Goal: Entertainment & Leisure: Browse casually

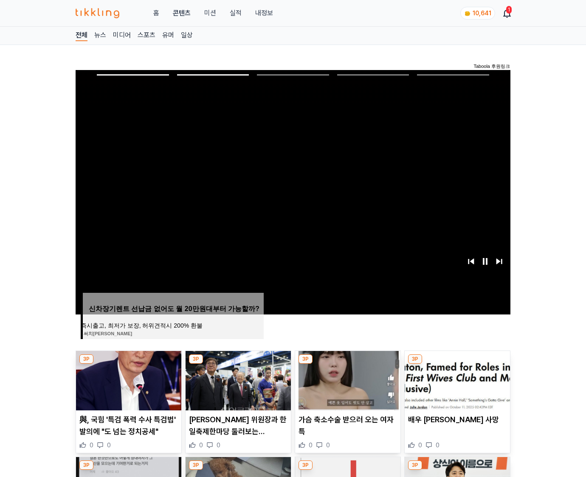
click at [456, 379] on img at bounding box center [456, 380] width 105 height 59
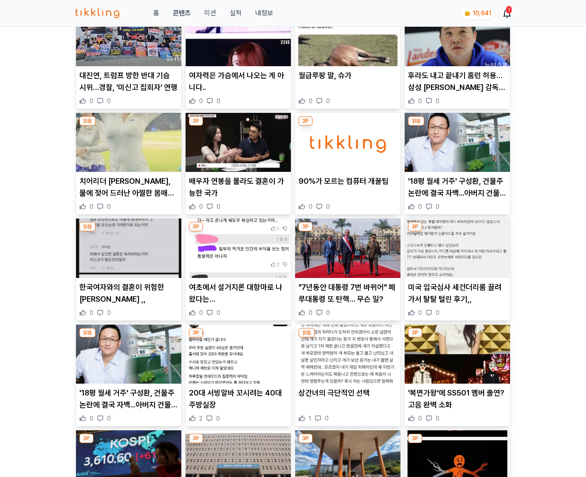
scroll to position [1251, 0]
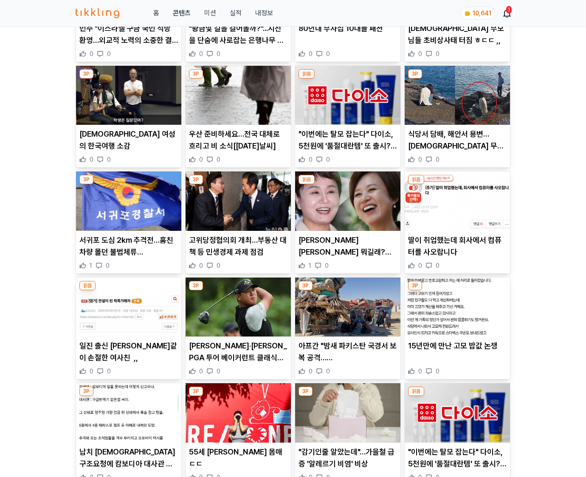
scroll to position [2918, 0]
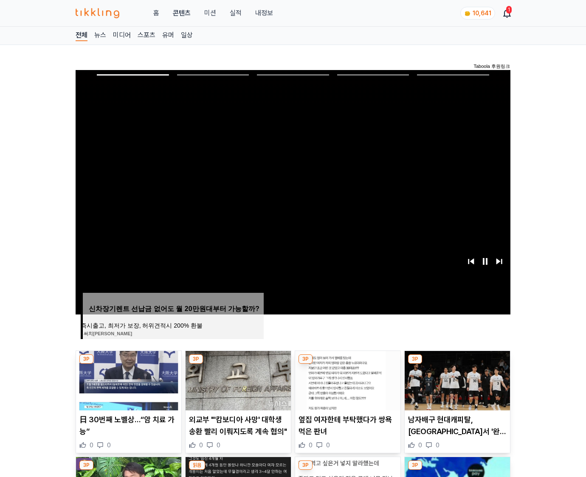
click at [456, 379] on img at bounding box center [456, 380] width 105 height 59
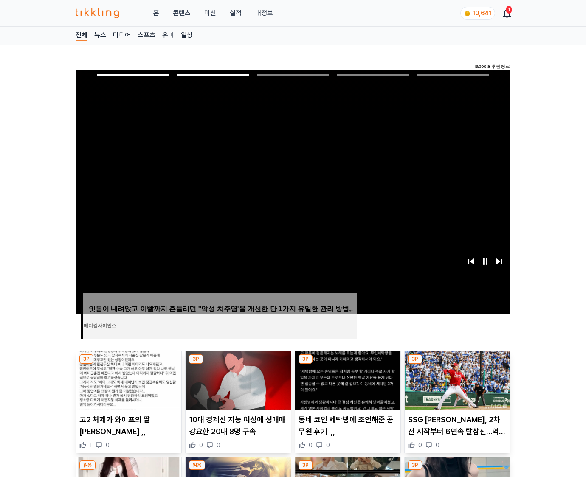
click at [456, 379] on img at bounding box center [456, 380] width 105 height 59
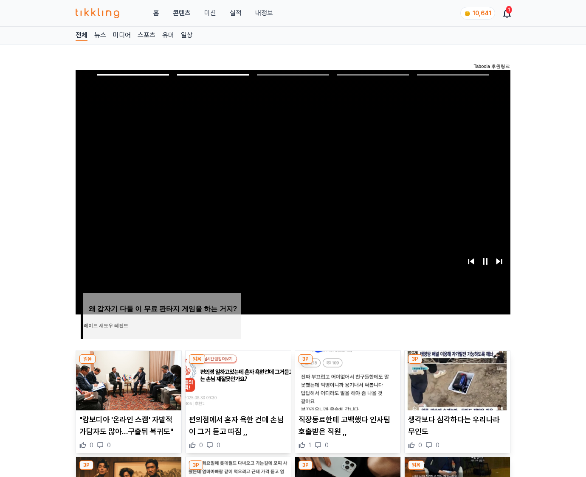
click at [456, 379] on img at bounding box center [456, 380] width 105 height 59
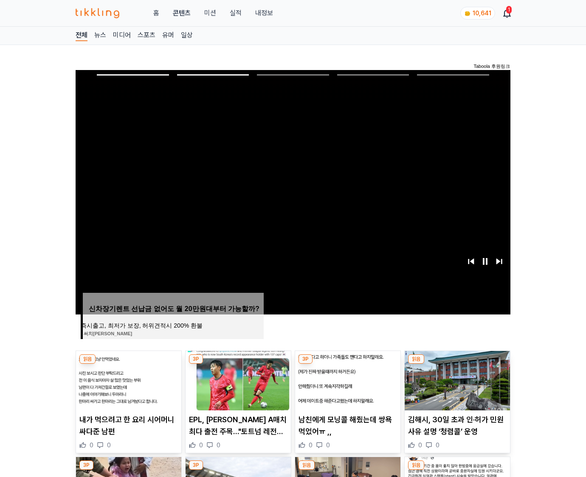
click at [456, 379] on img at bounding box center [456, 380] width 105 height 59
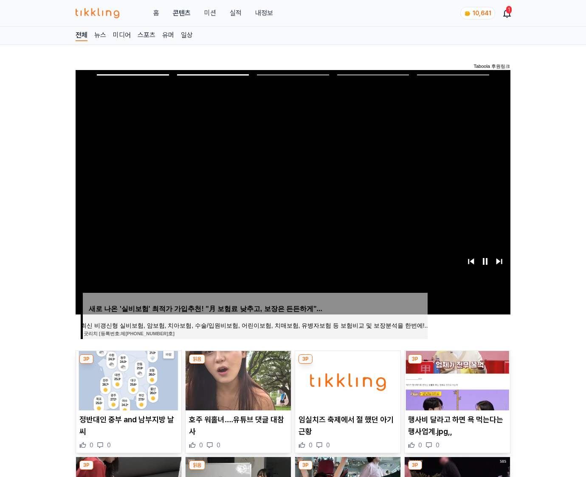
click at [456, 379] on img at bounding box center [456, 380] width 105 height 59
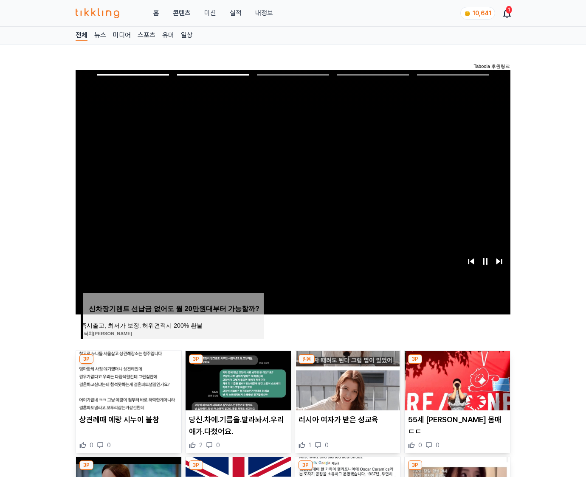
click at [456, 379] on img at bounding box center [456, 380] width 105 height 59
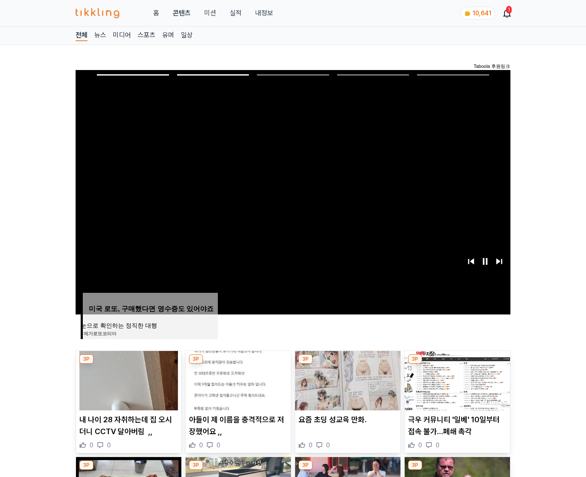
click at [456, 379] on img at bounding box center [456, 380] width 105 height 59
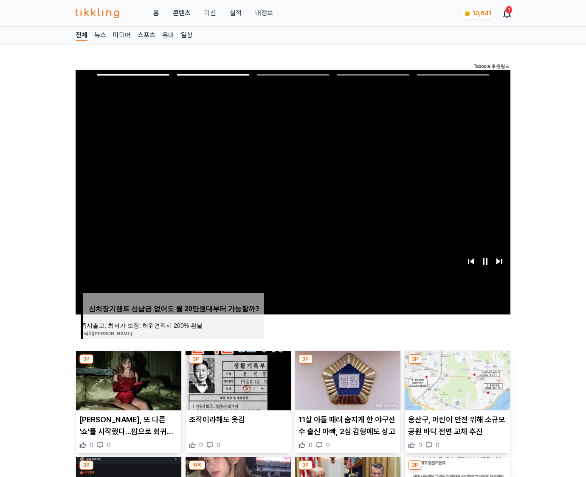
click at [456, 379] on img at bounding box center [456, 380] width 105 height 59
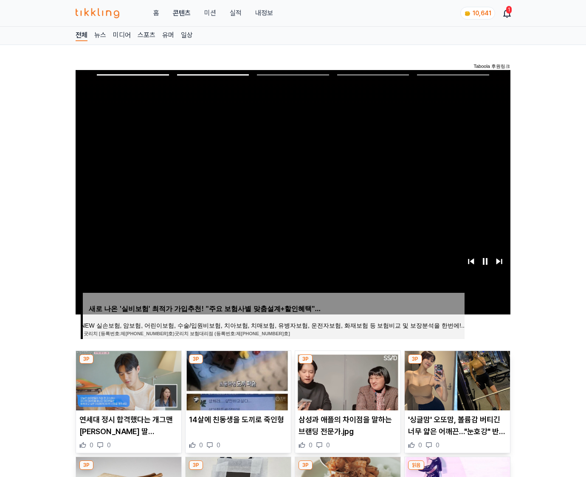
click at [456, 379] on img at bounding box center [456, 380] width 105 height 59
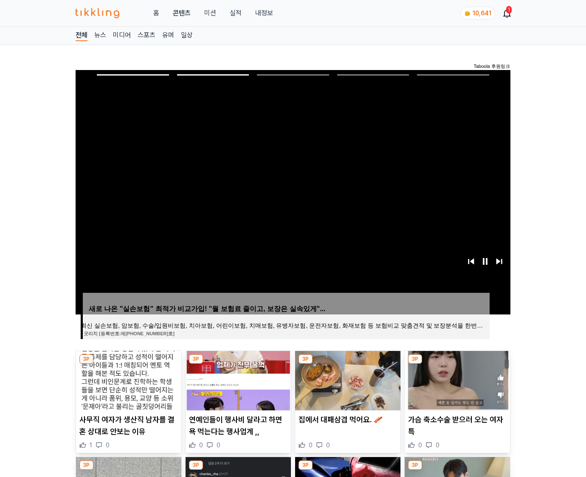
click at [456, 379] on img at bounding box center [456, 380] width 105 height 59
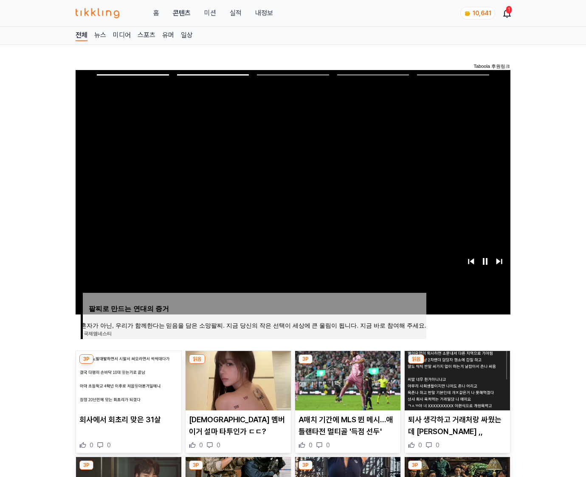
click at [456, 379] on img at bounding box center [456, 380] width 105 height 59
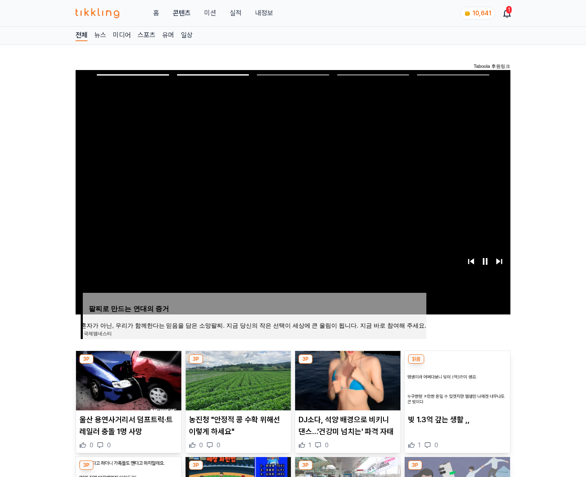
click at [456, 379] on img at bounding box center [456, 380] width 105 height 59
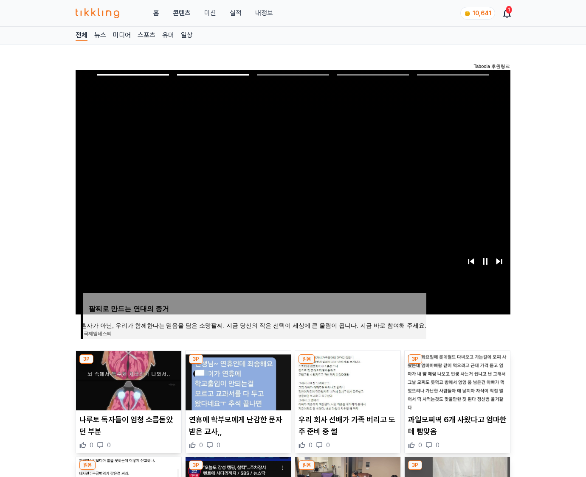
click at [456, 379] on img at bounding box center [456, 380] width 105 height 59
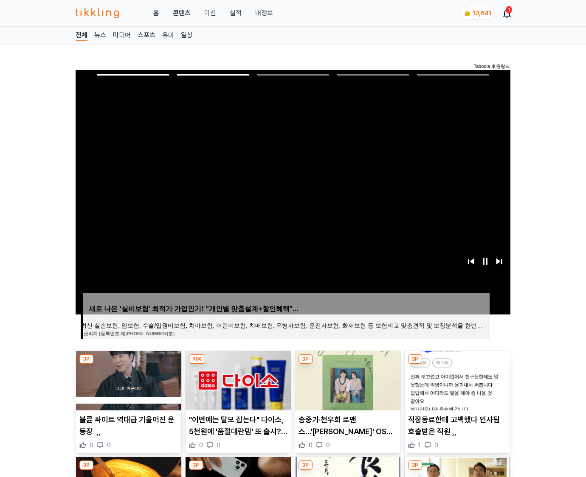
click at [456, 379] on img at bounding box center [456, 380] width 105 height 59
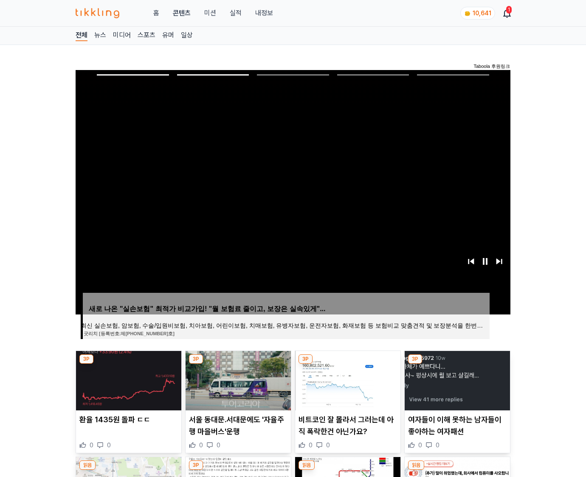
click at [456, 379] on img at bounding box center [456, 380] width 105 height 59
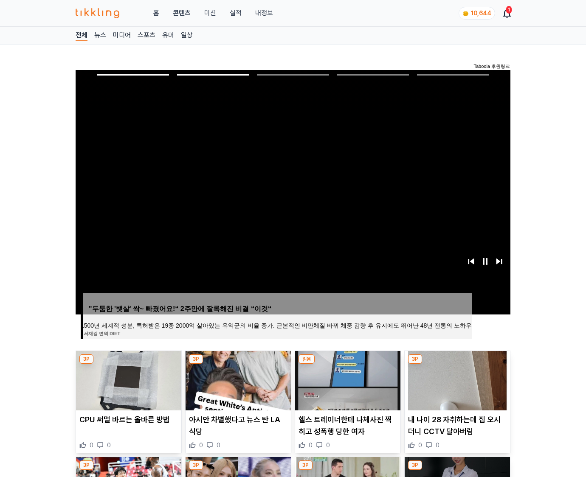
click at [456, 379] on img at bounding box center [456, 380] width 105 height 59
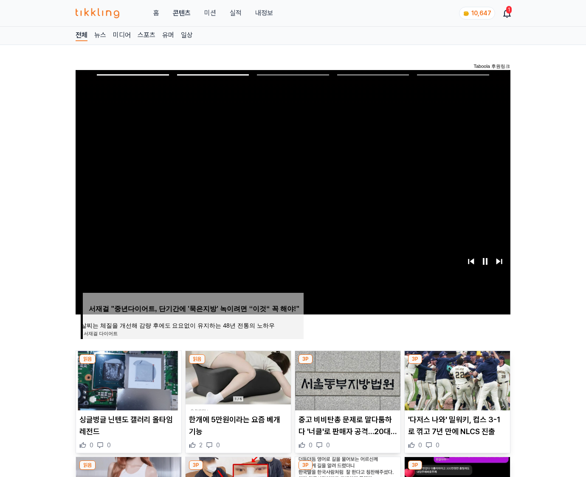
click at [456, 379] on img at bounding box center [456, 380] width 105 height 59
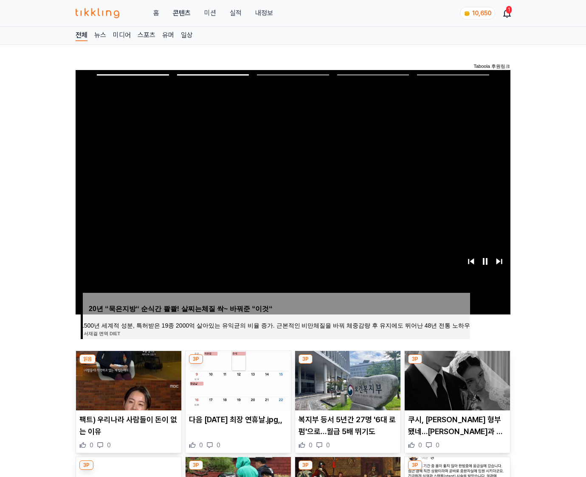
click at [456, 379] on img at bounding box center [456, 380] width 105 height 59
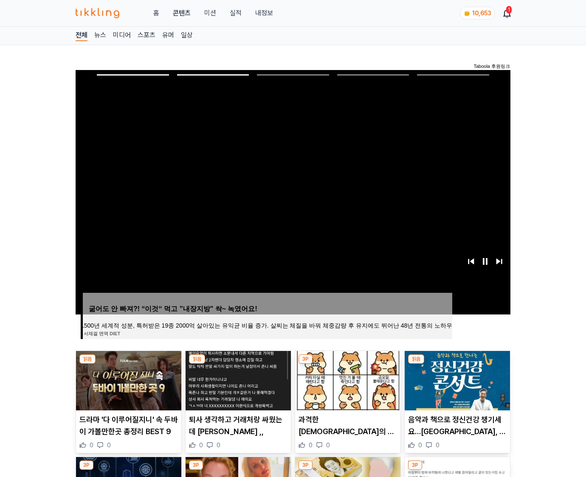
click at [456, 379] on img at bounding box center [456, 380] width 105 height 59
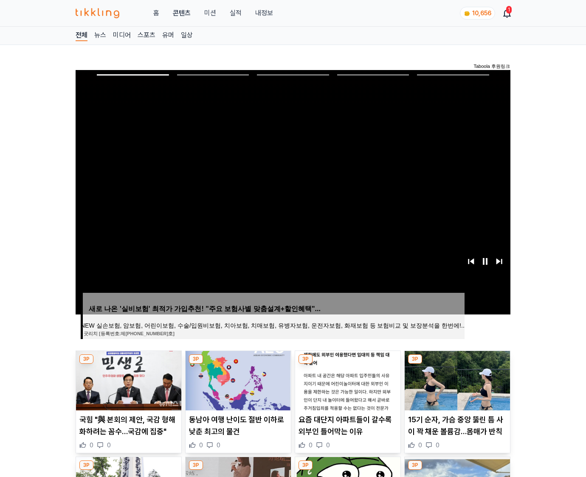
click at [456, 379] on img at bounding box center [456, 380] width 105 height 59
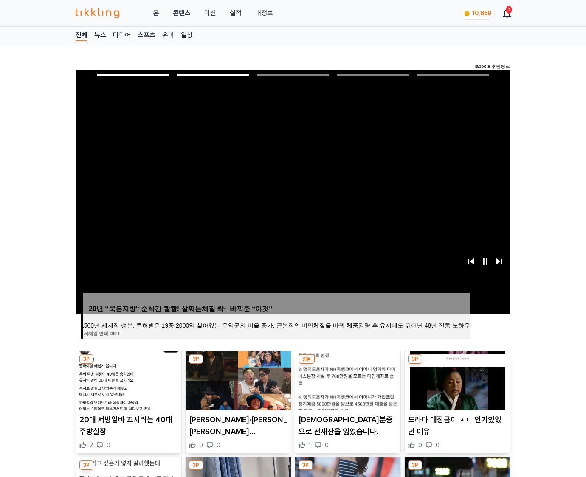
click at [456, 379] on img at bounding box center [456, 380] width 105 height 59
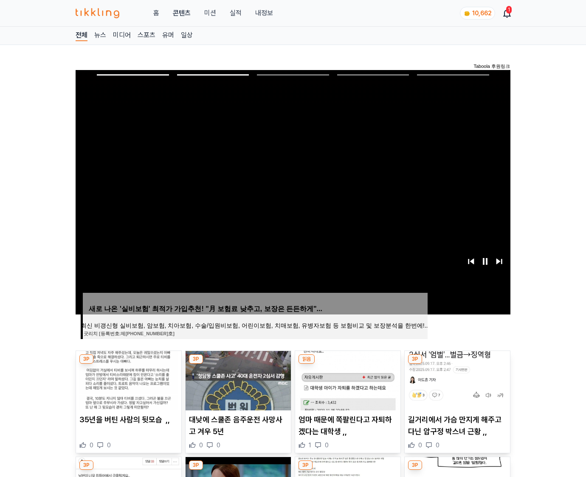
click at [456, 379] on img at bounding box center [456, 380] width 105 height 59
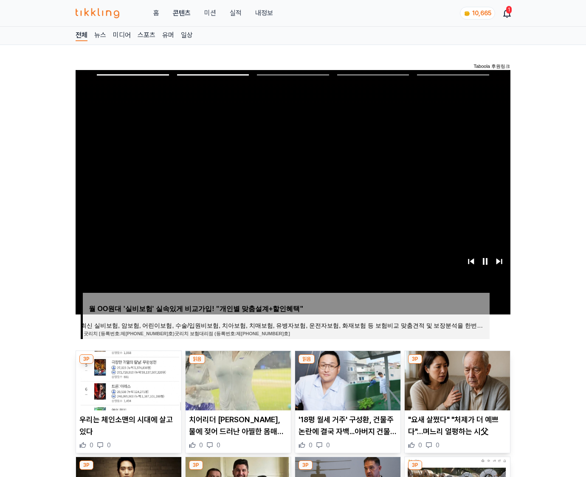
click at [456, 379] on img at bounding box center [456, 380] width 105 height 59
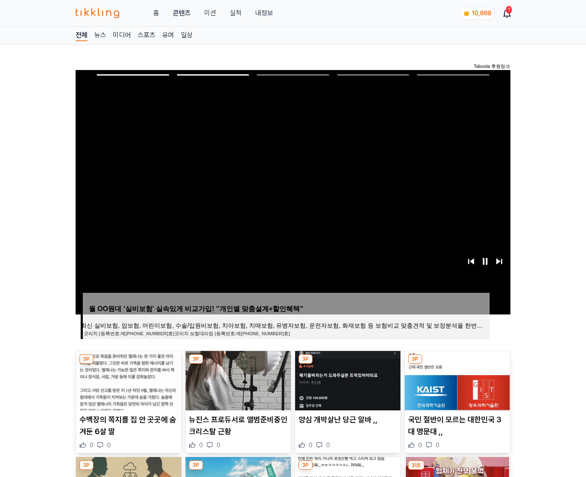
click at [456, 379] on img at bounding box center [456, 380] width 105 height 59
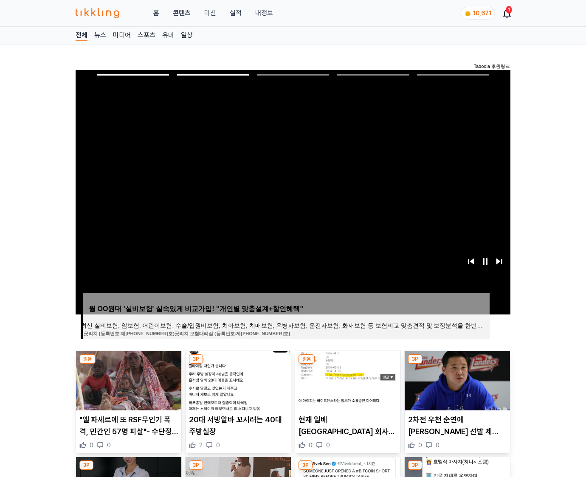
click at [456, 379] on img at bounding box center [456, 380] width 105 height 59
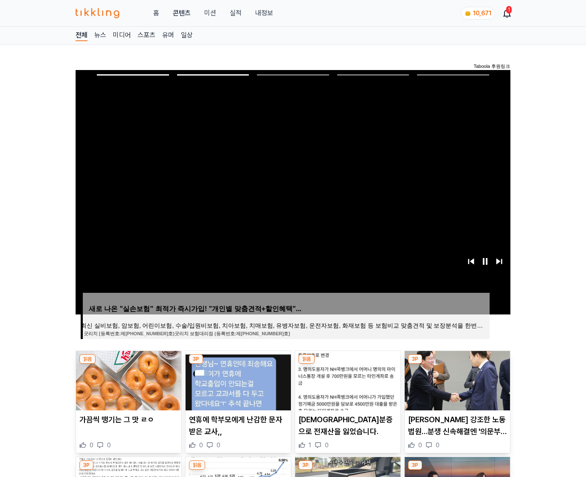
click at [456, 379] on img at bounding box center [456, 380] width 105 height 59
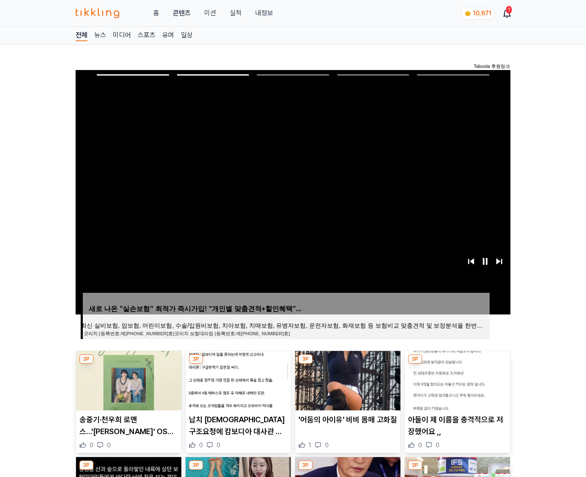
click at [456, 379] on img at bounding box center [456, 380] width 105 height 59
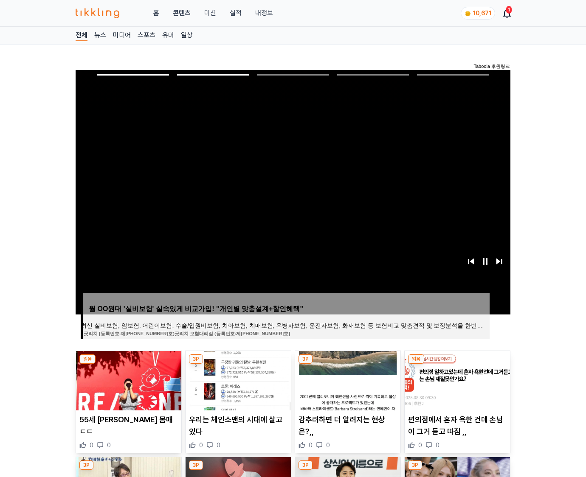
click at [456, 379] on img at bounding box center [456, 380] width 105 height 59
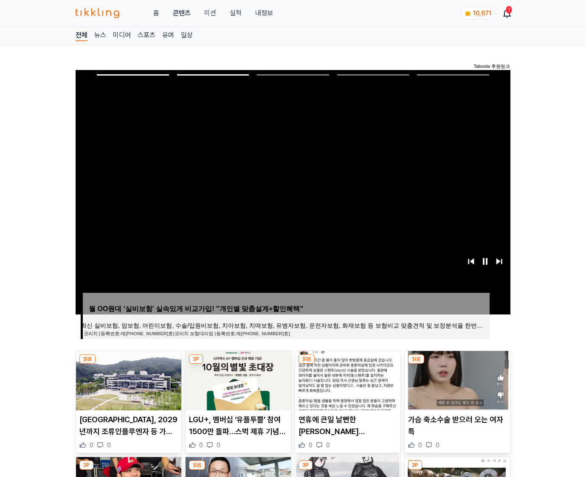
click at [456, 379] on img at bounding box center [456, 380] width 105 height 59
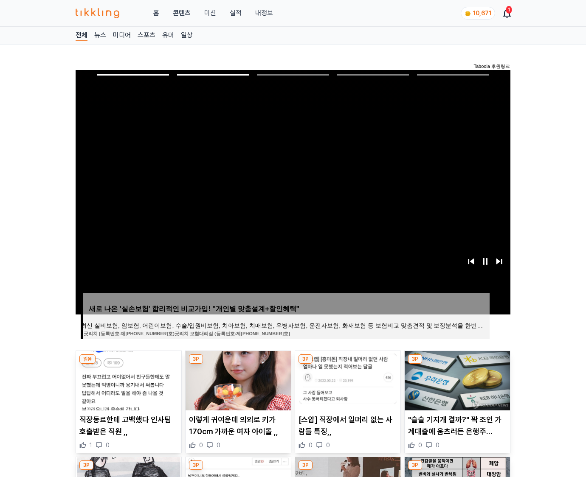
click at [456, 379] on img at bounding box center [456, 380] width 105 height 59
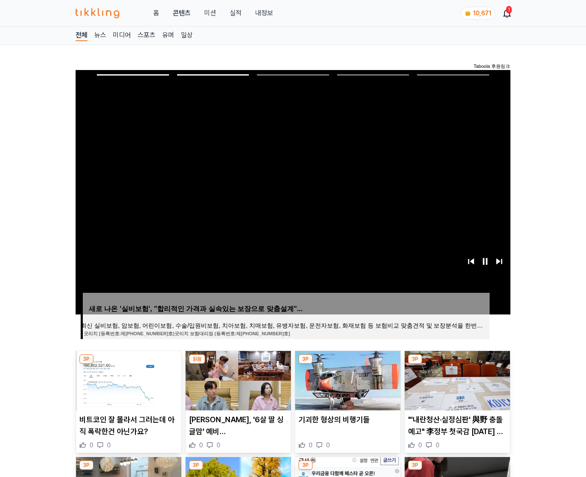
click at [456, 379] on img at bounding box center [456, 380] width 105 height 59
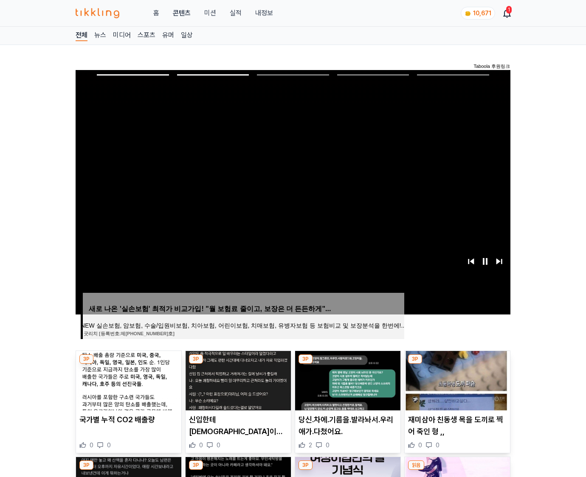
click at [456, 379] on img at bounding box center [456, 380] width 105 height 59
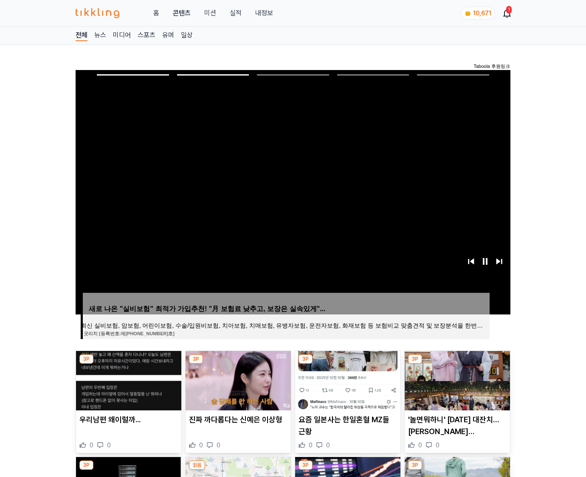
click at [456, 379] on img at bounding box center [456, 380] width 105 height 59
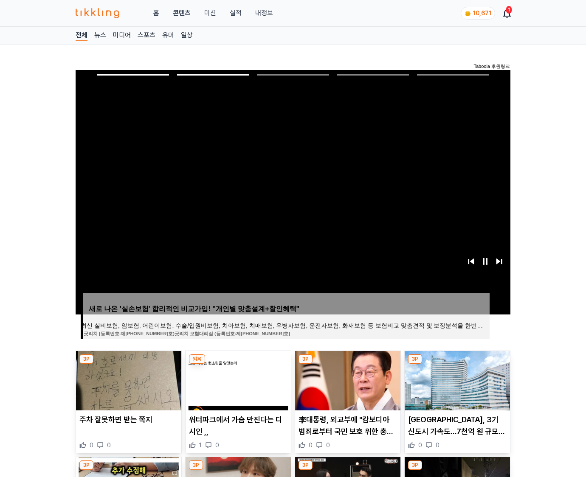
click at [456, 379] on img at bounding box center [456, 380] width 105 height 59
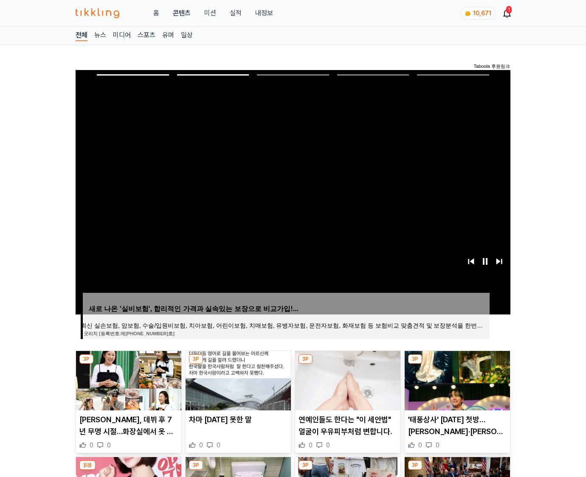
click at [456, 379] on img at bounding box center [456, 380] width 105 height 59
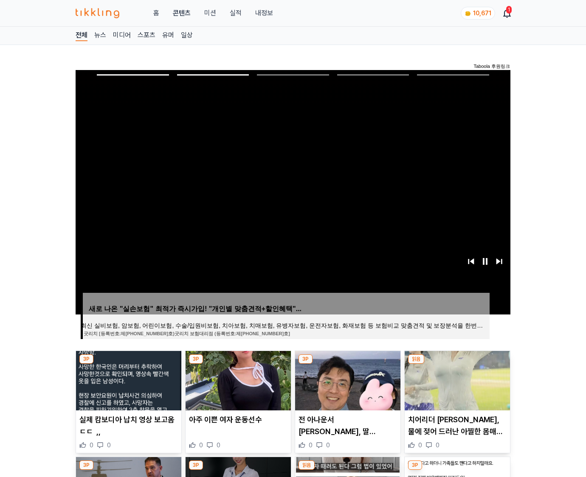
click at [456, 379] on img at bounding box center [456, 380] width 105 height 59
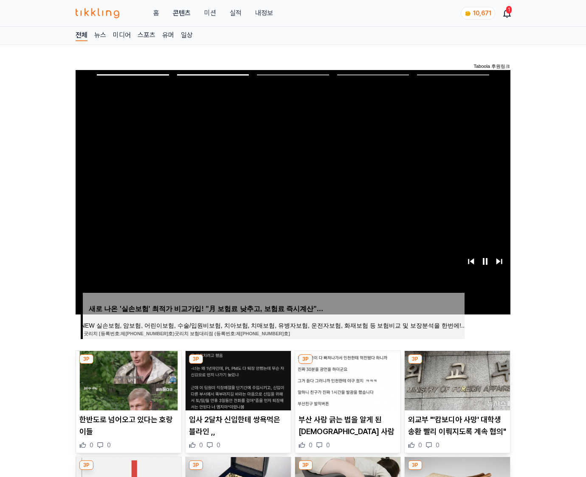
click at [456, 379] on img at bounding box center [456, 380] width 105 height 59
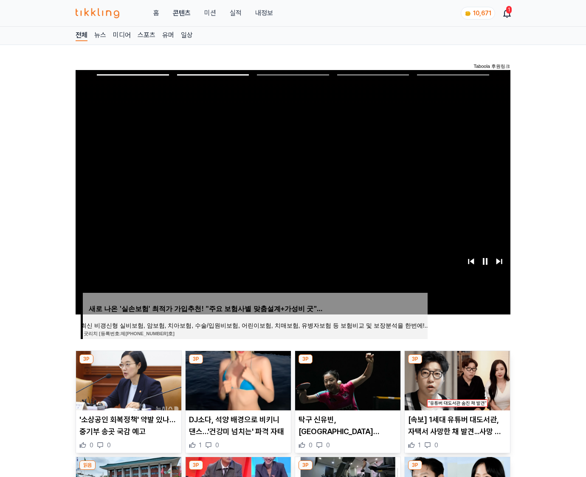
click at [456, 379] on img at bounding box center [456, 380] width 105 height 59
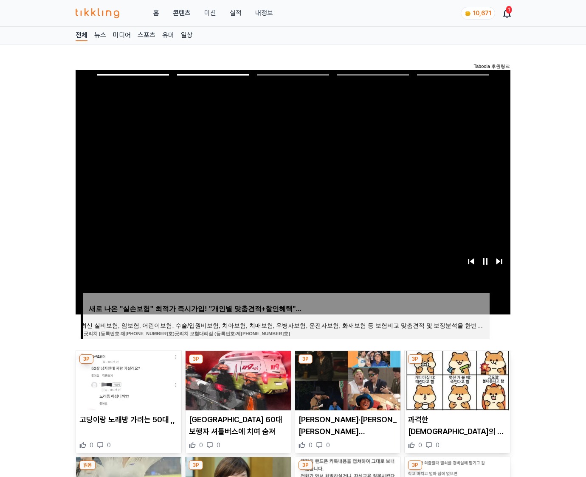
click at [456, 379] on img at bounding box center [456, 380] width 105 height 59
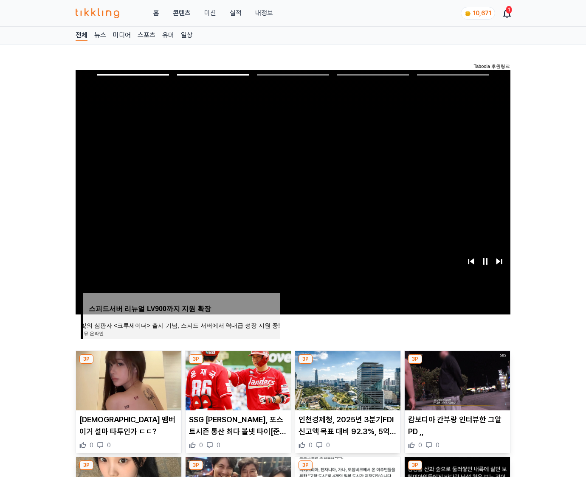
click at [456, 379] on img at bounding box center [456, 380] width 105 height 59
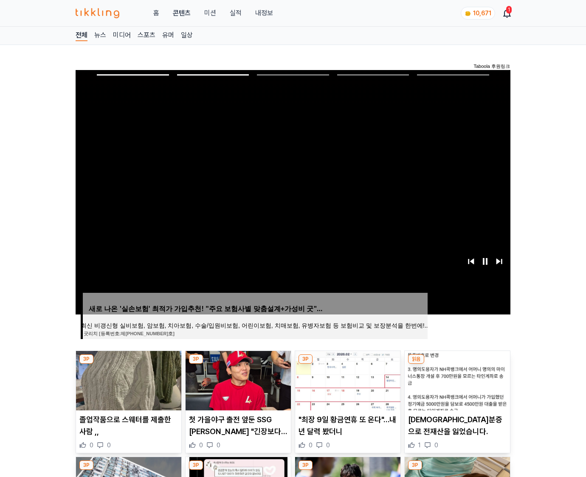
click at [456, 379] on img at bounding box center [456, 380] width 105 height 59
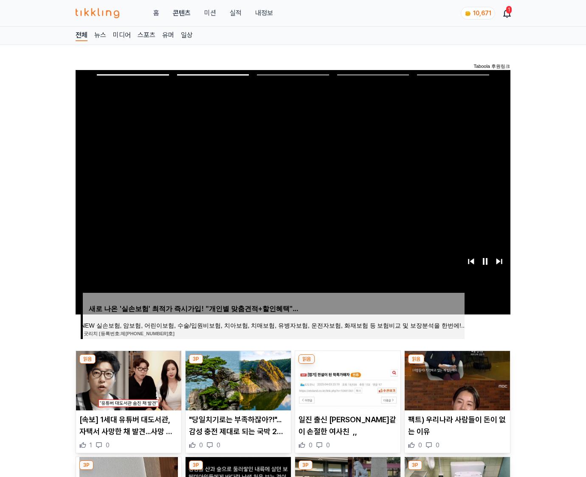
click at [456, 379] on img at bounding box center [456, 380] width 105 height 59
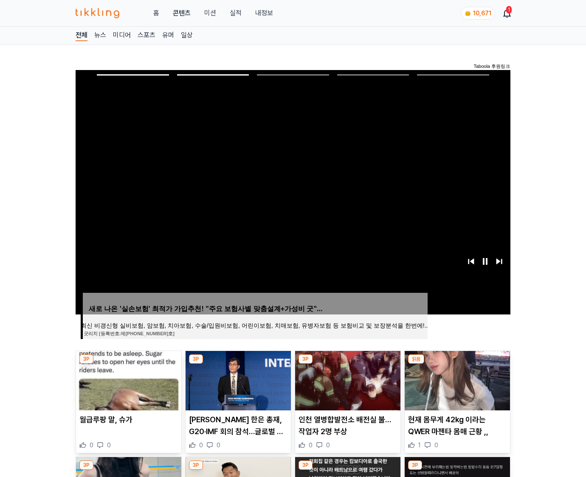
click at [456, 379] on img at bounding box center [456, 380] width 105 height 59
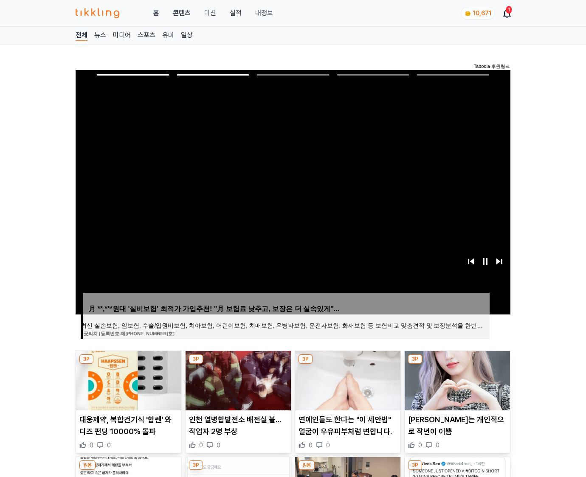
click at [456, 379] on img at bounding box center [456, 380] width 105 height 59
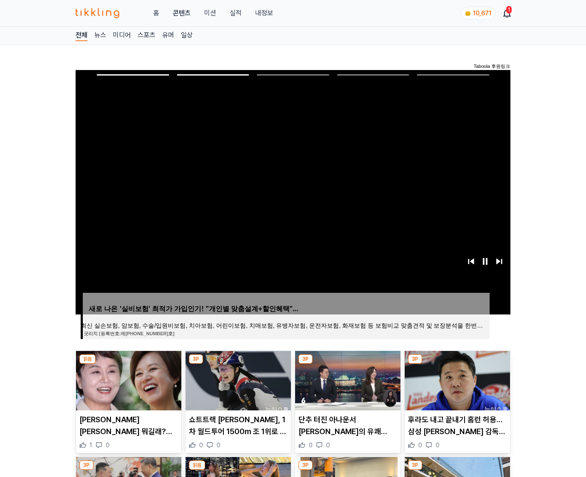
click at [456, 379] on img at bounding box center [456, 380] width 105 height 59
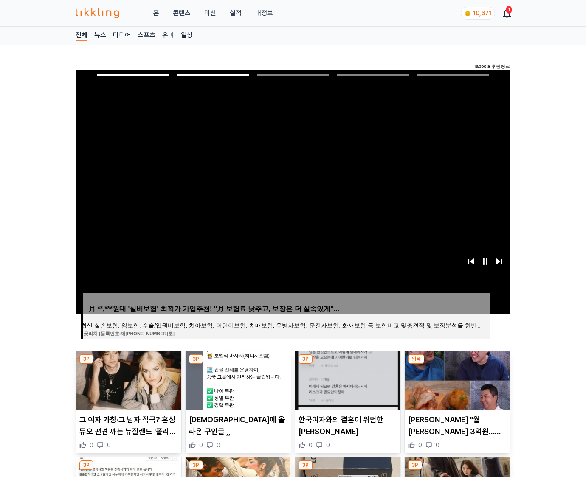
click at [456, 379] on img at bounding box center [456, 380] width 105 height 59
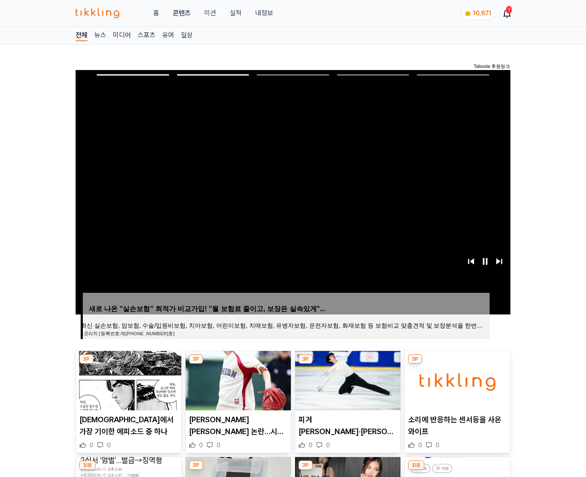
click at [456, 379] on img at bounding box center [456, 380] width 105 height 59
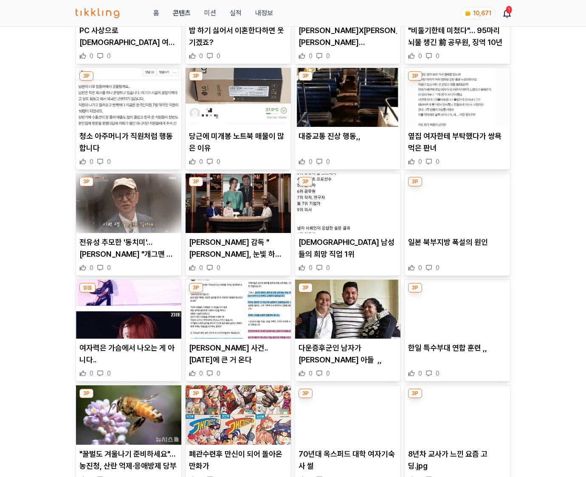
scroll to position [2779, 0]
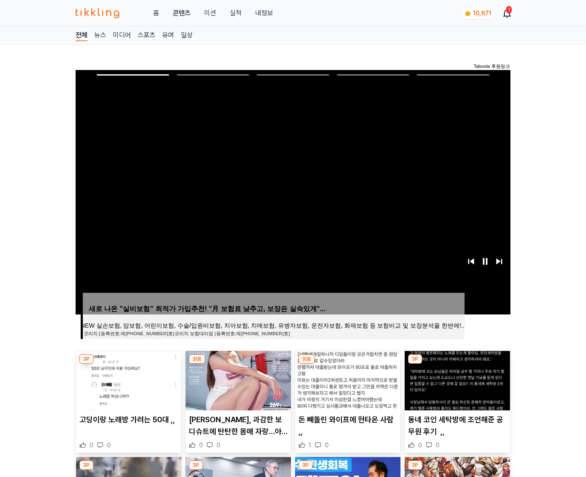
drag, startPoint x: 0, startPoint y: 0, endPoint x: 456, endPoint y: 379, distance: 592.9
click at [456, 379] on img at bounding box center [456, 380] width 105 height 59
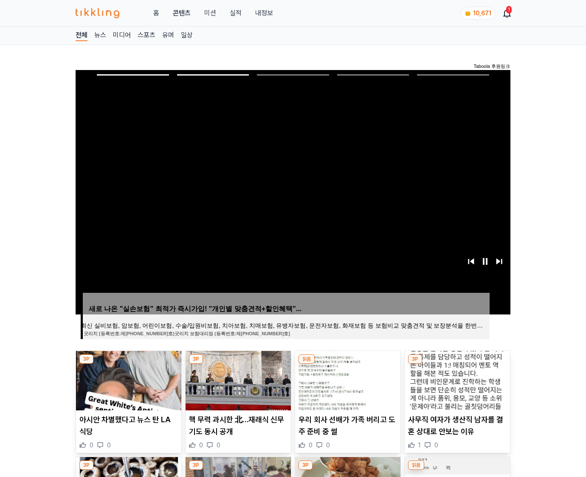
click at [456, 379] on img at bounding box center [456, 380] width 105 height 59
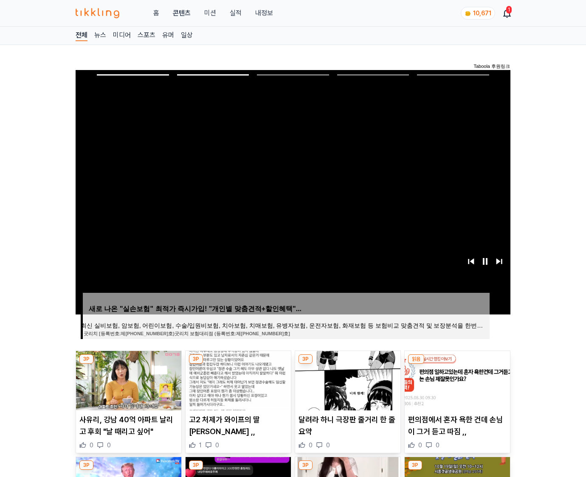
click at [456, 379] on img at bounding box center [456, 380] width 105 height 59
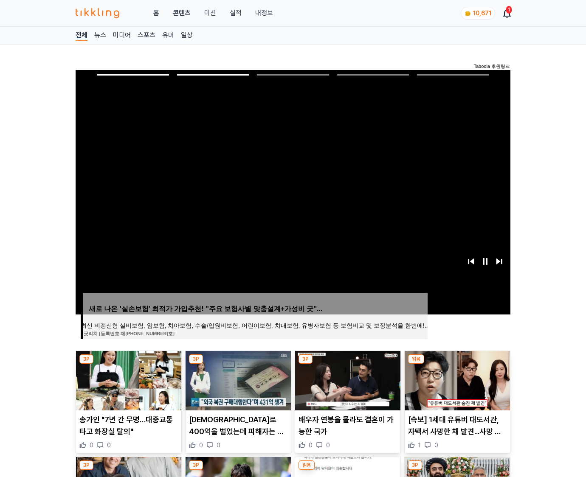
click at [456, 379] on img at bounding box center [456, 380] width 105 height 59
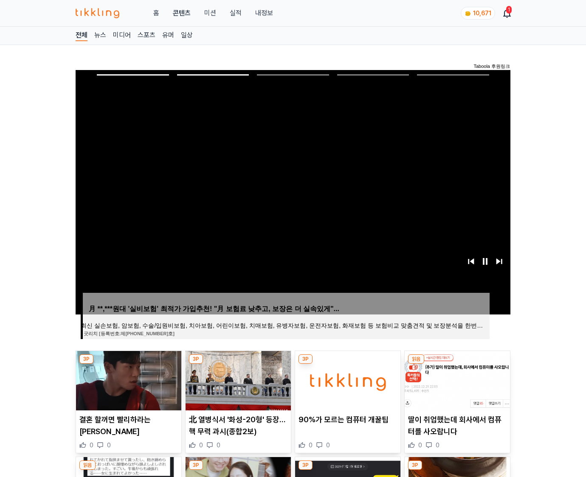
click at [456, 379] on img at bounding box center [456, 380] width 105 height 59
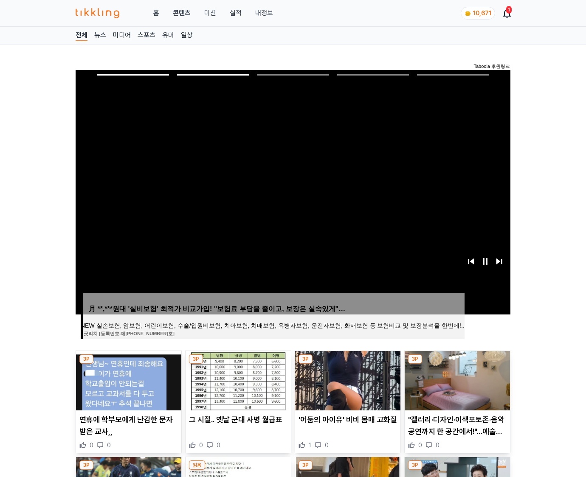
click at [456, 379] on img at bounding box center [456, 380] width 105 height 59
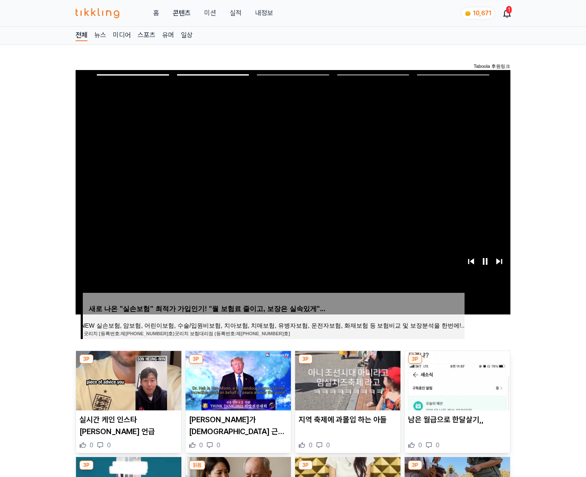
click at [456, 379] on img at bounding box center [456, 380] width 105 height 59
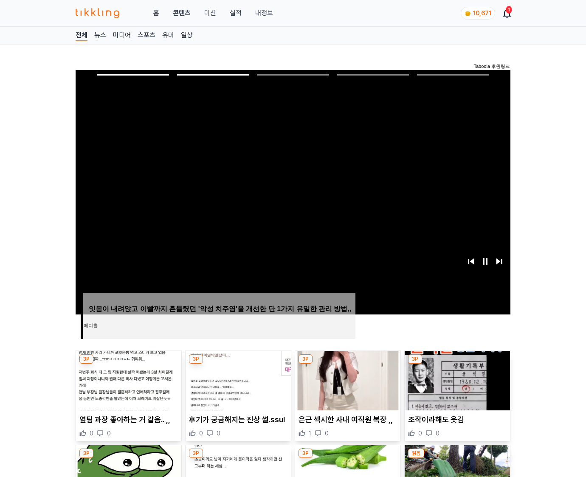
click at [456, 379] on img at bounding box center [456, 380] width 105 height 59
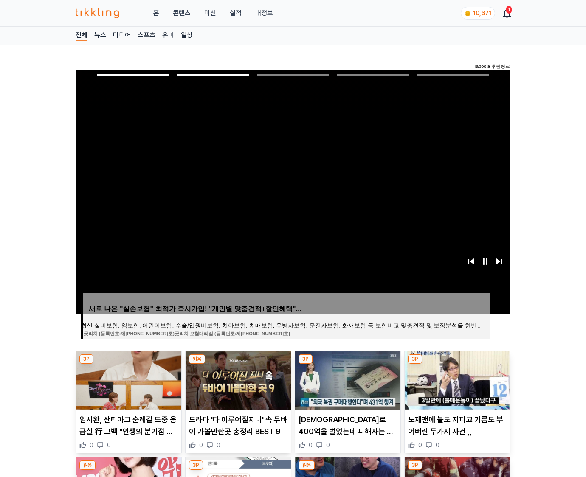
click at [456, 379] on img at bounding box center [456, 380] width 105 height 59
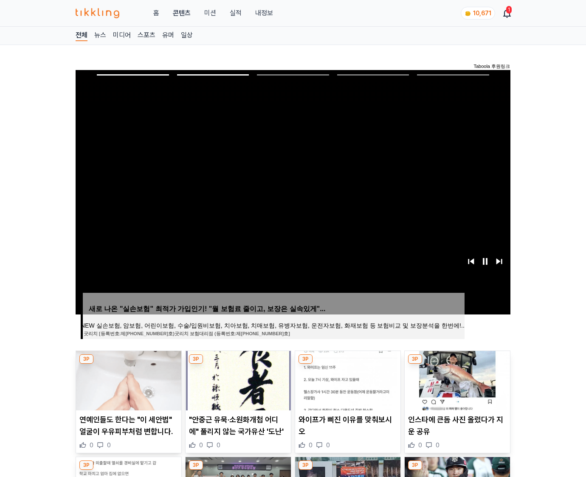
click at [456, 379] on img at bounding box center [456, 380] width 105 height 59
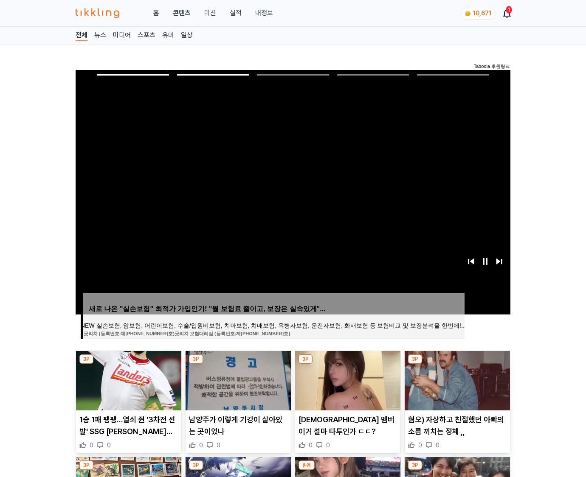
click at [456, 379] on img at bounding box center [456, 380] width 105 height 59
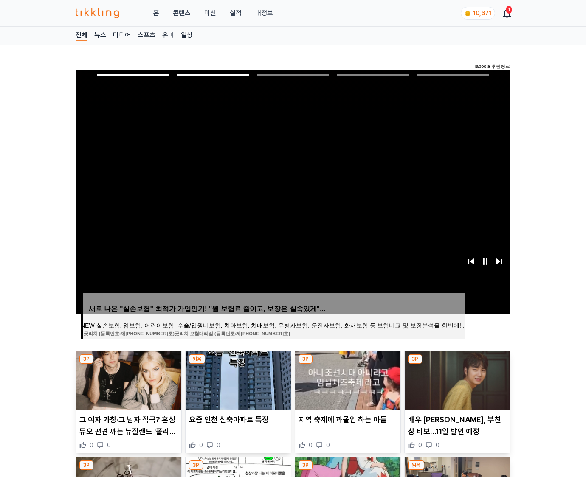
click at [456, 379] on img at bounding box center [456, 380] width 105 height 59
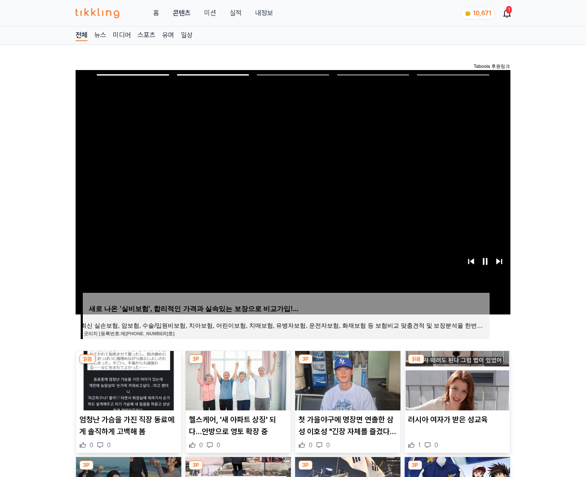
click at [456, 379] on img at bounding box center [456, 380] width 105 height 59
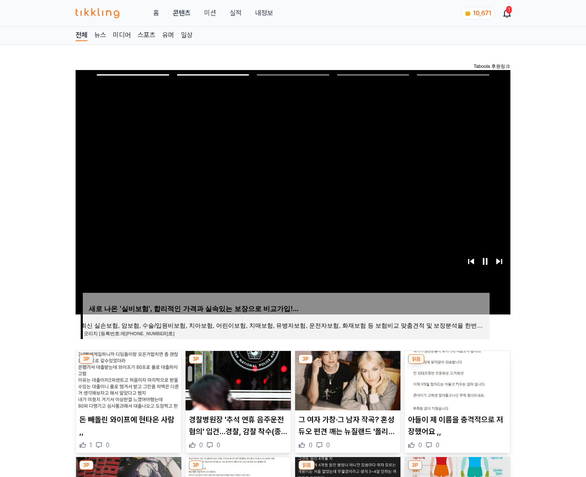
click at [456, 379] on img at bounding box center [456, 380] width 105 height 59
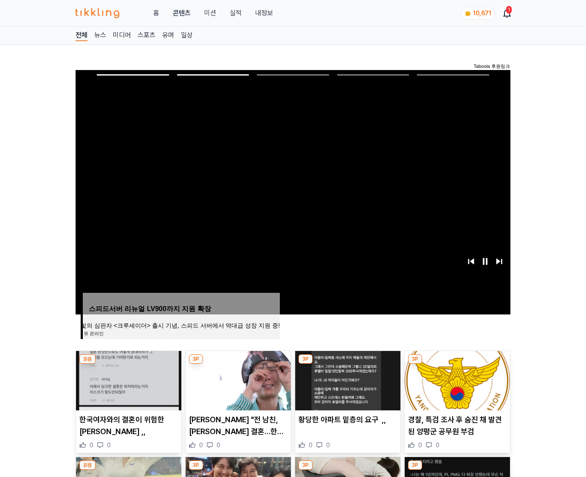
click at [456, 379] on img at bounding box center [456, 380] width 105 height 59
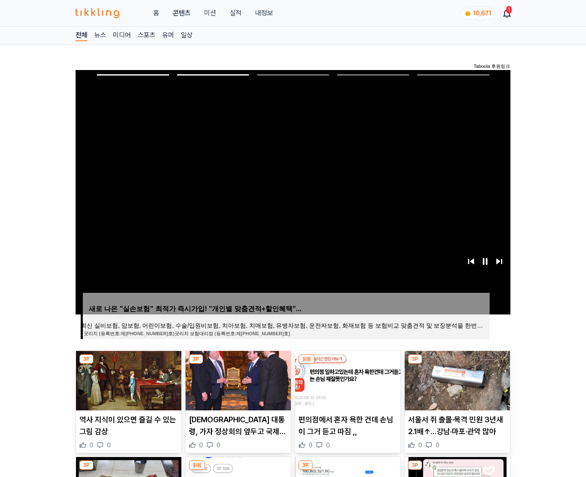
click at [456, 379] on img at bounding box center [456, 380] width 105 height 59
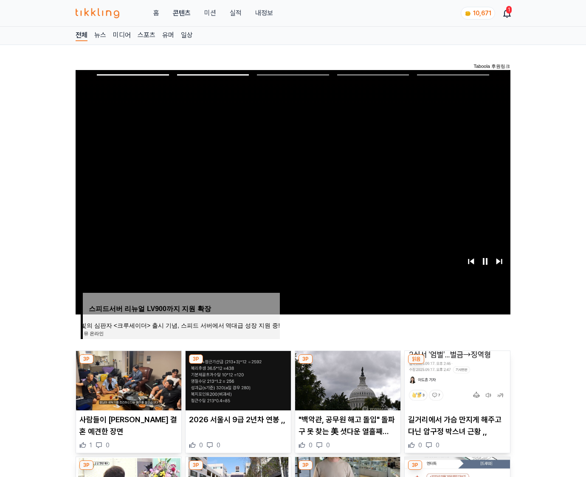
click at [456, 379] on img at bounding box center [456, 380] width 105 height 59
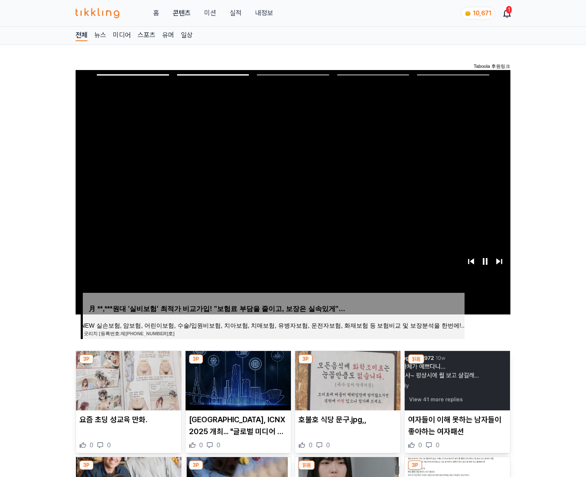
click at [456, 379] on img at bounding box center [456, 380] width 105 height 59
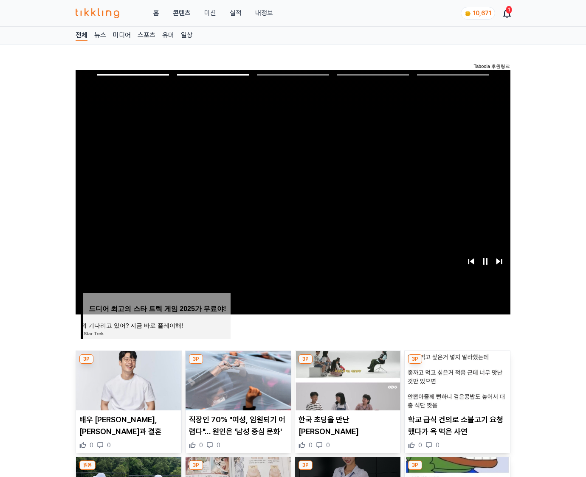
click at [456, 379] on img at bounding box center [456, 380] width 105 height 59
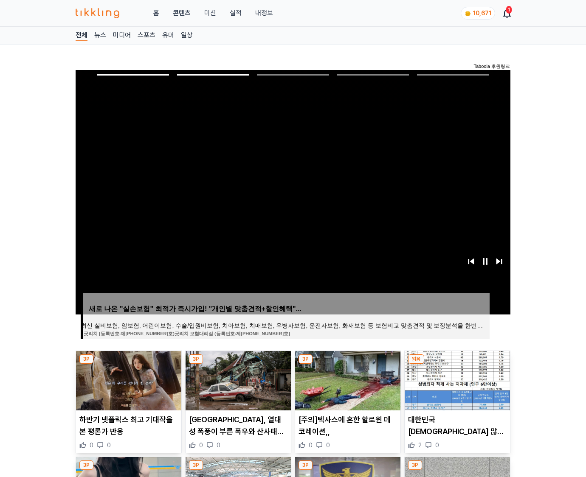
click at [456, 379] on img at bounding box center [456, 380] width 105 height 59
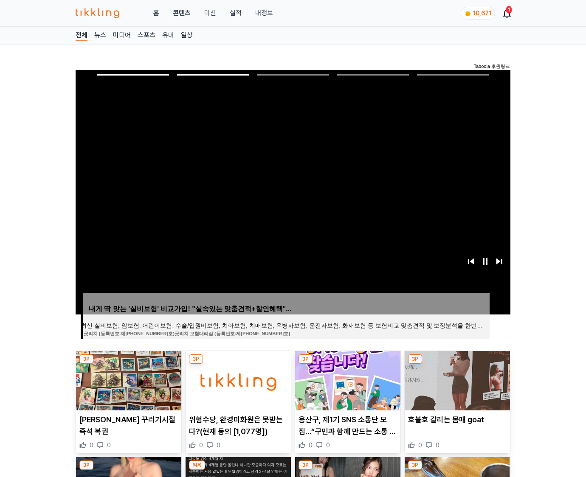
click at [456, 379] on img at bounding box center [456, 380] width 105 height 59
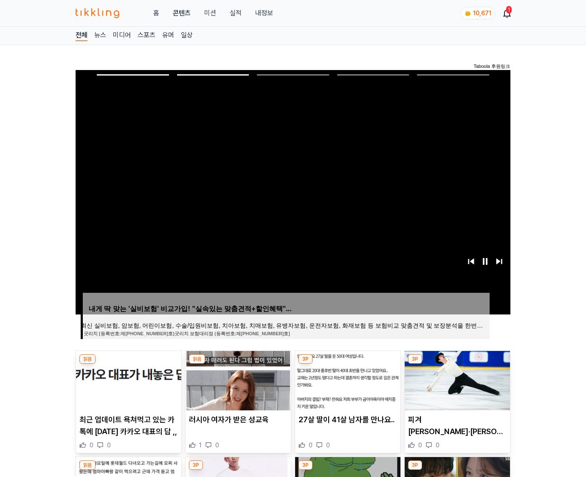
click at [456, 379] on img at bounding box center [456, 380] width 105 height 59
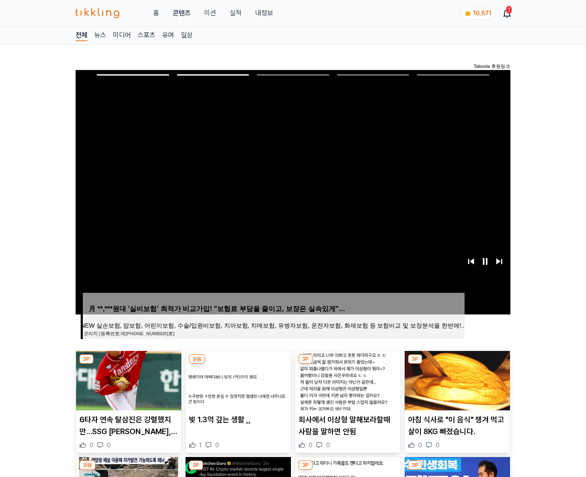
click at [456, 379] on img at bounding box center [456, 380] width 105 height 59
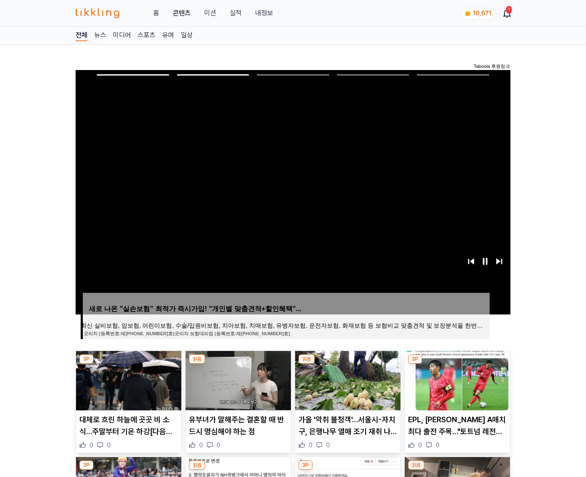
click at [456, 379] on img at bounding box center [456, 380] width 105 height 59
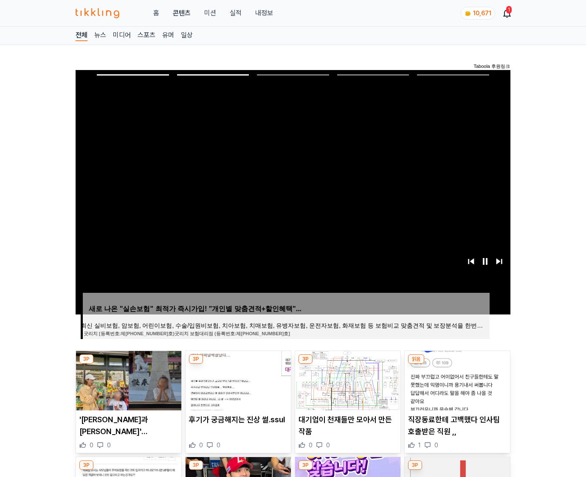
click at [456, 379] on img at bounding box center [456, 380] width 105 height 59
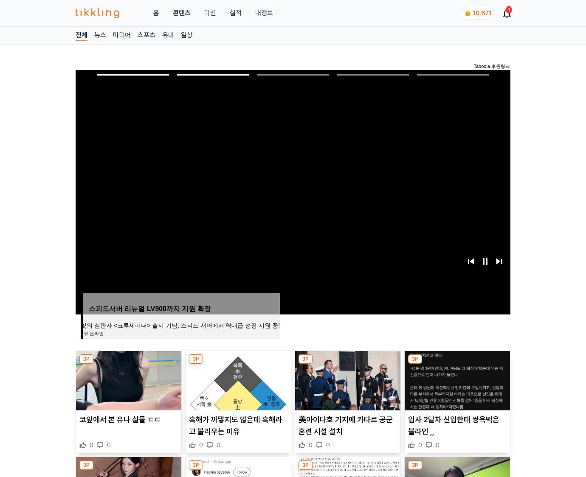
click at [456, 379] on img at bounding box center [456, 380] width 105 height 59
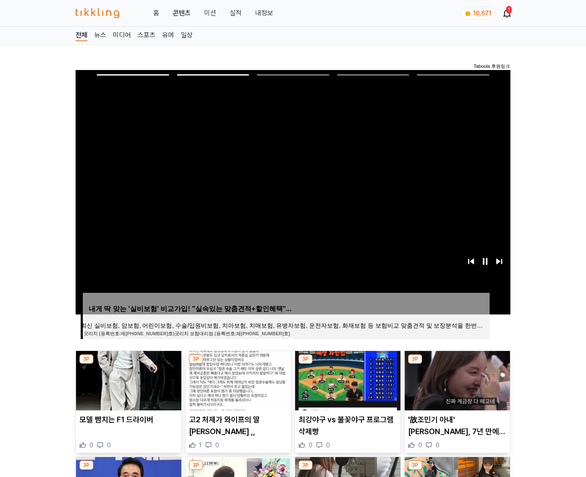
click at [456, 379] on img at bounding box center [456, 380] width 105 height 59
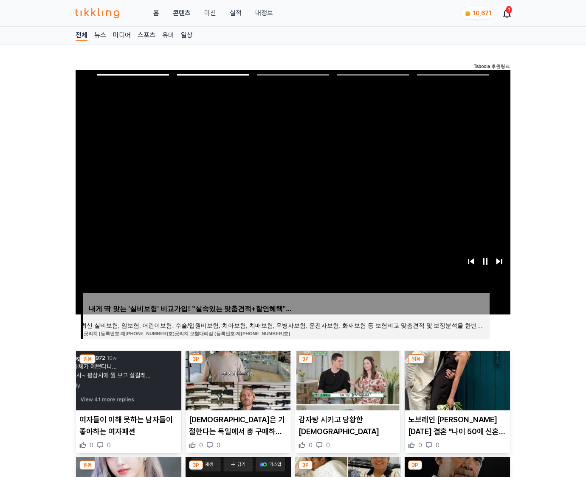
click at [456, 379] on img at bounding box center [456, 380] width 105 height 59
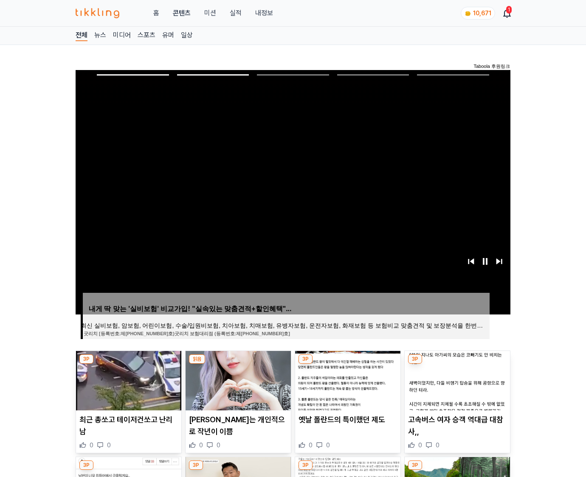
click at [456, 379] on img at bounding box center [456, 380] width 105 height 59
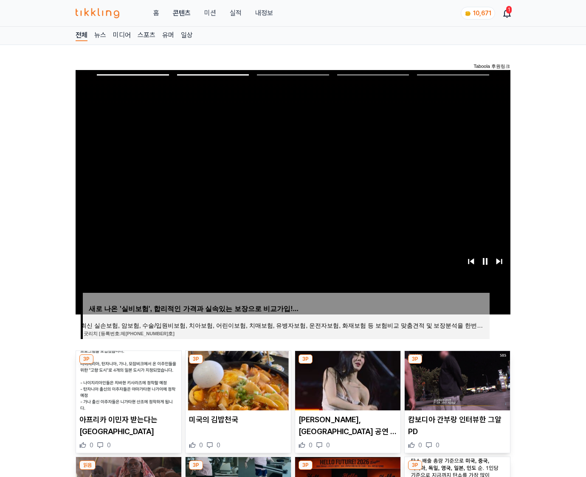
click at [456, 379] on img at bounding box center [456, 380] width 105 height 59
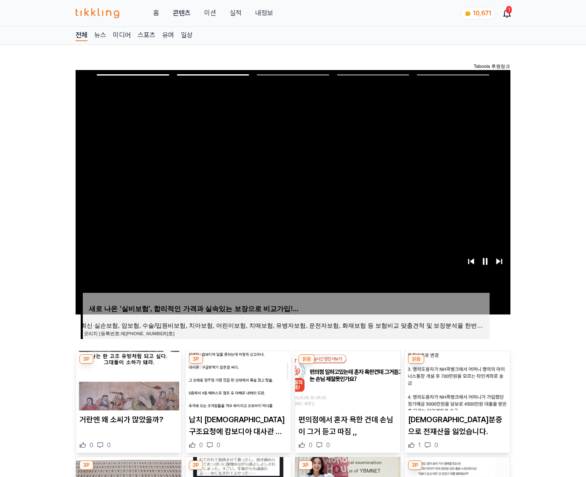
click at [456, 379] on img at bounding box center [456, 380] width 105 height 59
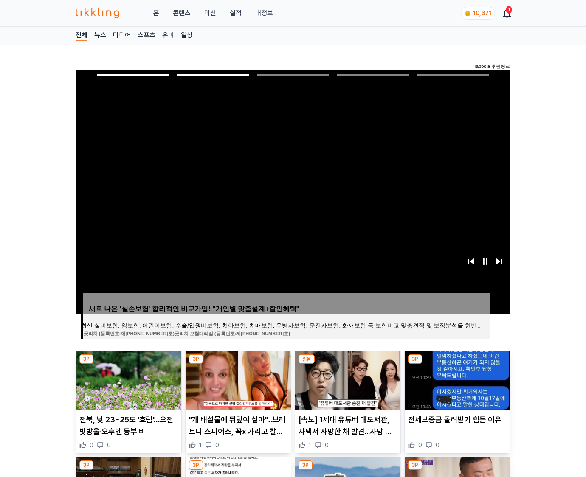
click at [456, 379] on img at bounding box center [456, 380] width 105 height 59
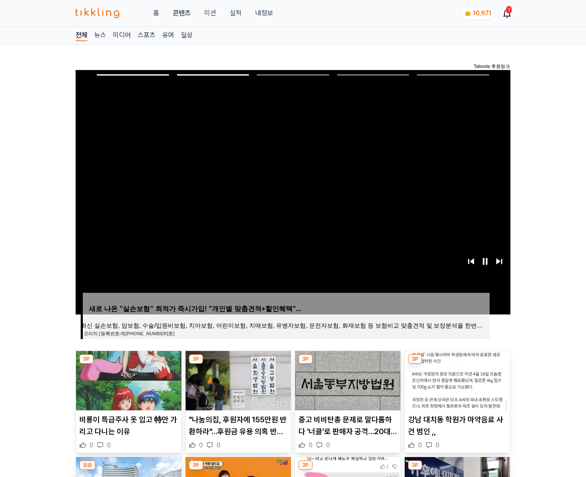
click at [456, 379] on img at bounding box center [456, 380] width 105 height 59
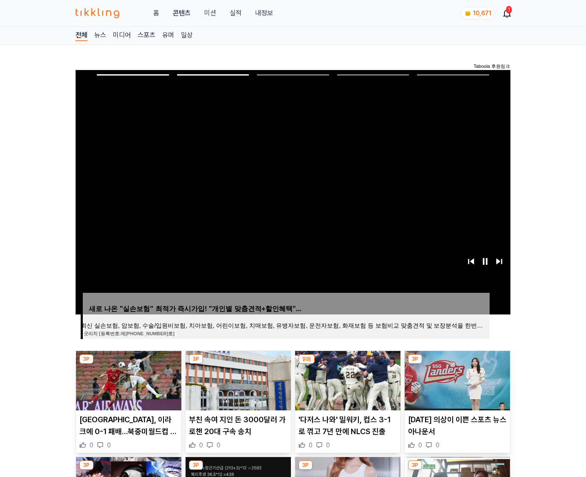
click at [456, 379] on img at bounding box center [456, 380] width 105 height 59
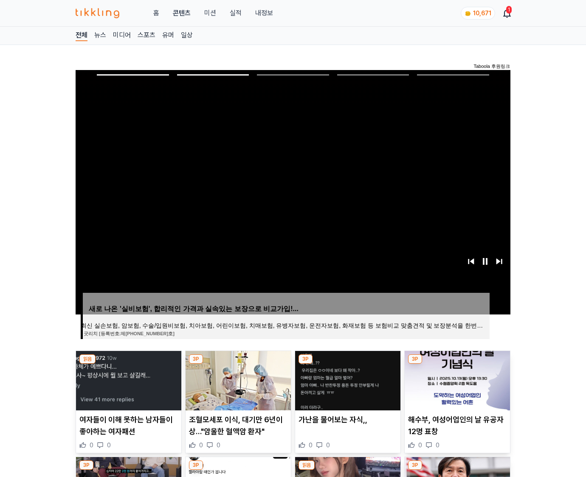
click at [456, 379] on img at bounding box center [456, 380] width 105 height 59
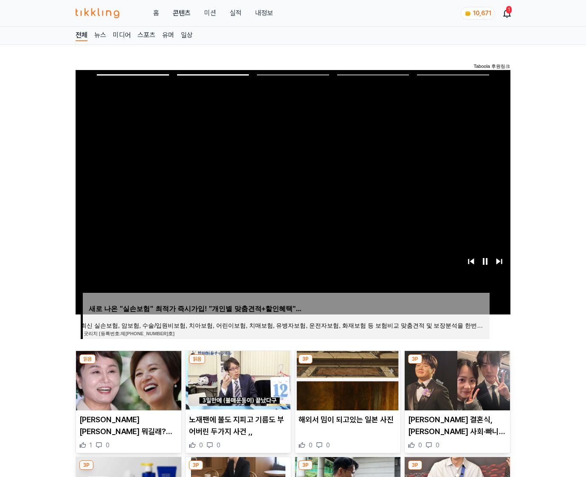
click at [456, 379] on img at bounding box center [456, 380] width 105 height 59
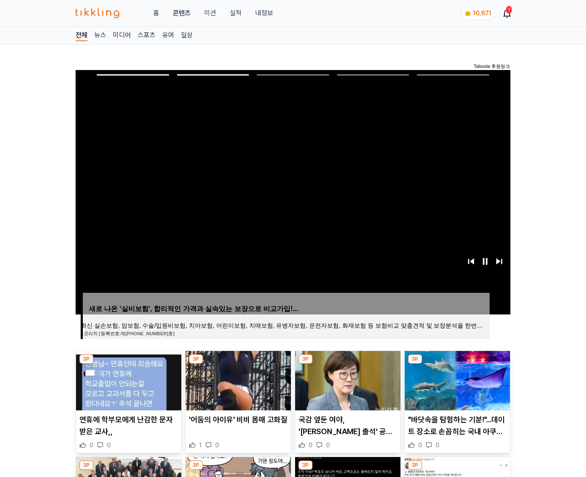
click at [456, 379] on img at bounding box center [456, 380] width 105 height 59
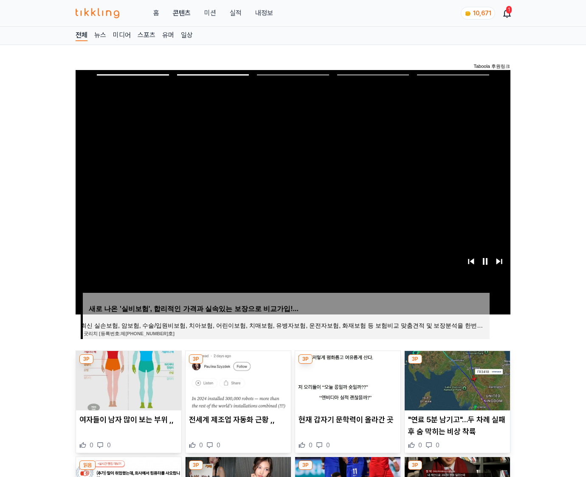
click at [456, 379] on img at bounding box center [456, 380] width 105 height 59
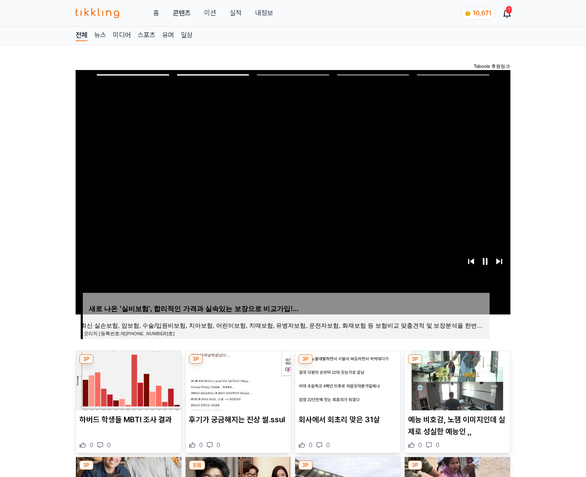
click at [456, 379] on img at bounding box center [456, 380] width 105 height 59
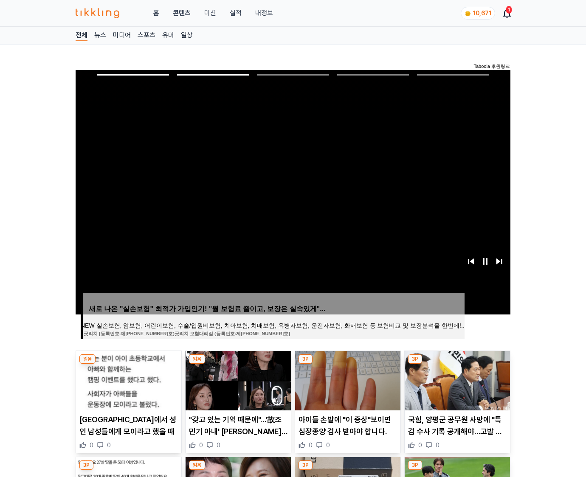
click at [456, 379] on img at bounding box center [456, 380] width 105 height 59
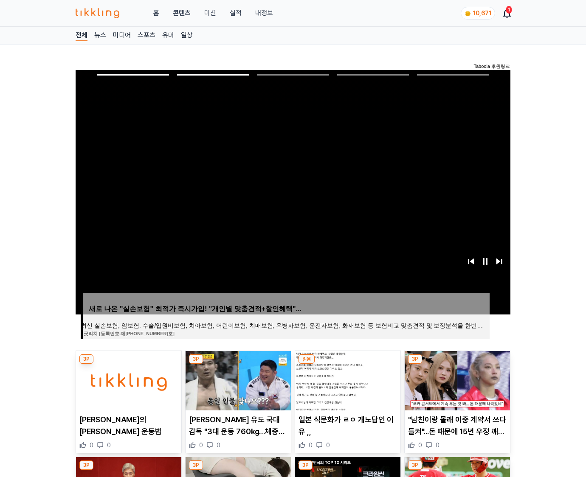
click at [456, 379] on img at bounding box center [456, 380] width 105 height 59
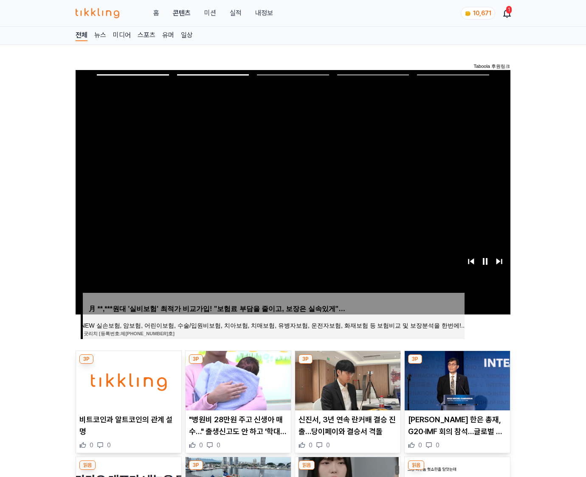
click at [456, 379] on img at bounding box center [456, 380] width 105 height 59
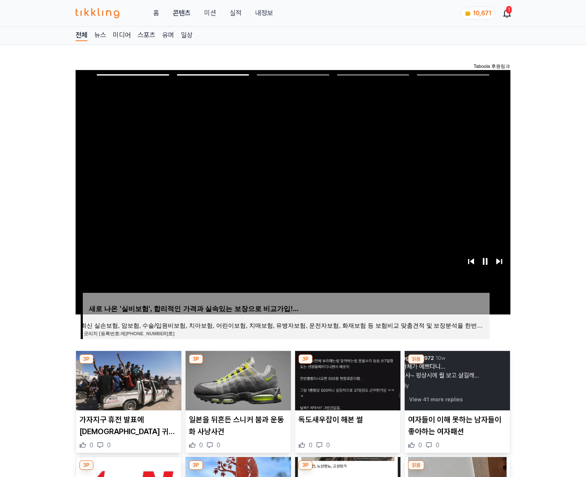
click at [456, 379] on img at bounding box center [456, 380] width 105 height 59
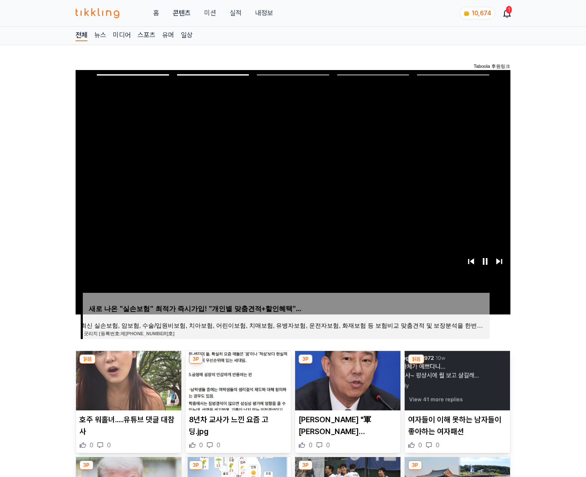
click at [456, 379] on img at bounding box center [456, 380] width 105 height 59
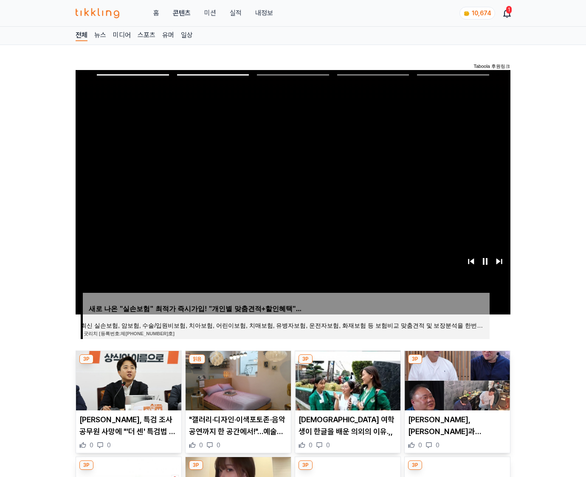
click at [456, 379] on img at bounding box center [456, 380] width 105 height 59
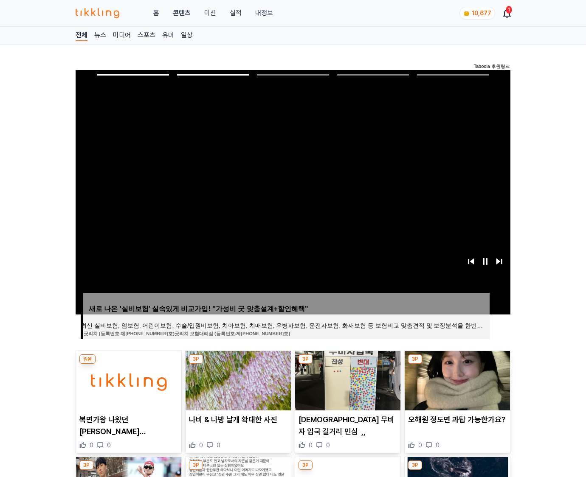
click at [456, 379] on img at bounding box center [456, 380] width 105 height 59
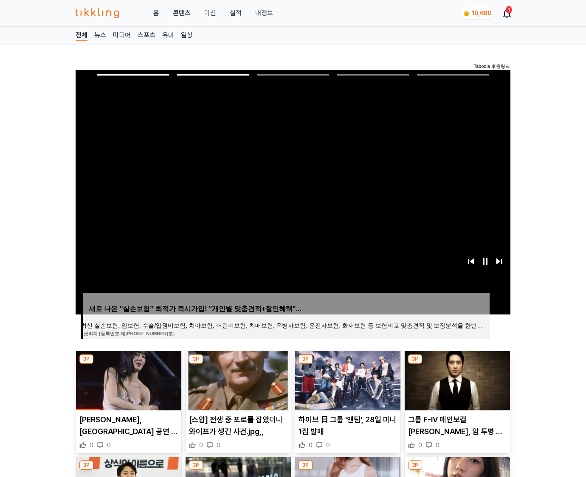
click at [456, 379] on img at bounding box center [456, 380] width 105 height 59
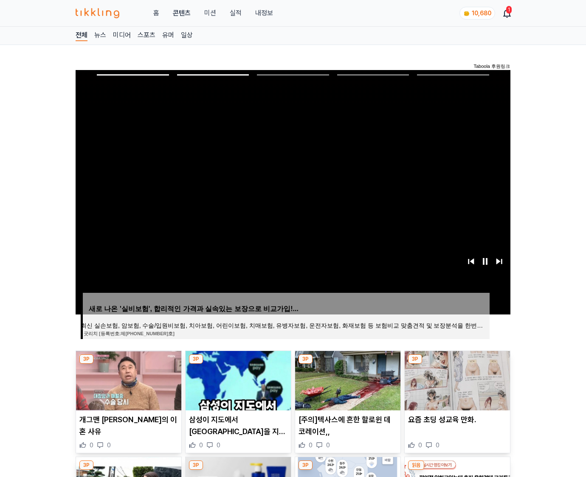
click at [456, 379] on img at bounding box center [456, 380] width 105 height 59
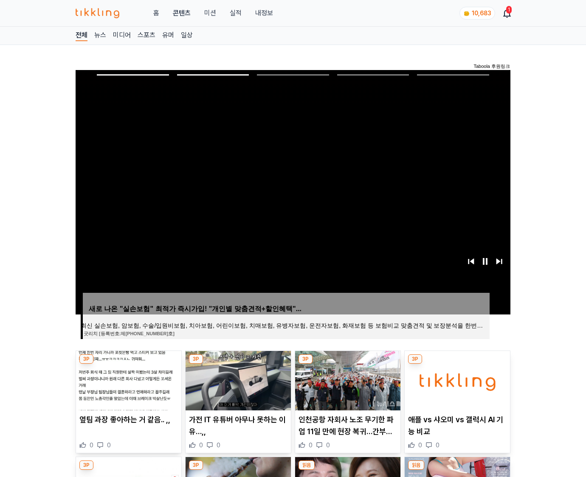
click at [456, 379] on img at bounding box center [456, 380] width 105 height 59
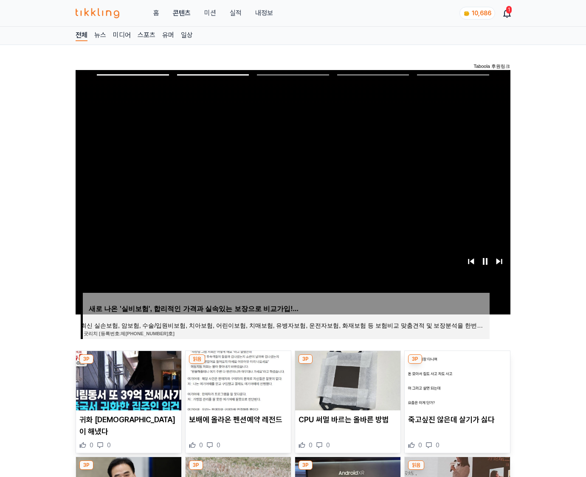
click at [456, 379] on img at bounding box center [456, 380] width 105 height 59
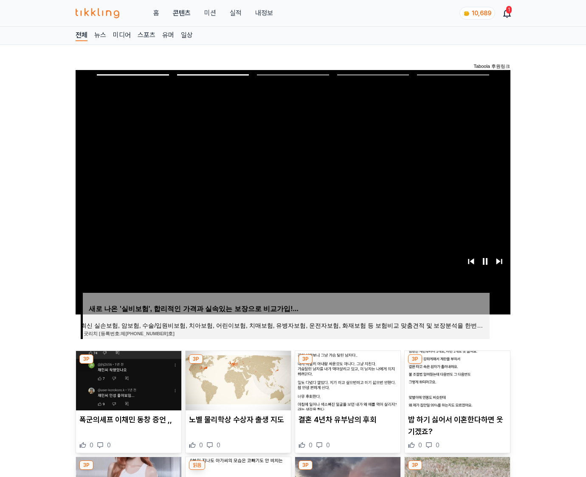
click at [456, 379] on img at bounding box center [456, 380] width 105 height 59
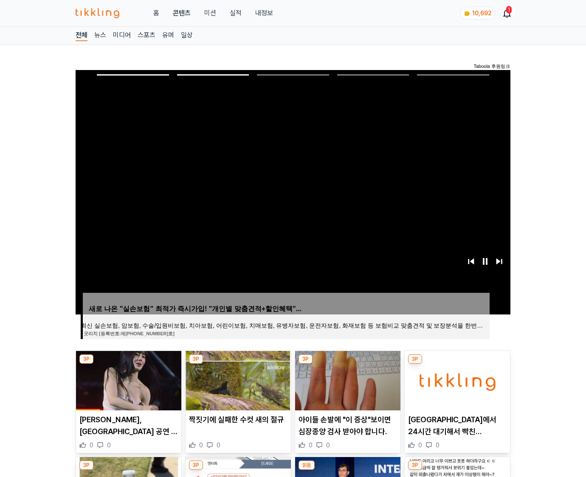
click at [456, 379] on img at bounding box center [456, 380] width 105 height 59
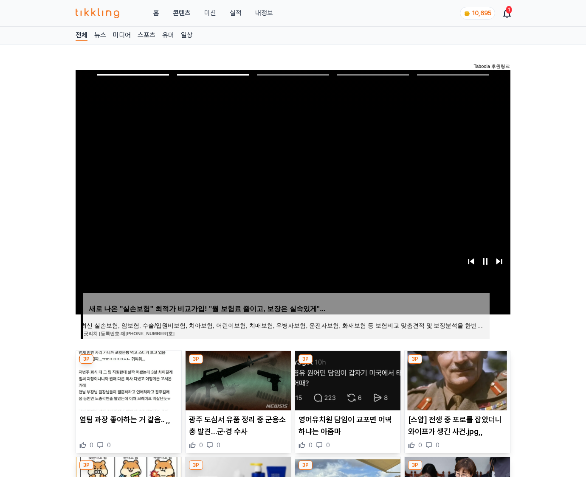
click at [456, 379] on img at bounding box center [456, 380] width 105 height 59
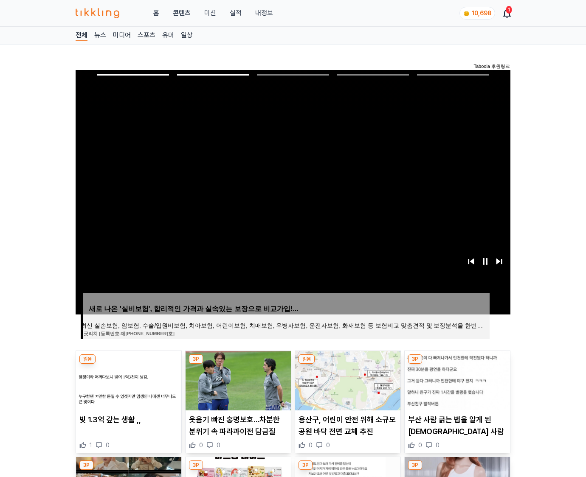
click at [456, 379] on img at bounding box center [456, 380] width 105 height 59
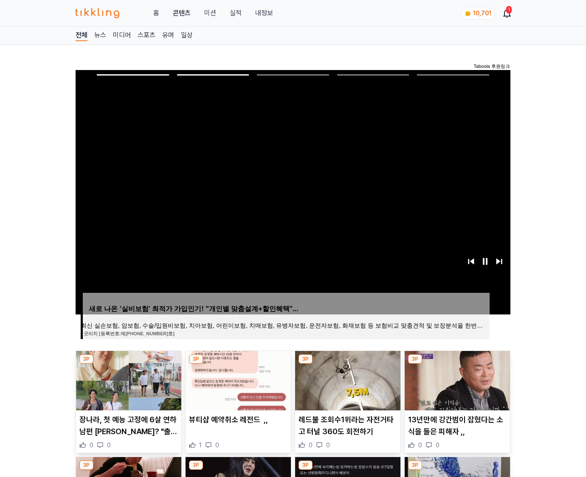
click at [456, 379] on img at bounding box center [456, 380] width 105 height 59
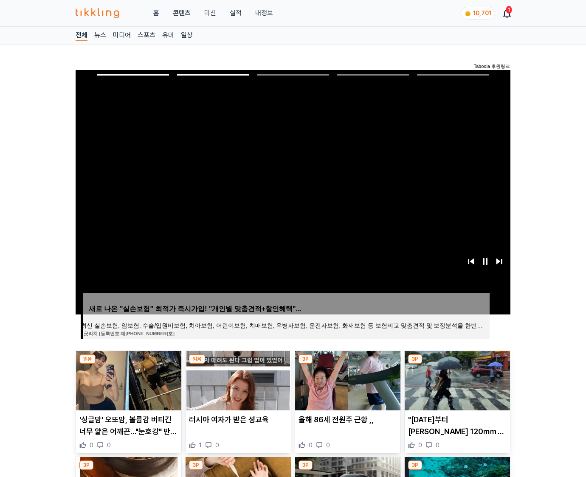
click at [456, 379] on img at bounding box center [456, 380] width 105 height 59
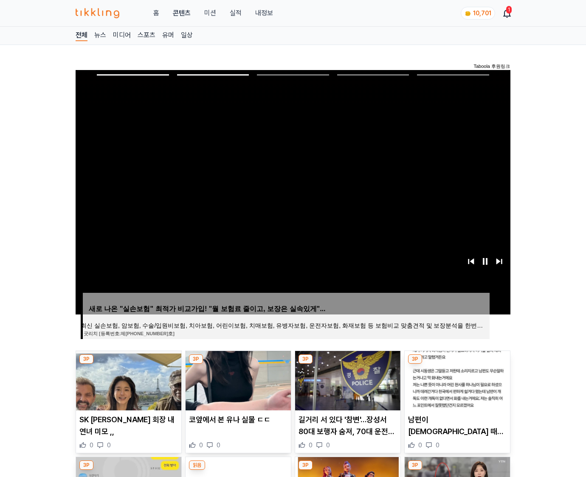
click at [456, 379] on img at bounding box center [456, 380] width 105 height 59
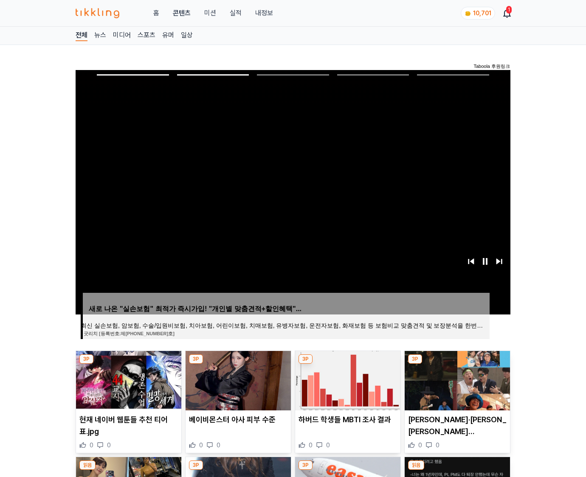
click at [456, 379] on img at bounding box center [456, 380] width 105 height 59
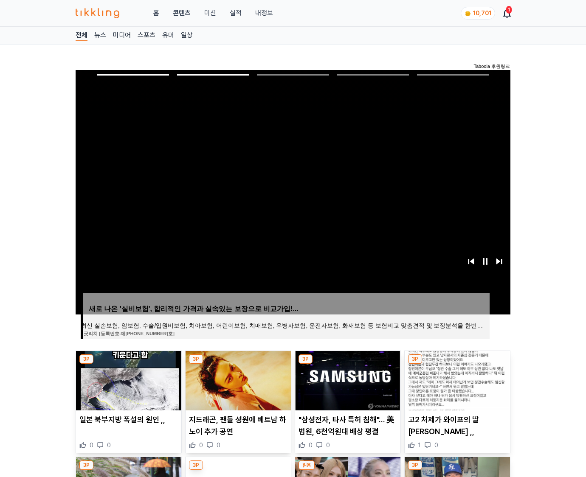
click at [456, 379] on img at bounding box center [456, 380] width 105 height 59
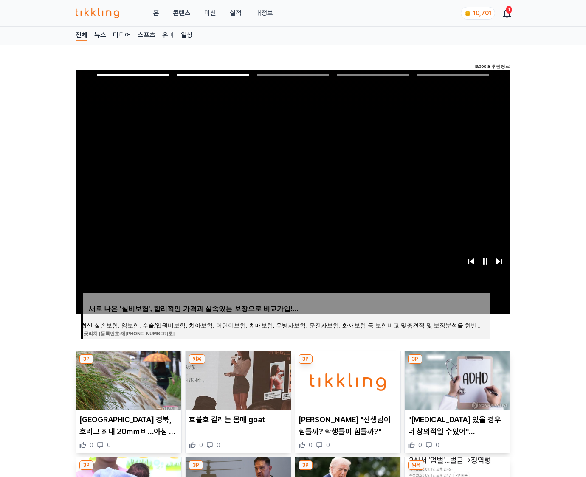
click at [456, 379] on img at bounding box center [456, 380] width 105 height 59
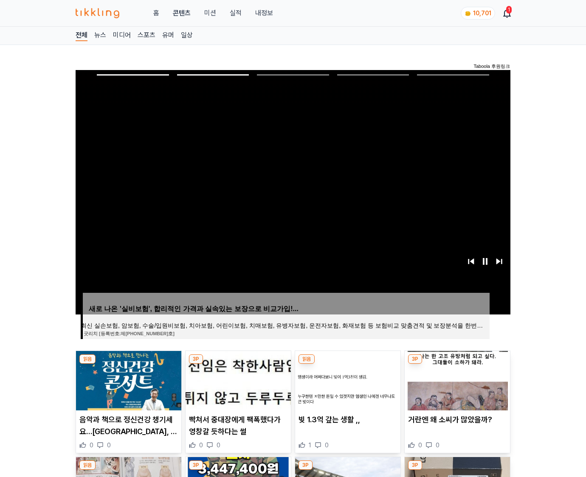
click at [456, 379] on img at bounding box center [456, 380] width 105 height 59
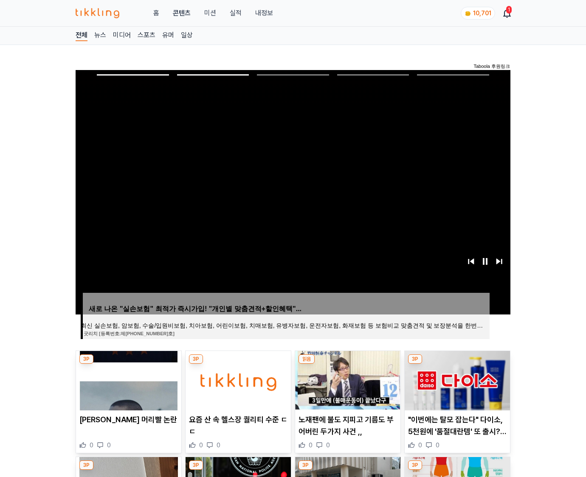
click at [456, 379] on img at bounding box center [456, 380] width 105 height 59
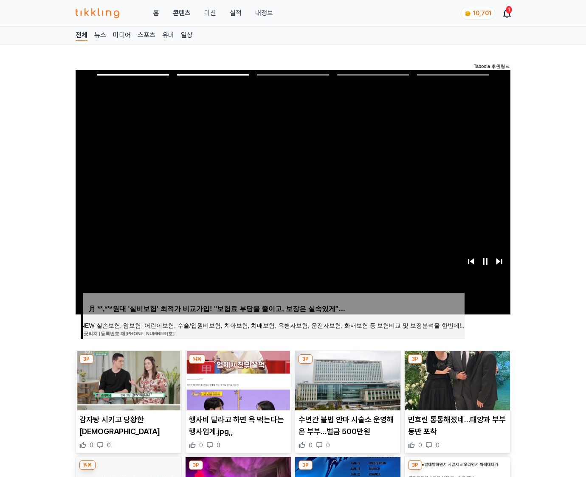
click at [456, 379] on img at bounding box center [456, 380] width 105 height 59
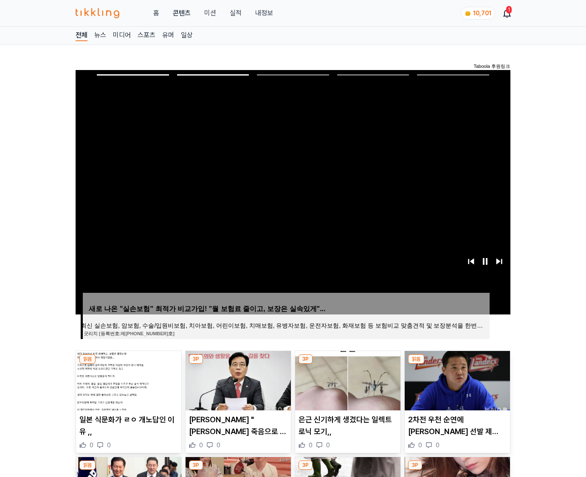
click at [456, 379] on img at bounding box center [456, 380] width 105 height 59
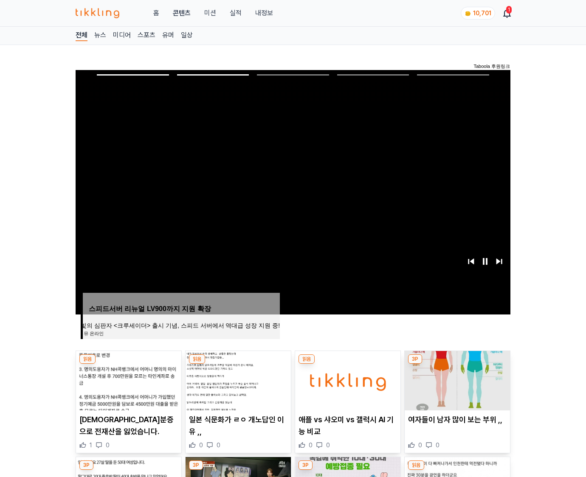
click at [456, 379] on img at bounding box center [456, 380] width 105 height 59
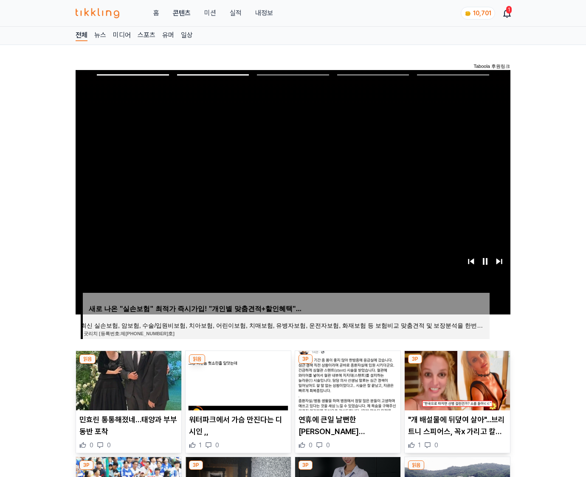
click at [456, 379] on img at bounding box center [456, 380] width 105 height 59
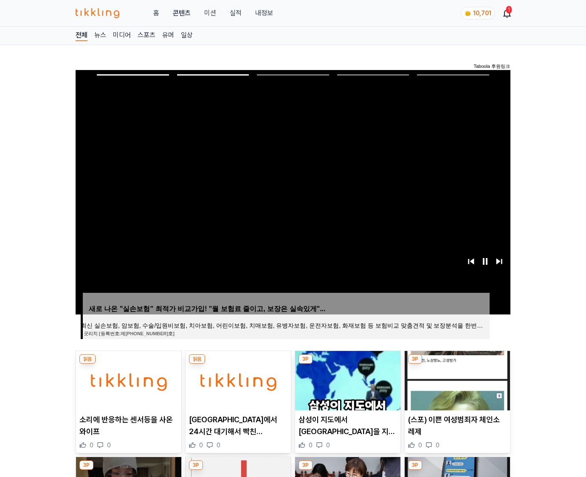
click at [456, 379] on img at bounding box center [456, 380] width 105 height 59
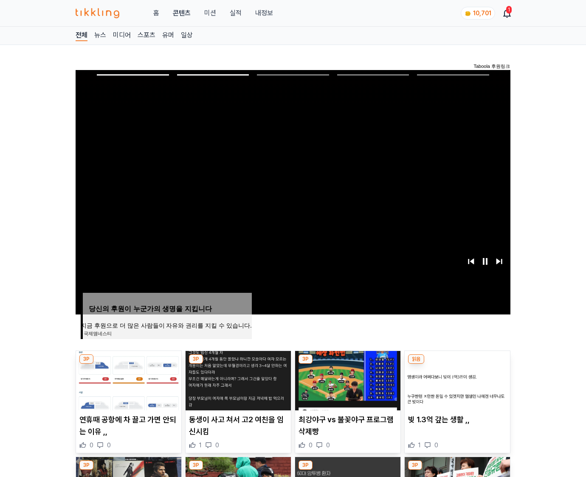
click at [456, 379] on img at bounding box center [456, 380] width 105 height 59
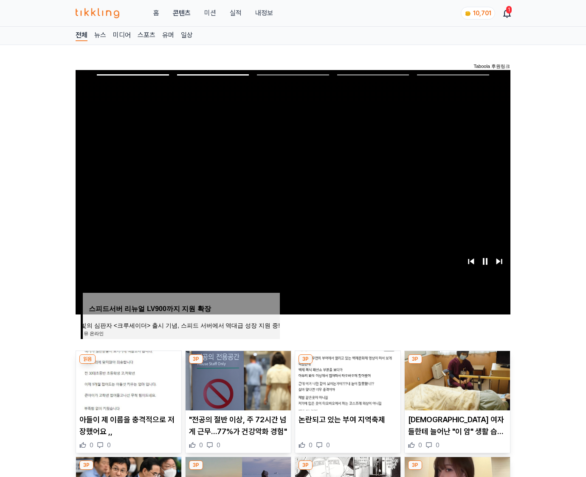
click at [456, 379] on img at bounding box center [456, 380] width 105 height 59
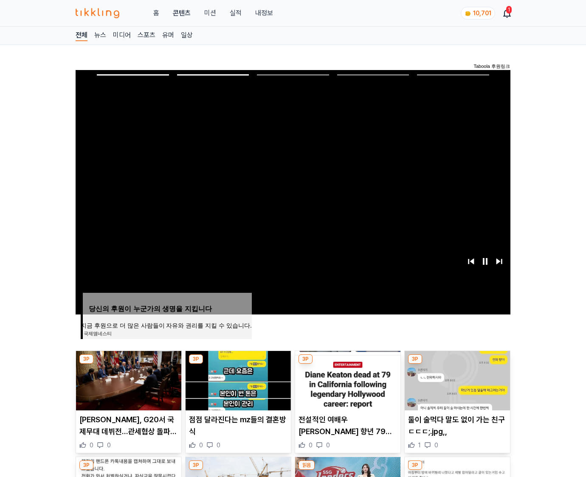
click at [456, 379] on img at bounding box center [456, 380] width 105 height 59
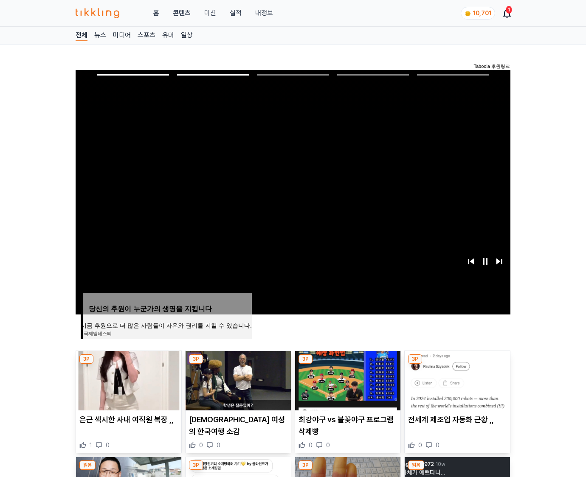
click at [456, 379] on img at bounding box center [456, 380] width 105 height 59
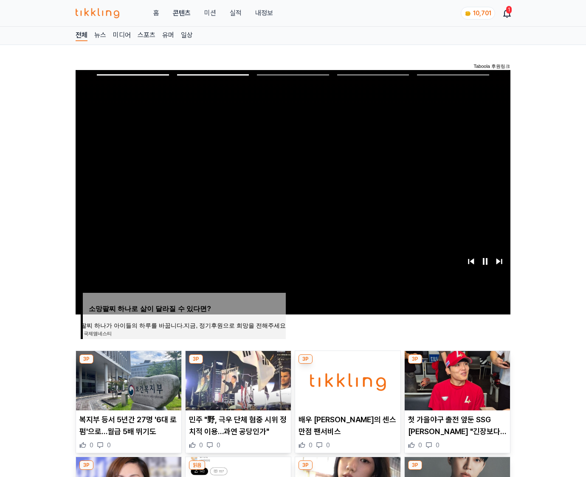
click at [456, 379] on img at bounding box center [456, 380] width 105 height 59
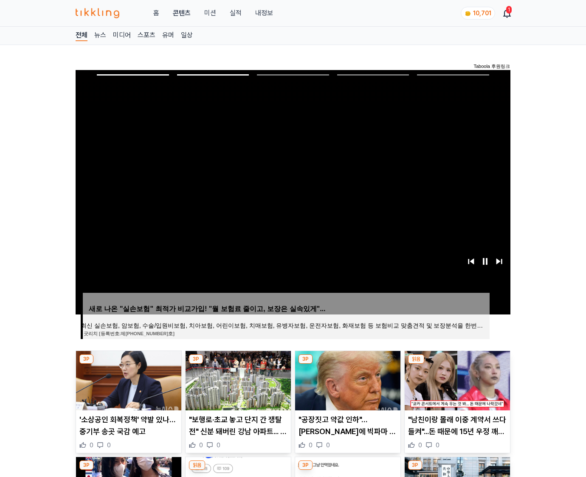
click at [456, 379] on img at bounding box center [456, 380] width 105 height 59
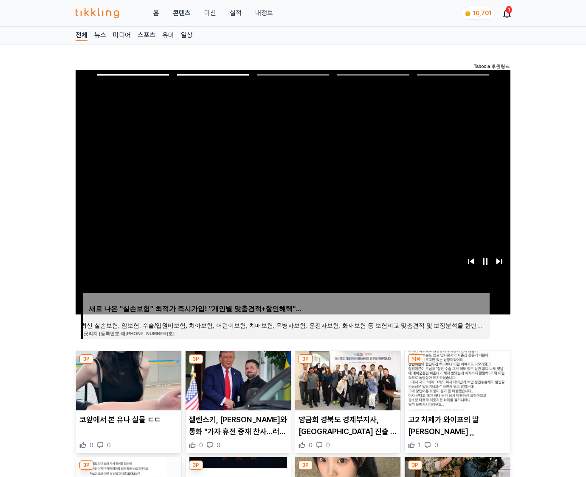
click at [456, 379] on img at bounding box center [456, 380] width 105 height 59
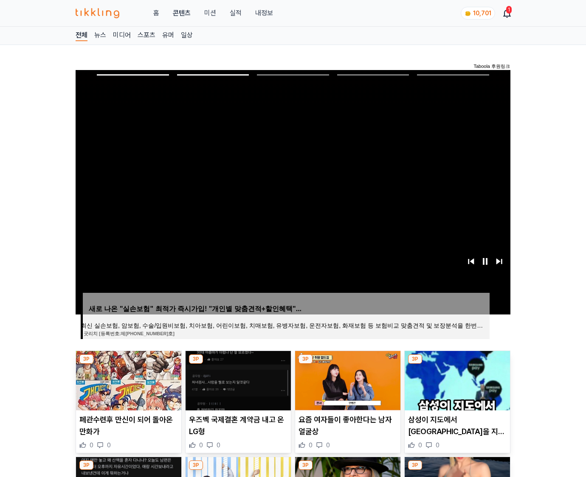
click at [456, 379] on img at bounding box center [456, 380] width 105 height 59
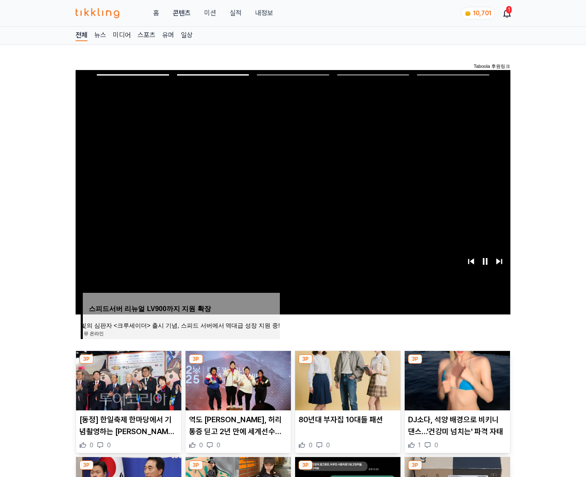
click at [456, 379] on img at bounding box center [456, 380] width 105 height 59
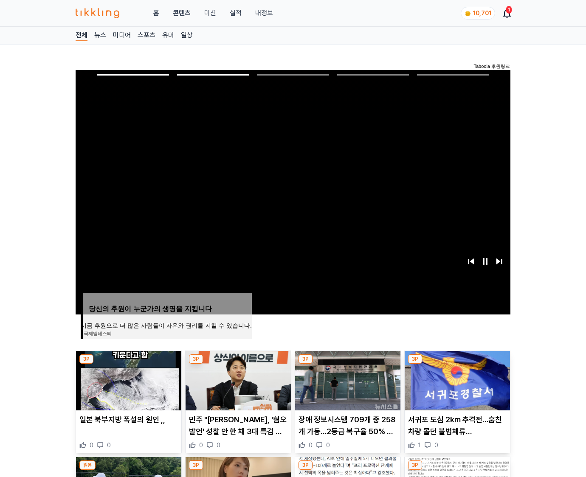
click at [456, 379] on img at bounding box center [456, 380] width 105 height 59
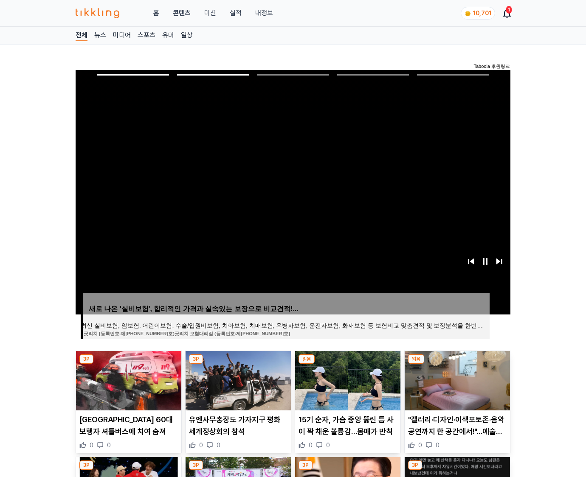
click at [456, 379] on img at bounding box center [456, 380] width 105 height 59
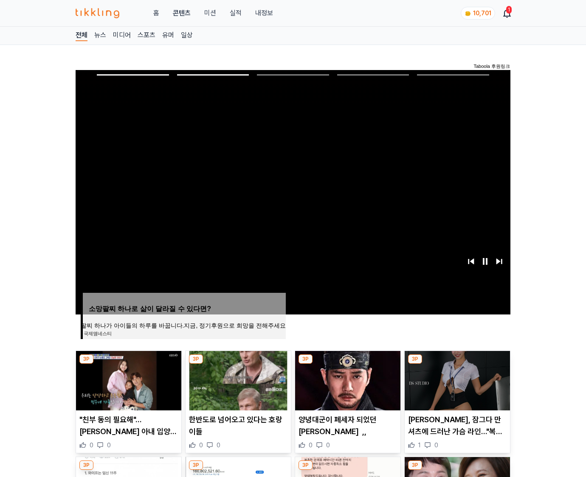
click at [456, 379] on img at bounding box center [456, 380] width 105 height 59
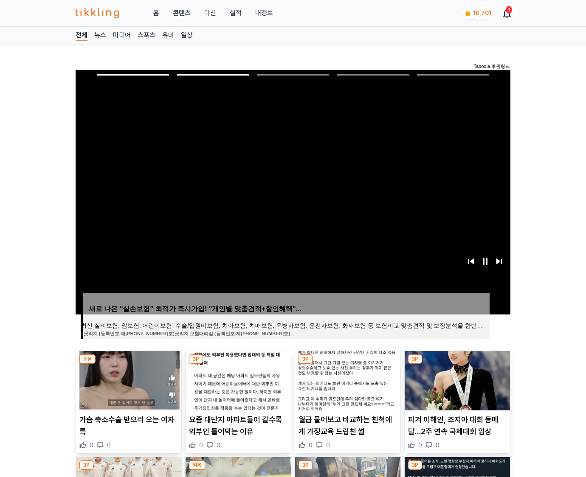
click at [456, 379] on img at bounding box center [456, 380] width 105 height 59
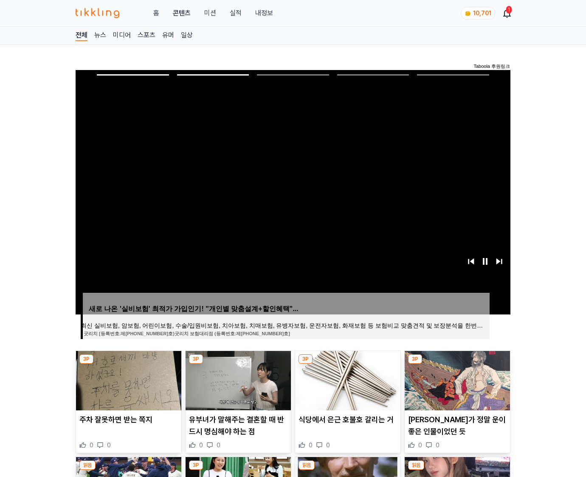
click at [456, 379] on img at bounding box center [456, 380] width 105 height 59
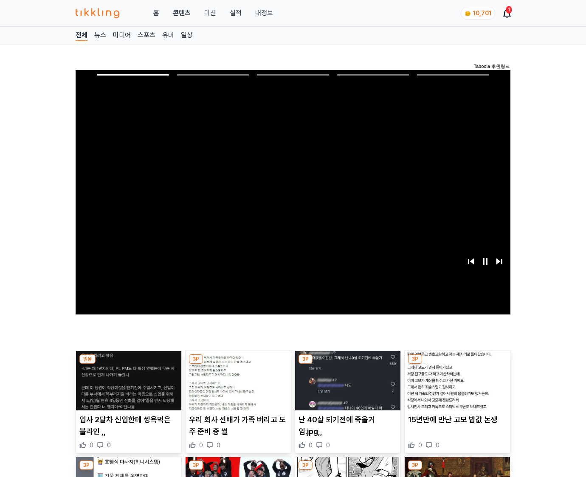
click at [456, 379] on img at bounding box center [456, 380] width 105 height 59
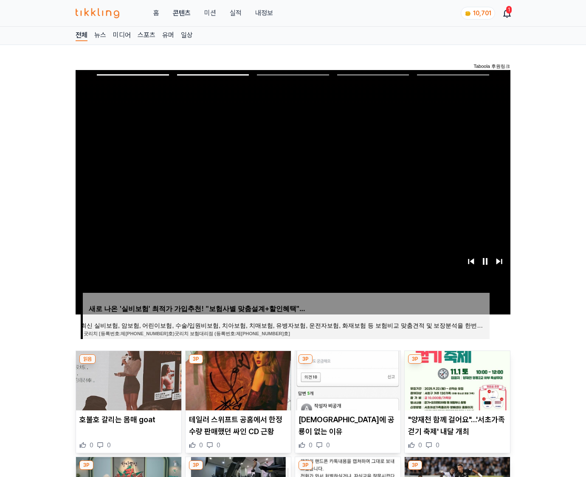
click at [456, 379] on img at bounding box center [456, 380] width 105 height 59
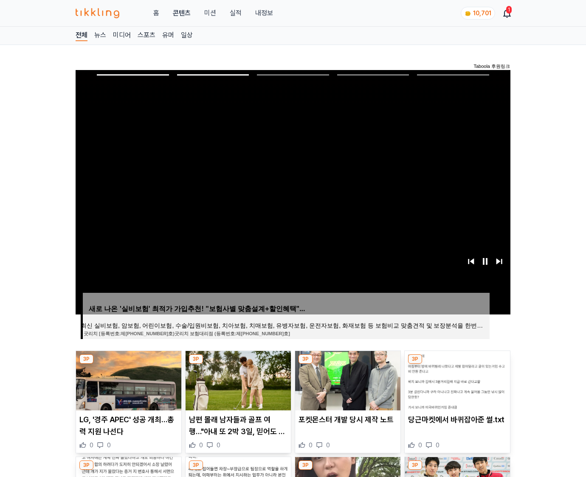
click at [456, 379] on img at bounding box center [456, 380] width 105 height 59
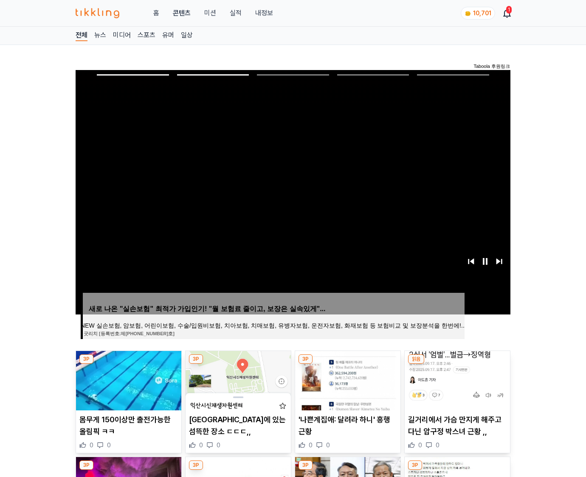
click at [456, 379] on img at bounding box center [456, 380] width 105 height 59
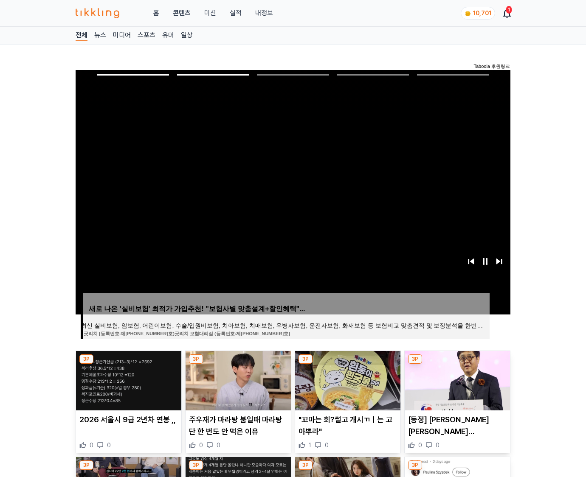
click at [456, 379] on img at bounding box center [456, 380] width 105 height 59
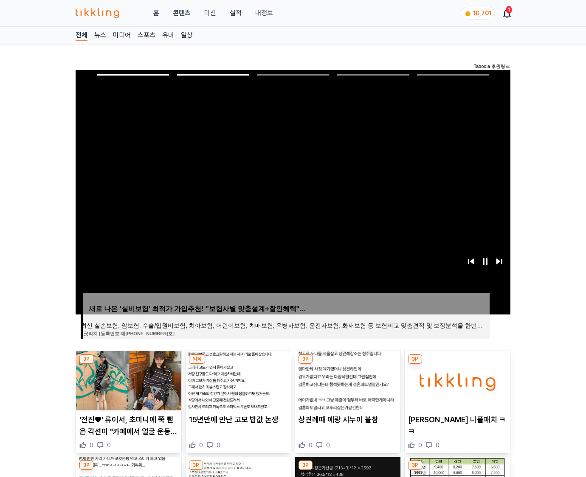
click at [456, 379] on img at bounding box center [456, 380] width 105 height 59
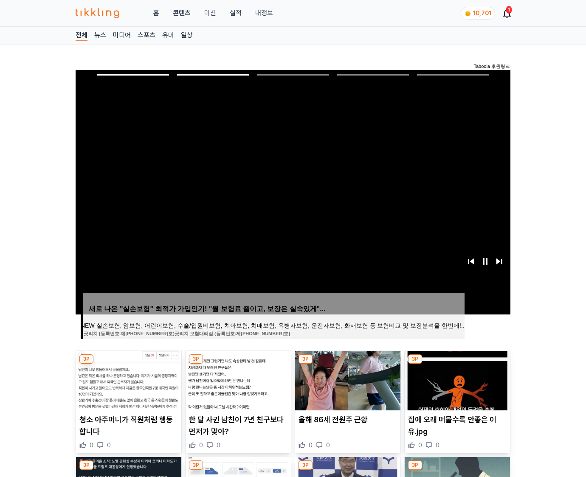
click at [456, 379] on img at bounding box center [456, 380] width 105 height 59
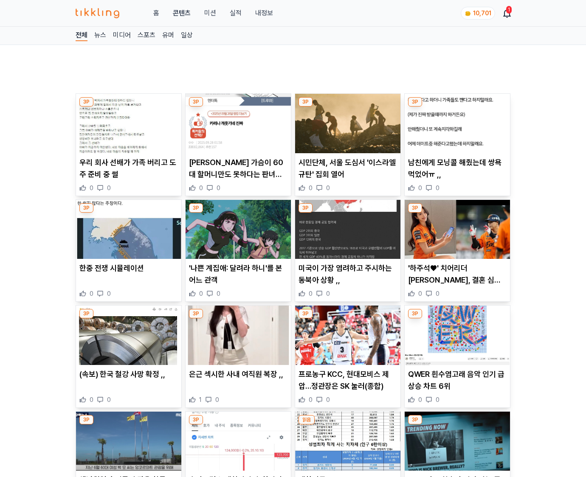
click at [456, 379] on p "QWER 흰수염고래 음악 인기 급상승 차트 6위" at bounding box center [457, 380] width 98 height 24
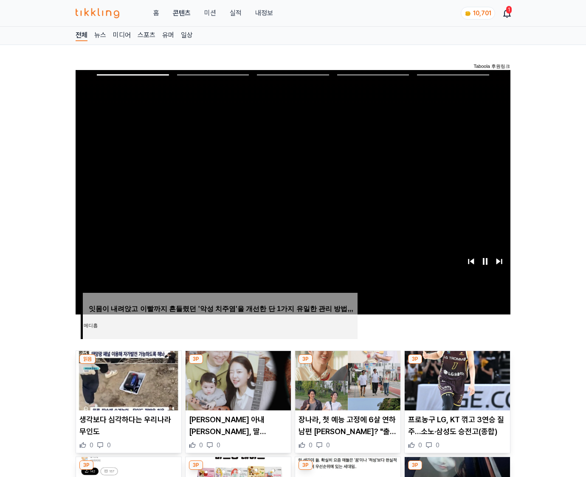
click at [456, 379] on img at bounding box center [456, 380] width 105 height 59
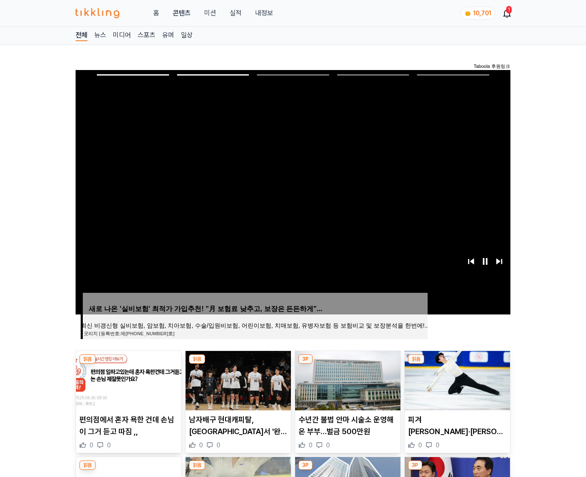
click at [456, 379] on img at bounding box center [456, 380] width 105 height 59
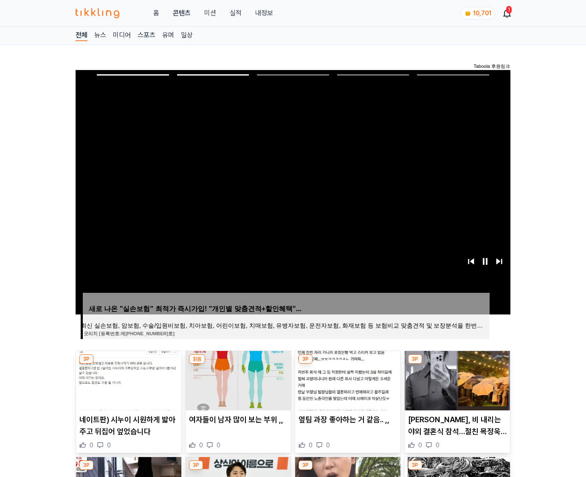
click at [456, 379] on img at bounding box center [456, 380] width 105 height 59
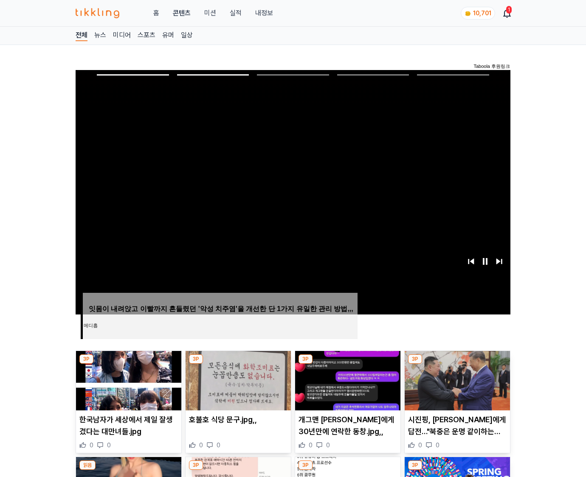
click at [456, 379] on img at bounding box center [456, 380] width 105 height 59
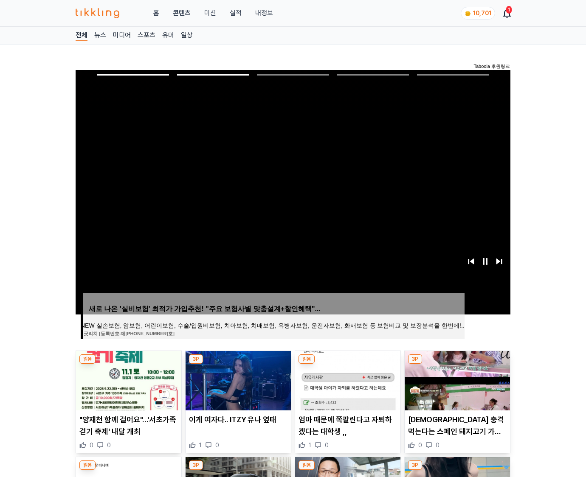
click at [456, 379] on img at bounding box center [456, 380] width 105 height 59
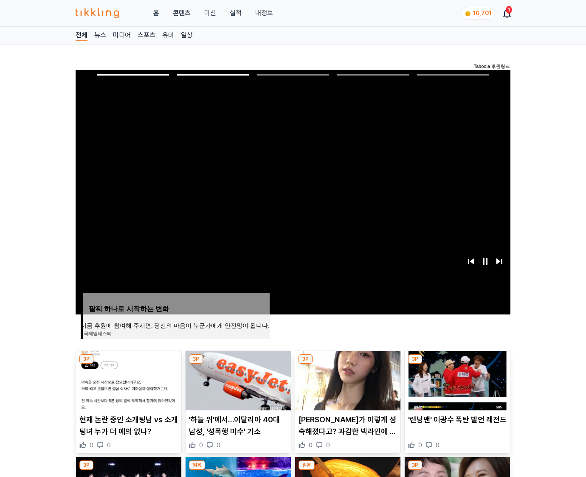
click at [456, 379] on img at bounding box center [456, 380] width 105 height 59
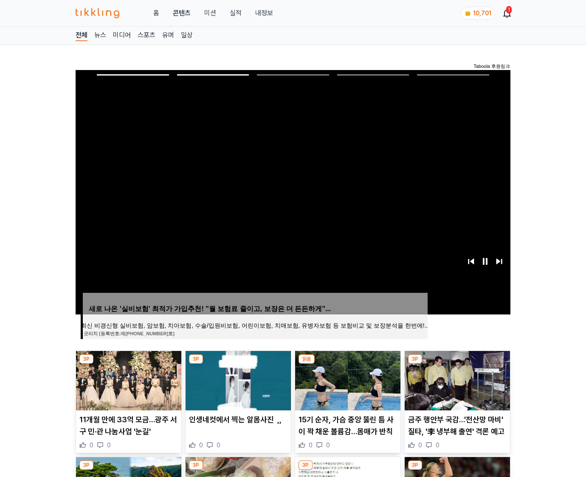
click at [456, 379] on img at bounding box center [456, 380] width 105 height 59
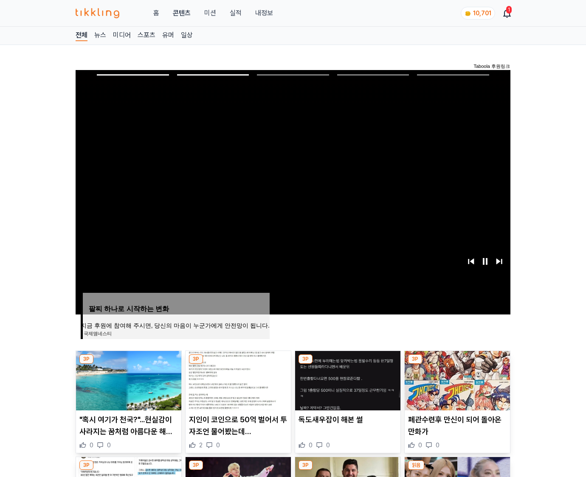
click at [456, 379] on img at bounding box center [456, 380] width 105 height 59
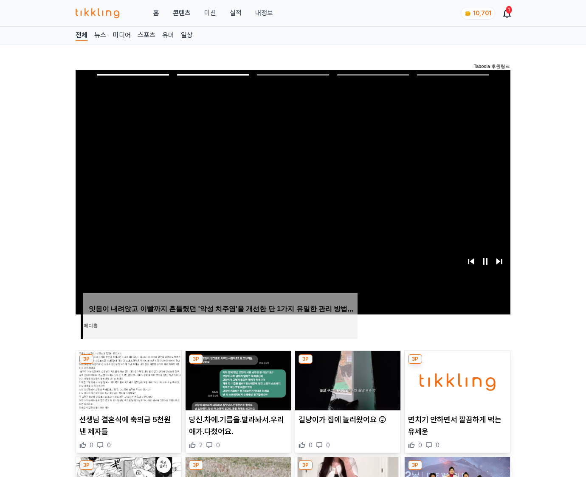
click at [456, 379] on img at bounding box center [456, 380] width 105 height 59
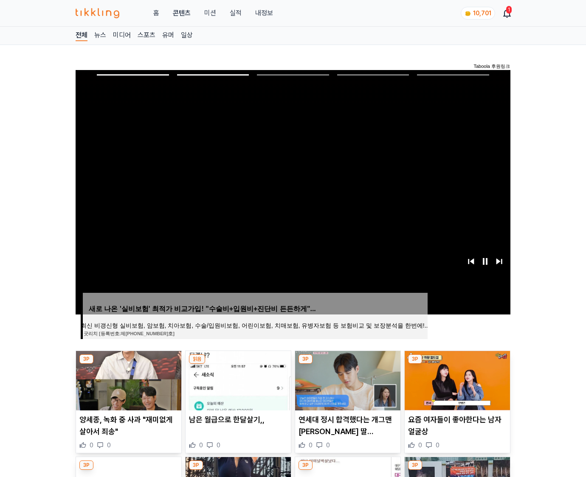
click at [456, 379] on img at bounding box center [456, 380] width 105 height 59
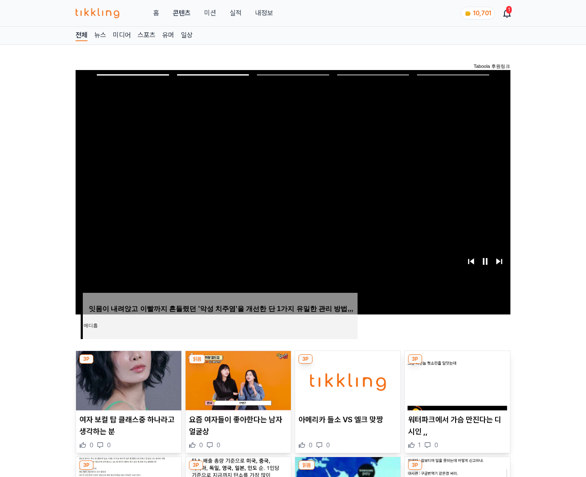
click at [456, 379] on img at bounding box center [456, 380] width 105 height 59
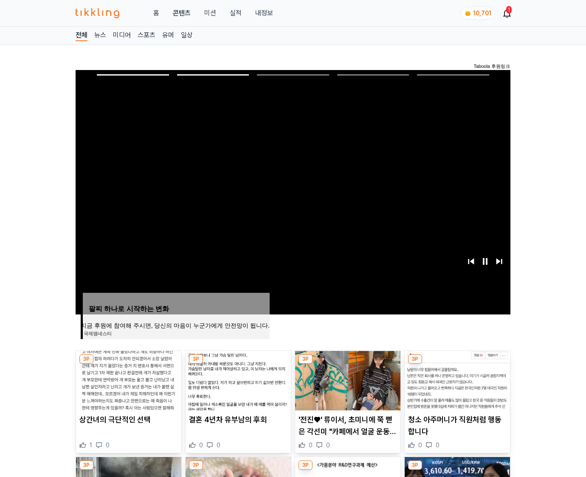
click at [456, 379] on img at bounding box center [456, 380] width 105 height 59
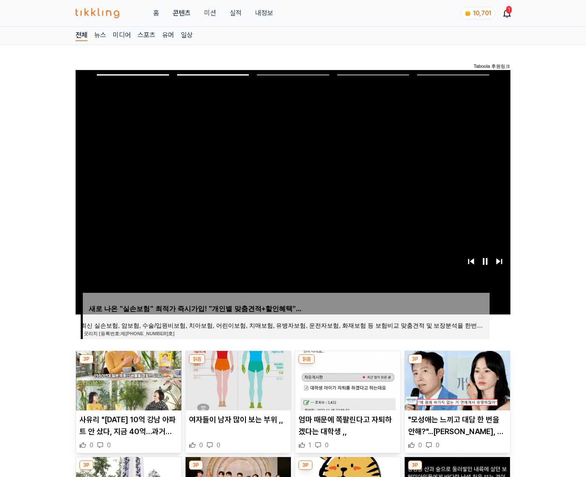
click at [456, 379] on img at bounding box center [456, 380] width 105 height 59
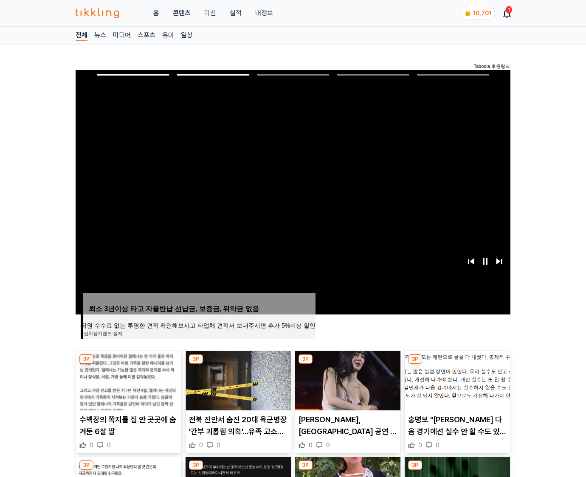
click at [456, 379] on img at bounding box center [456, 380] width 105 height 59
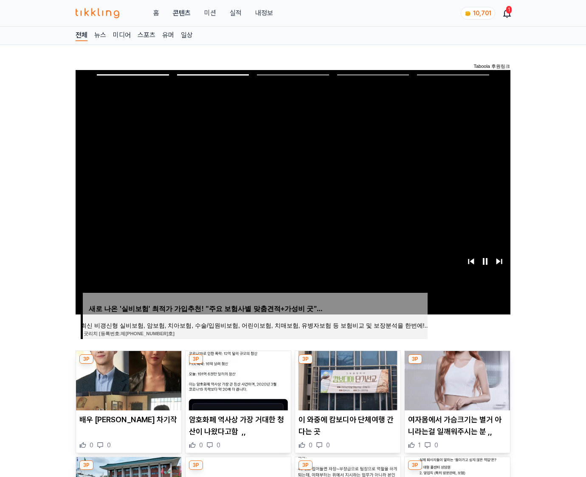
click at [456, 379] on img at bounding box center [456, 380] width 105 height 59
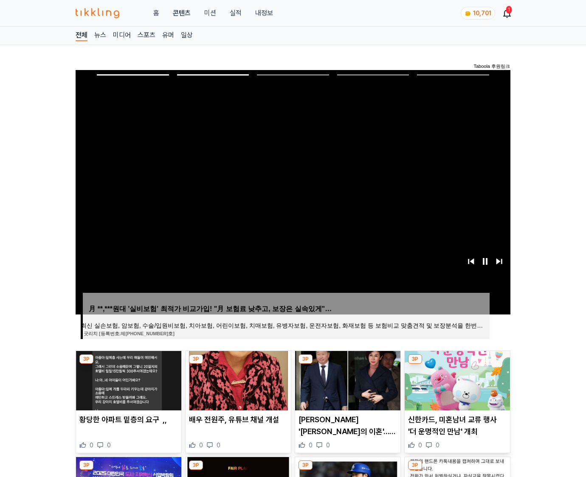
click at [456, 379] on img at bounding box center [456, 380] width 105 height 59
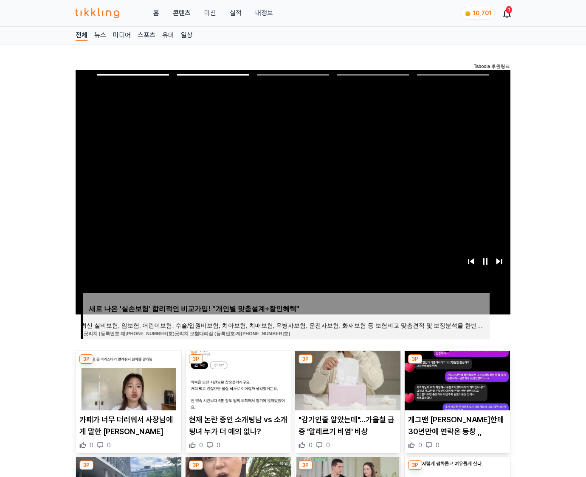
click at [456, 379] on img at bounding box center [456, 380] width 105 height 59
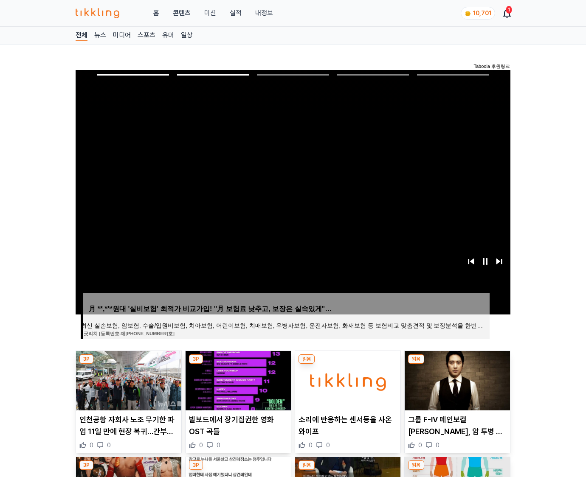
click at [456, 379] on img at bounding box center [456, 380] width 105 height 59
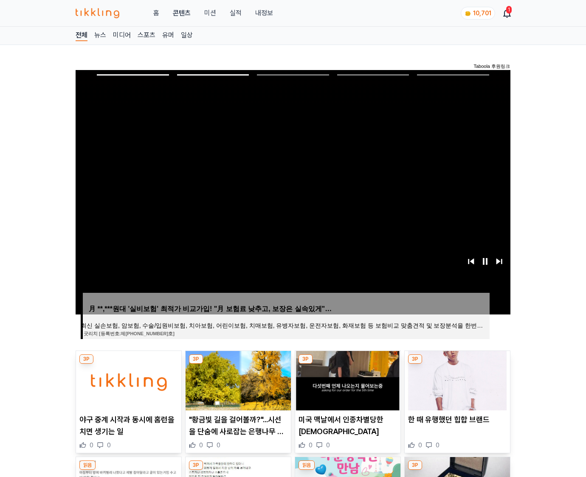
click at [456, 379] on img at bounding box center [456, 380] width 105 height 59
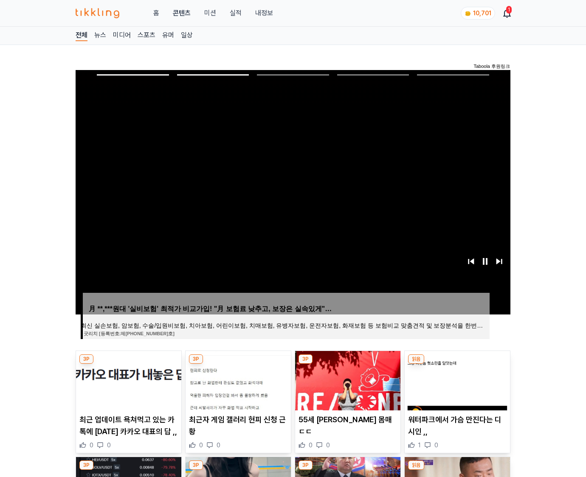
click at [456, 379] on img at bounding box center [456, 380] width 105 height 59
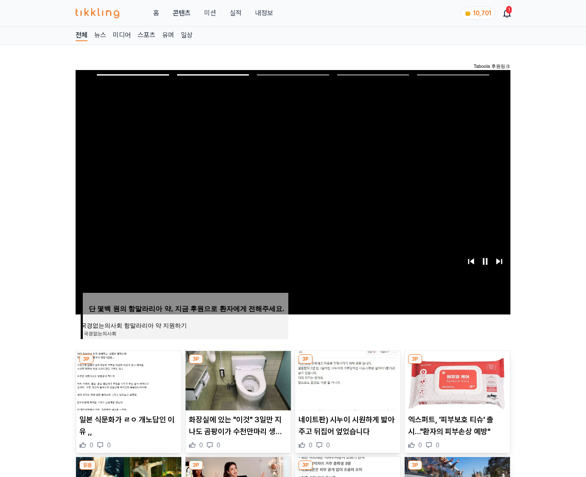
click at [456, 379] on img at bounding box center [456, 380] width 105 height 59
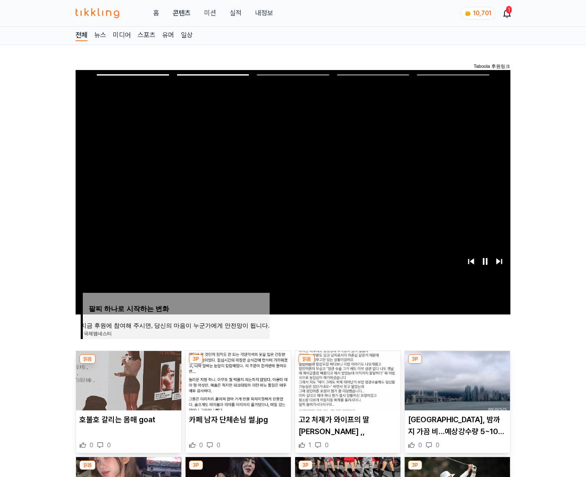
click at [456, 379] on img at bounding box center [456, 380] width 105 height 59
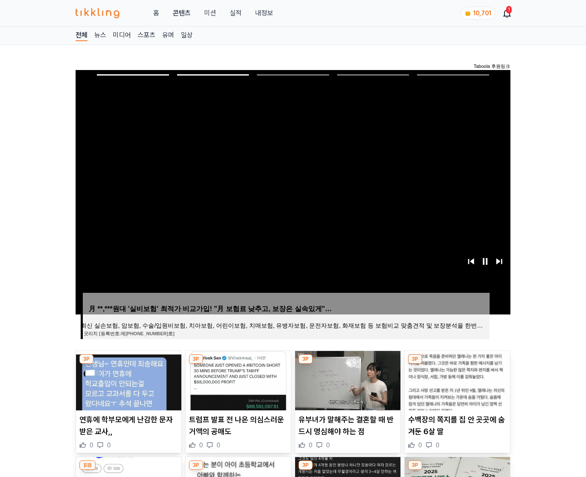
click at [456, 379] on img at bounding box center [456, 380] width 105 height 59
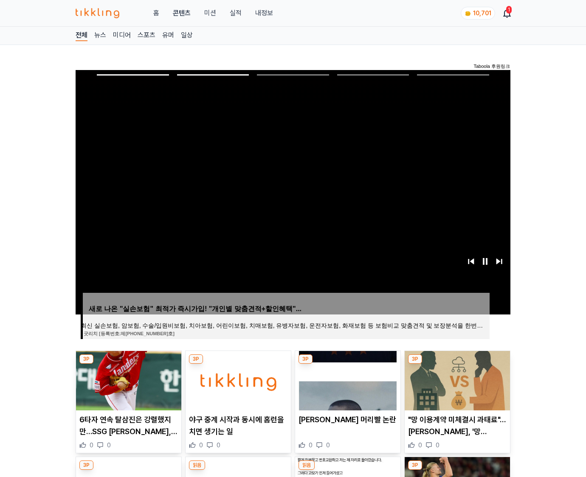
click at [456, 379] on img at bounding box center [456, 380] width 105 height 59
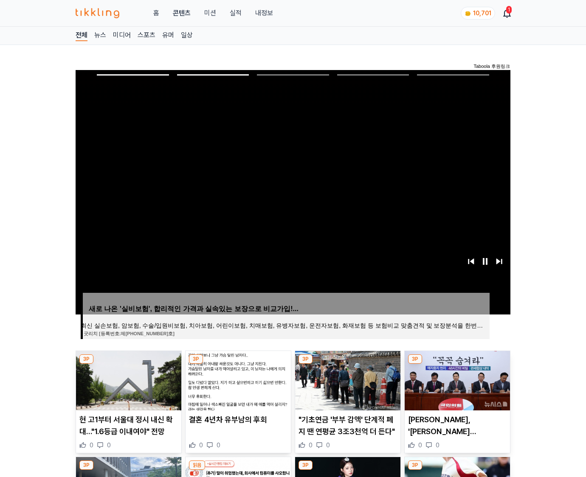
click at [456, 379] on img at bounding box center [456, 380] width 105 height 59
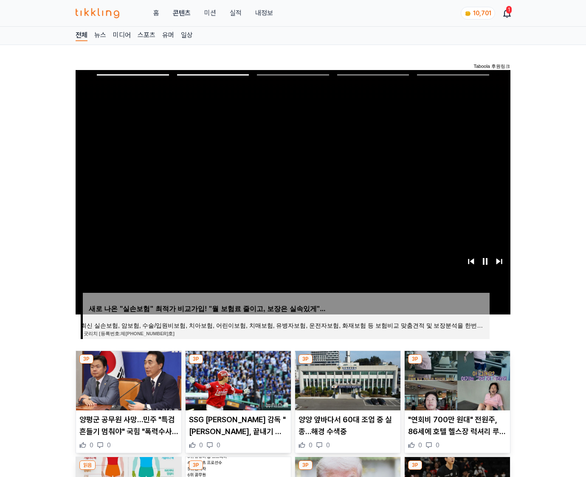
click at [456, 379] on img at bounding box center [456, 380] width 105 height 59
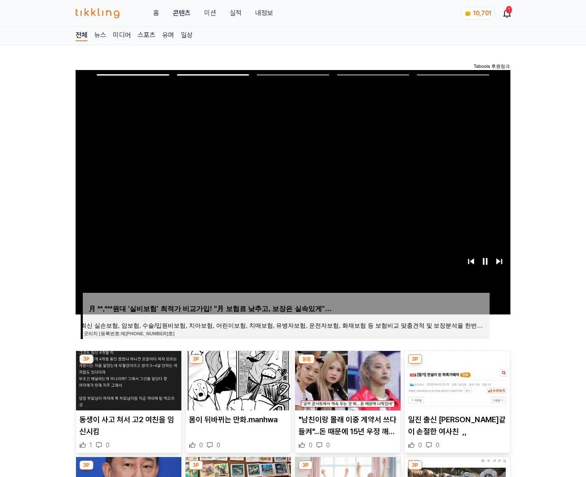
click at [456, 379] on img at bounding box center [456, 380] width 105 height 59
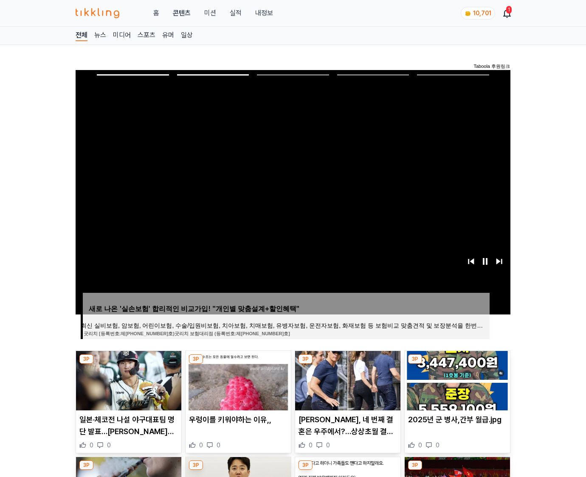
click at [456, 379] on img at bounding box center [456, 380] width 105 height 59
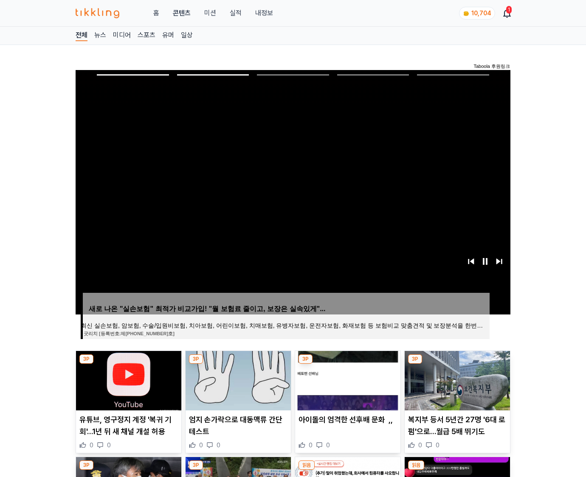
click at [456, 379] on img at bounding box center [456, 380] width 105 height 59
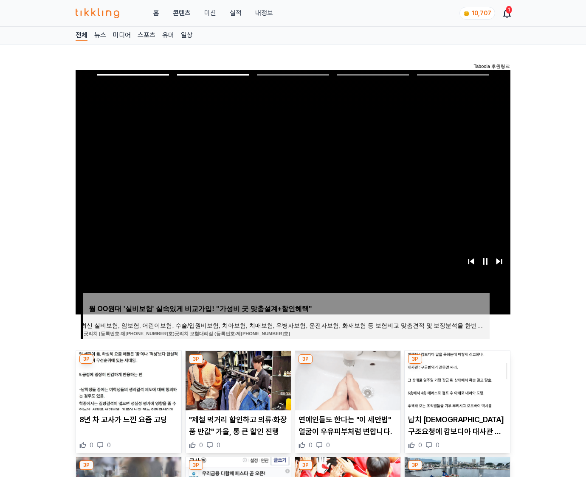
click at [456, 379] on img at bounding box center [456, 380] width 105 height 59
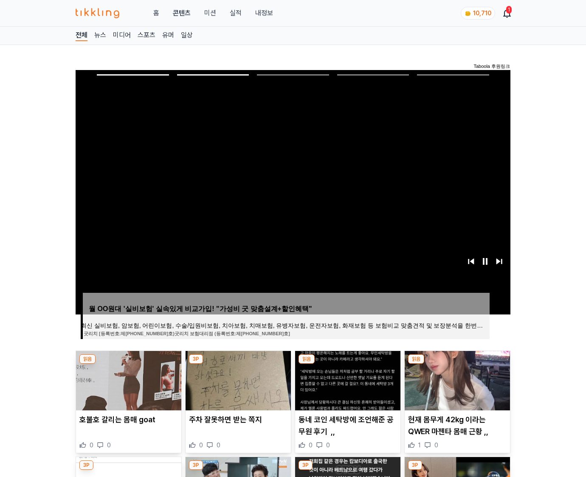
click at [456, 379] on img at bounding box center [456, 380] width 105 height 59
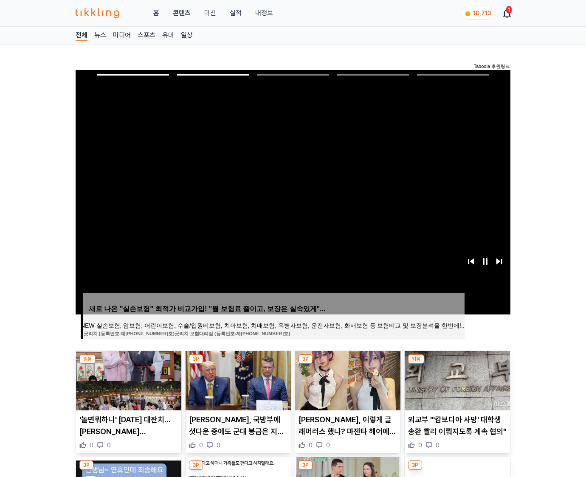
click at [456, 379] on img at bounding box center [456, 380] width 105 height 59
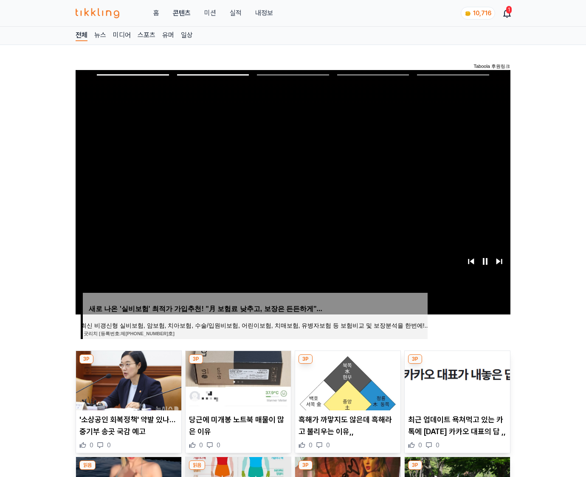
click at [456, 379] on img at bounding box center [456, 380] width 105 height 59
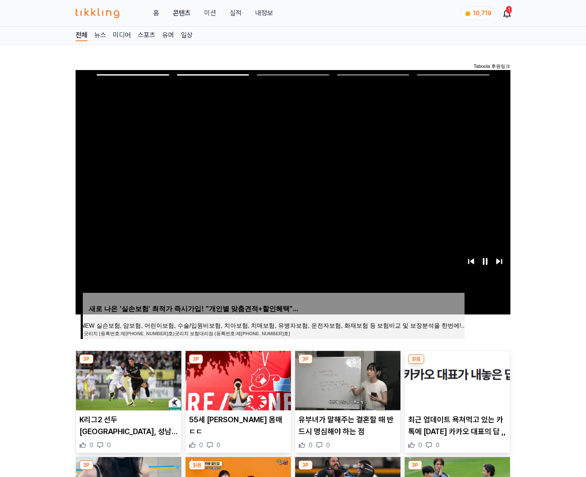
click at [456, 379] on img at bounding box center [456, 380] width 105 height 59
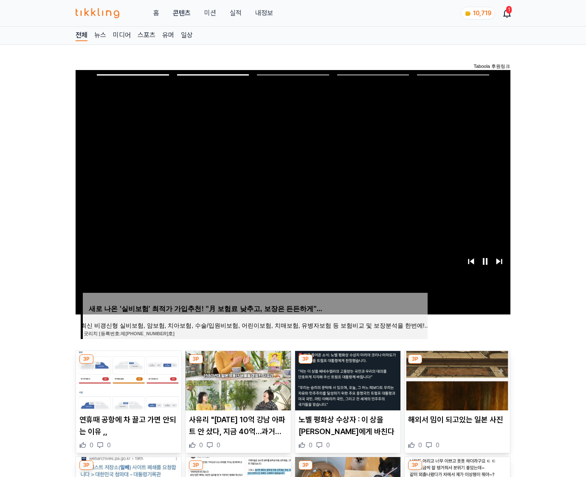
click at [456, 379] on img at bounding box center [456, 380] width 105 height 59
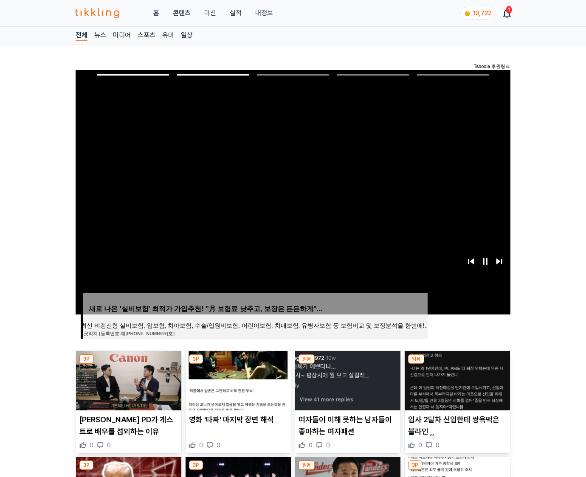
click at [456, 379] on img at bounding box center [456, 380] width 105 height 59
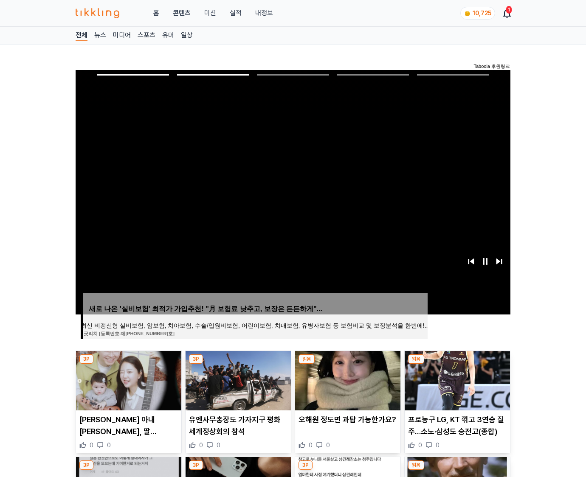
click at [456, 379] on img at bounding box center [456, 380] width 105 height 59
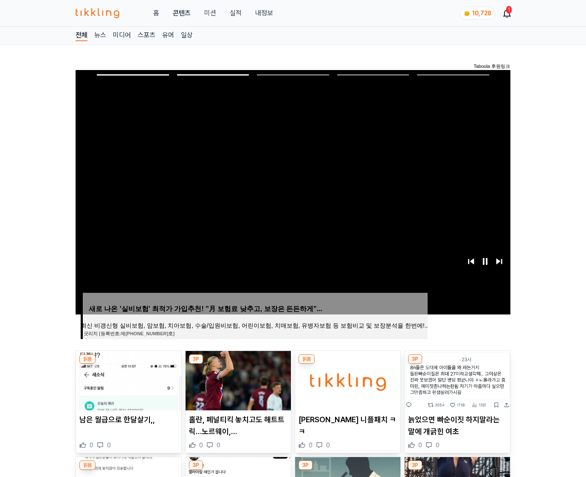
click at [456, 379] on img at bounding box center [456, 380] width 105 height 59
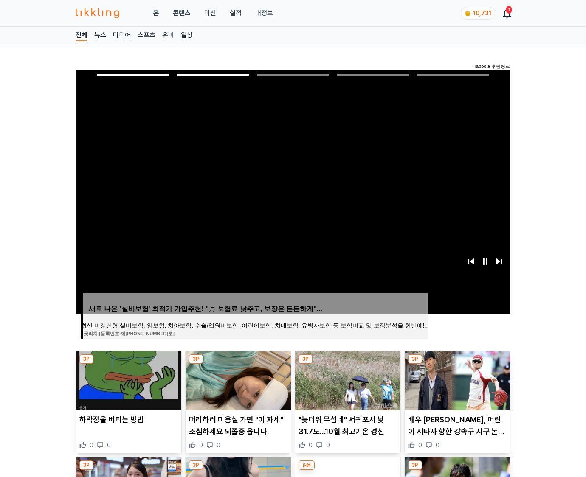
click at [456, 379] on img at bounding box center [456, 380] width 105 height 59
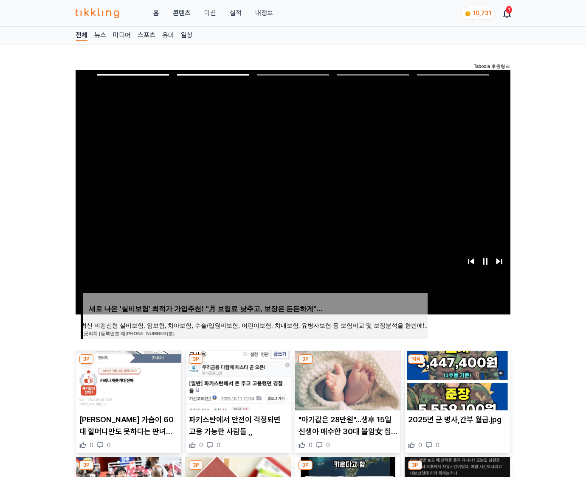
click at [456, 379] on img at bounding box center [456, 380] width 105 height 59
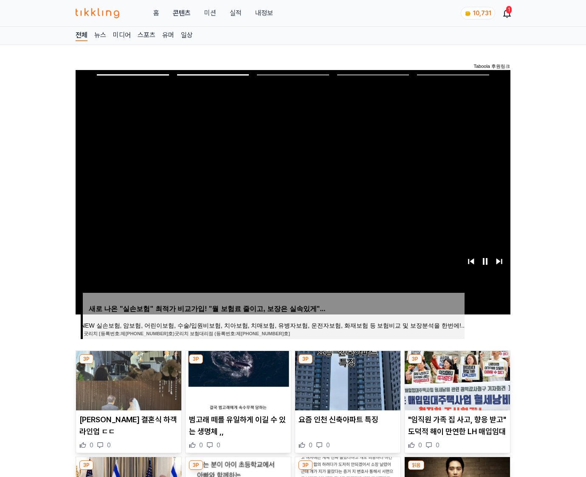
click at [456, 379] on img at bounding box center [456, 380] width 105 height 59
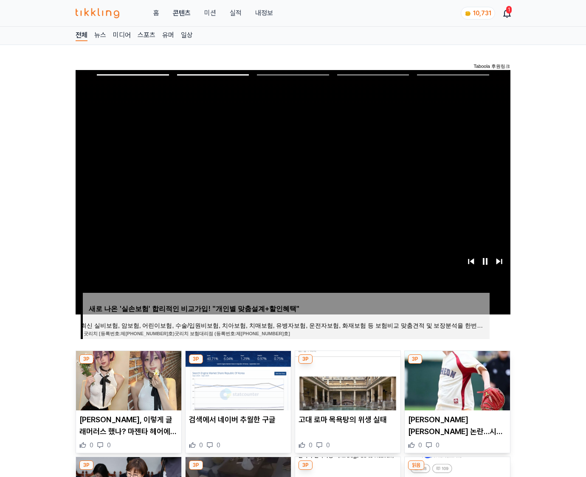
click at [456, 379] on img at bounding box center [456, 380] width 105 height 59
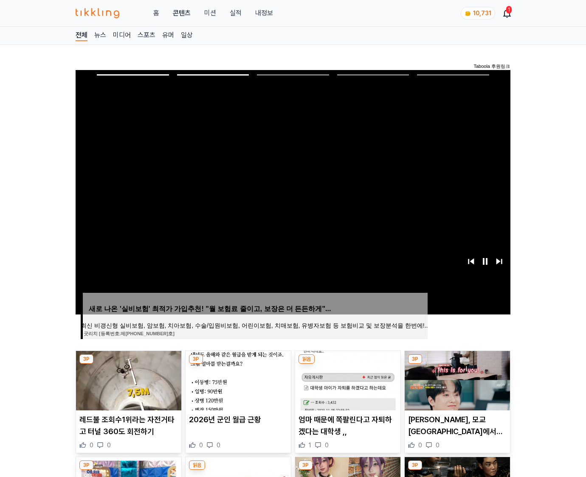
click at [456, 379] on img at bounding box center [456, 380] width 105 height 59
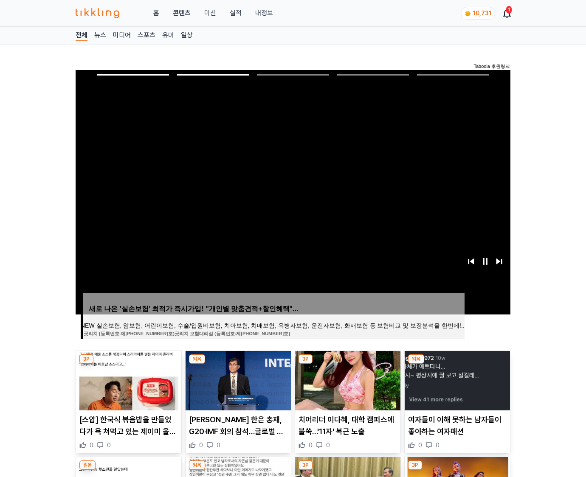
click at [456, 379] on img at bounding box center [456, 380] width 105 height 59
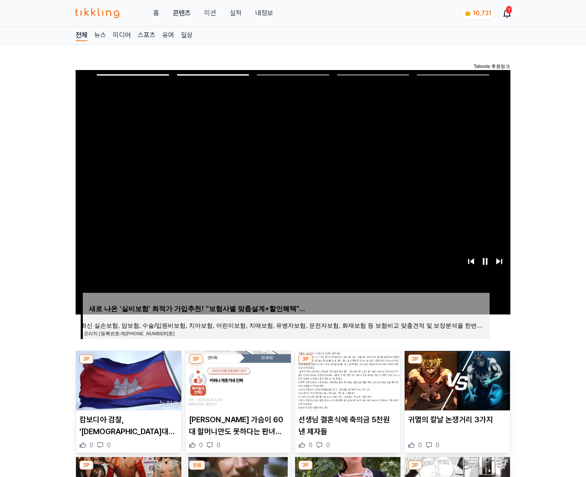
click at [456, 379] on img at bounding box center [456, 380] width 105 height 59
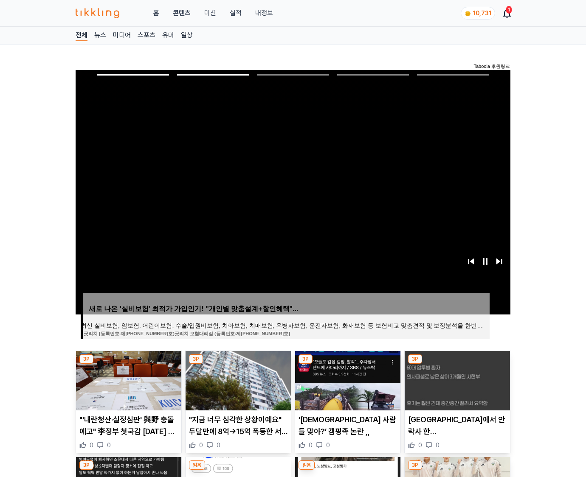
click at [456, 379] on img at bounding box center [456, 380] width 105 height 59
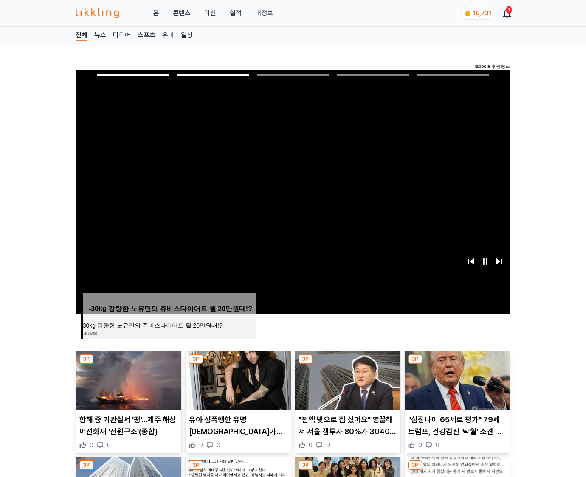
click at [456, 379] on img at bounding box center [456, 380] width 105 height 59
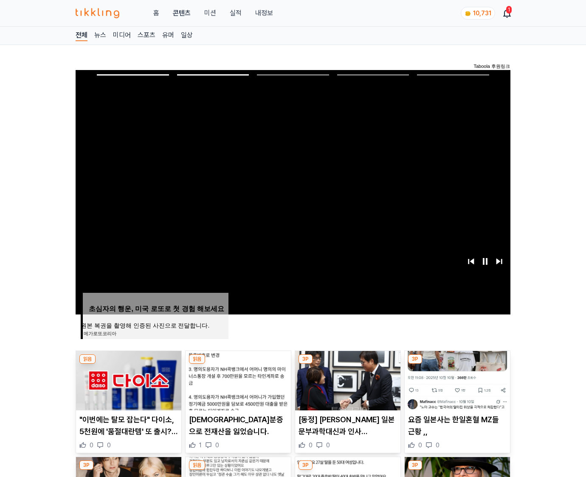
click at [456, 379] on img at bounding box center [456, 380] width 105 height 59
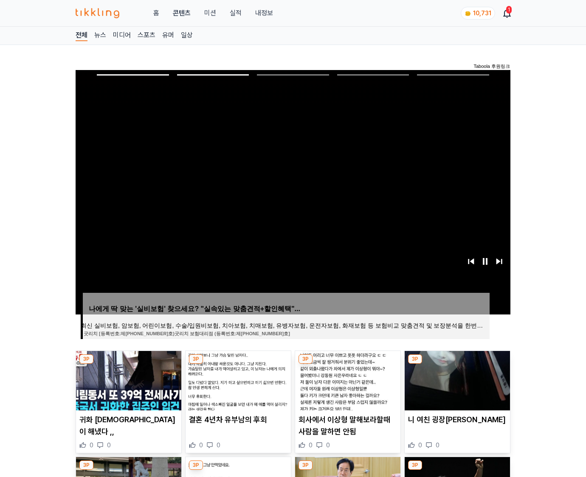
click at [456, 379] on img at bounding box center [456, 380] width 105 height 59
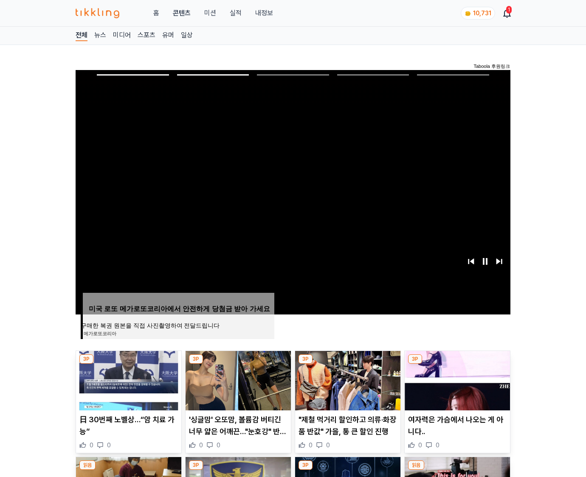
click at [456, 379] on img at bounding box center [456, 380] width 105 height 59
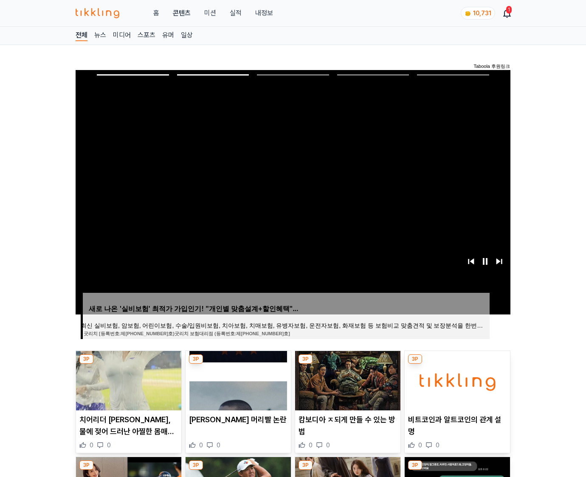
click at [456, 379] on img at bounding box center [456, 380] width 105 height 59
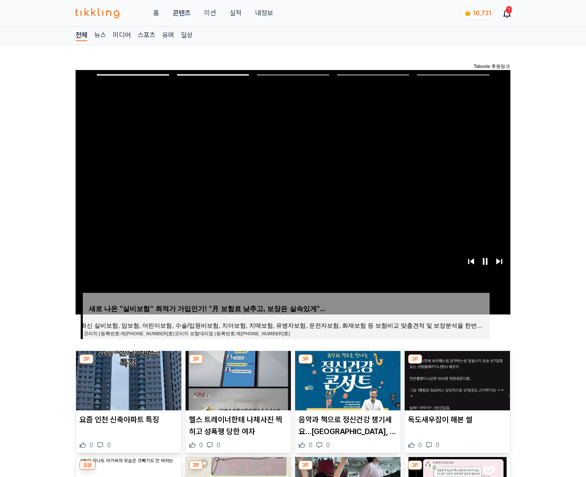
click at [456, 379] on img at bounding box center [456, 380] width 105 height 59
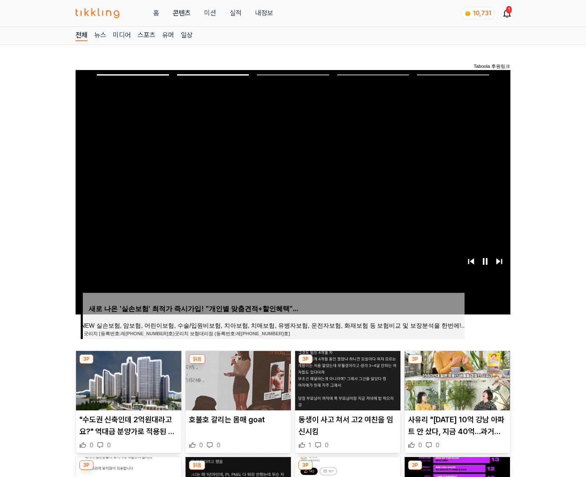
click at [456, 379] on img at bounding box center [456, 380] width 105 height 59
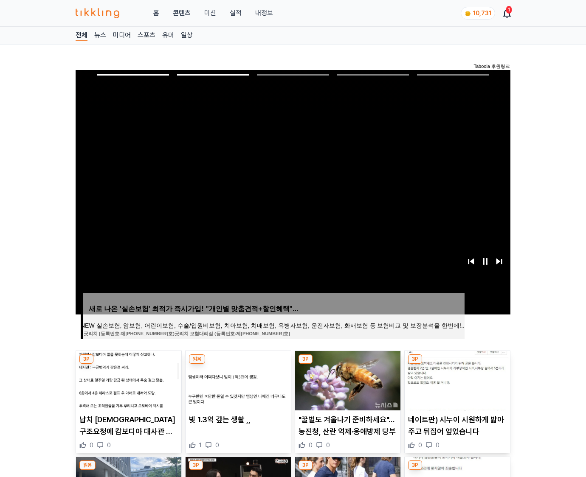
click at [456, 379] on img at bounding box center [456, 380] width 105 height 59
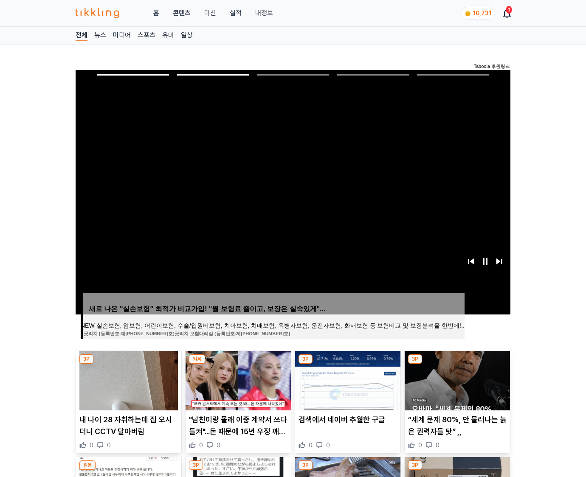
click at [456, 379] on img at bounding box center [456, 380] width 105 height 59
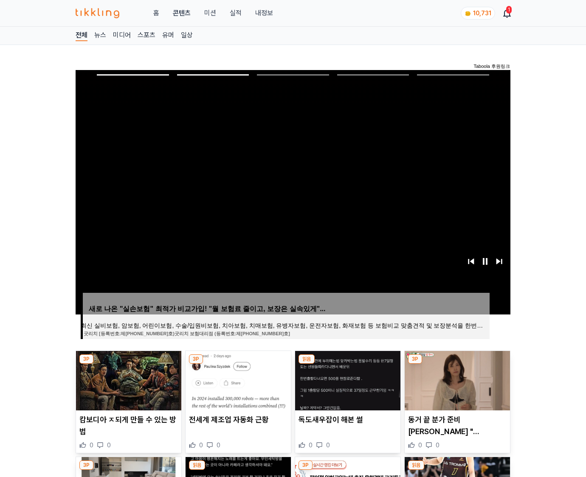
click at [456, 379] on img at bounding box center [456, 380] width 105 height 59
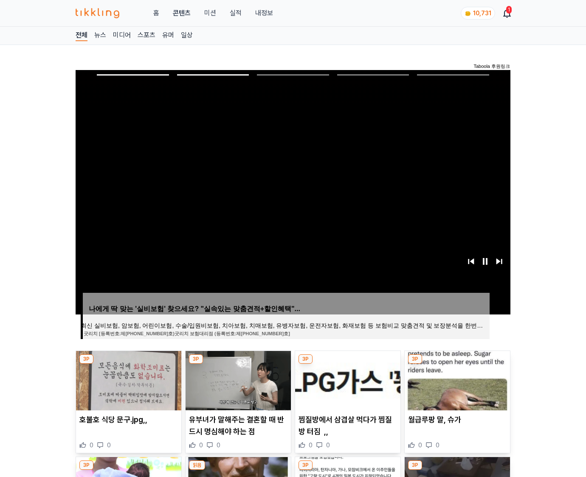
click at [456, 379] on img at bounding box center [456, 380] width 105 height 59
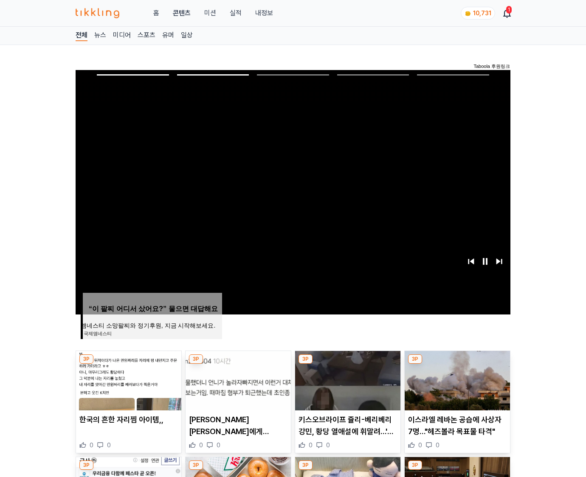
click at [456, 379] on img at bounding box center [456, 380] width 105 height 59
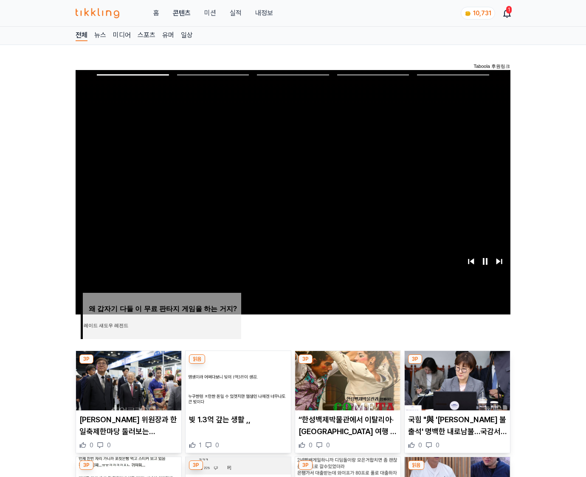
click at [456, 379] on img at bounding box center [456, 380] width 105 height 59
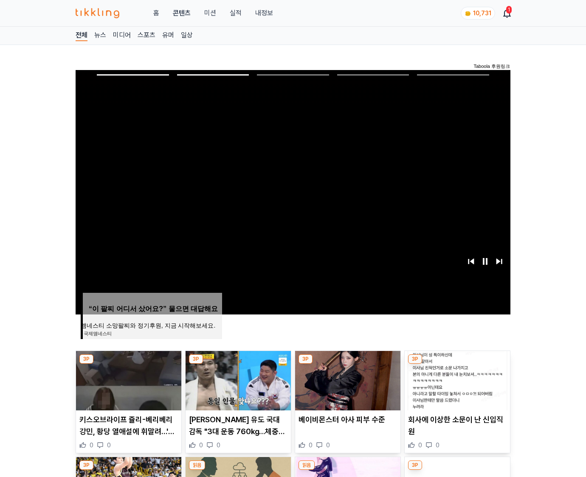
click at [456, 379] on img at bounding box center [456, 380] width 105 height 59
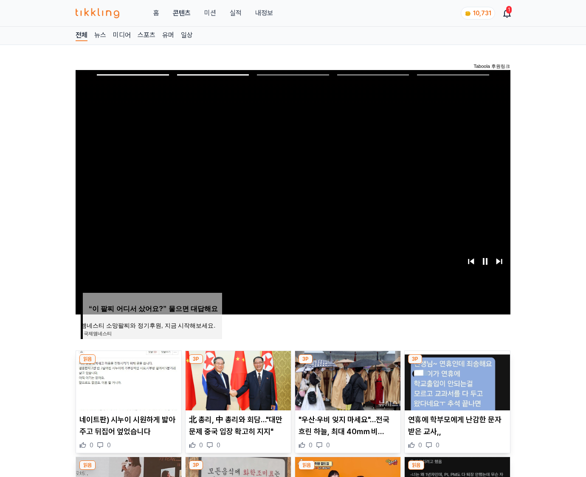
click at [456, 379] on img at bounding box center [456, 380] width 105 height 59
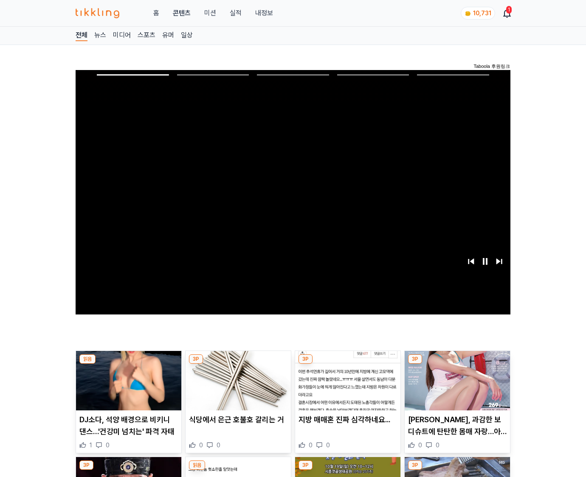
click at [456, 379] on img at bounding box center [456, 380] width 105 height 59
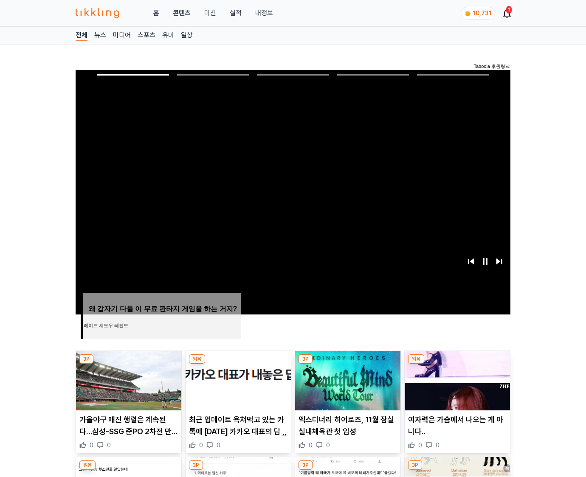
click at [456, 379] on img at bounding box center [456, 380] width 105 height 59
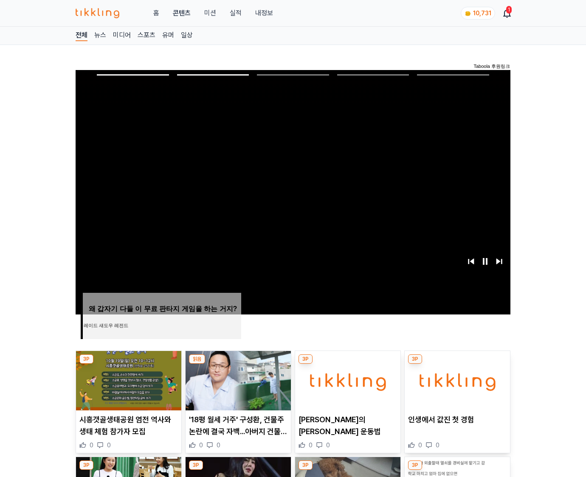
click at [456, 379] on img at bounding box center [456, 380] width 105 height 59
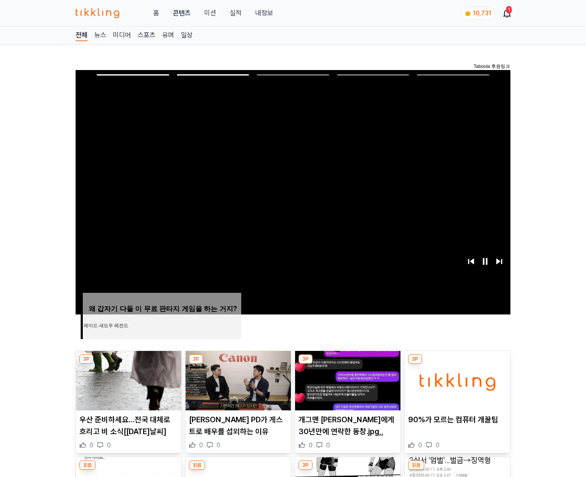
click at [456, 379] on img at bounding box center [456, 380] width 105 height 59
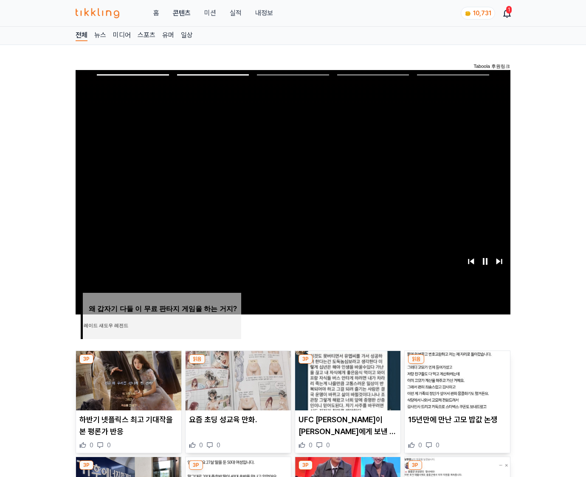
click at [456, 379] on img at bounding box center [456, 380] width 105 height 59
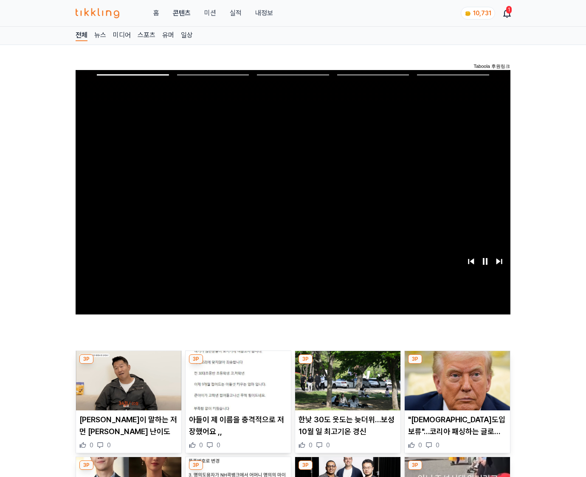
click at [456, 379] on img at bounding box center [456, 380] width 105 height 59
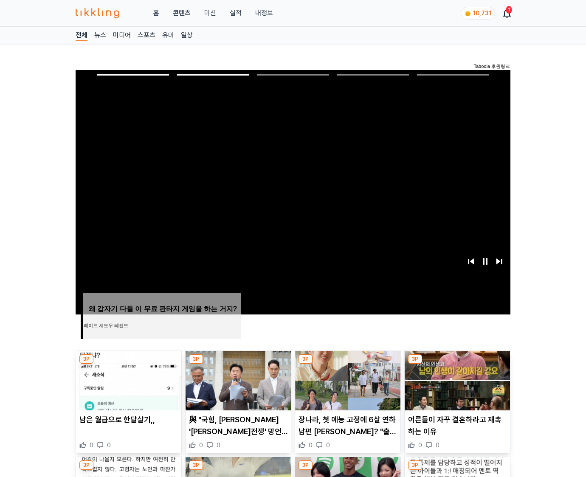
click at [456, 379] on img at bounding box center [456, 380] width 105 height 59
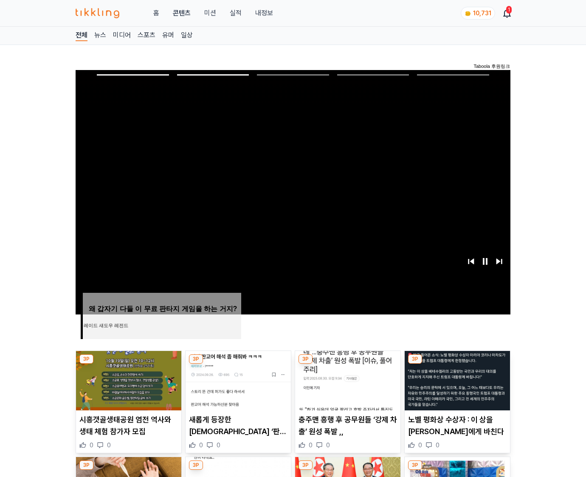
click at [456, 379] on img at bounding box center [456, 380] width 105 height 59
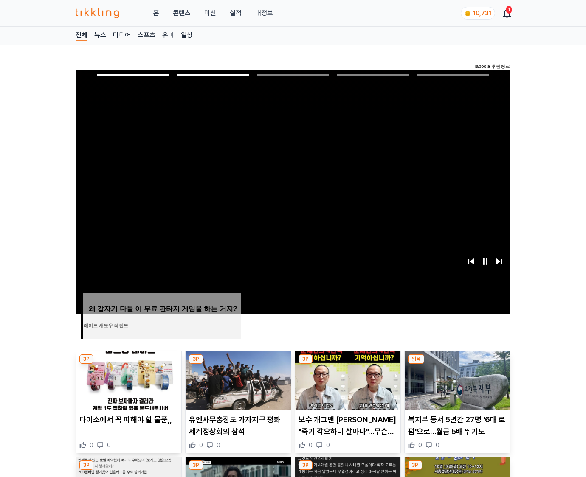
click at [456, 379] on img at bounding box center [456, 380] width 105 height 59
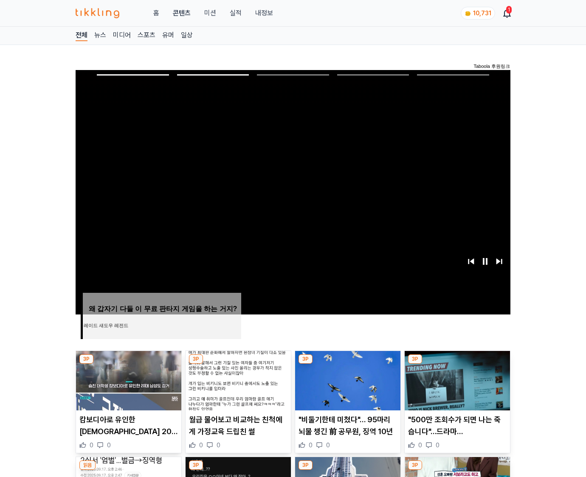
click at [456, 379] on img at bounding box center [456, 380] width 105 height 59
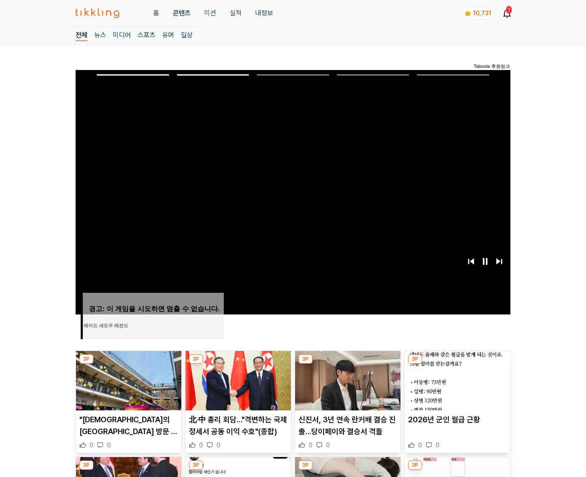
click at [456, 379] on img at bounding box center [456, 380] width 105 height 59
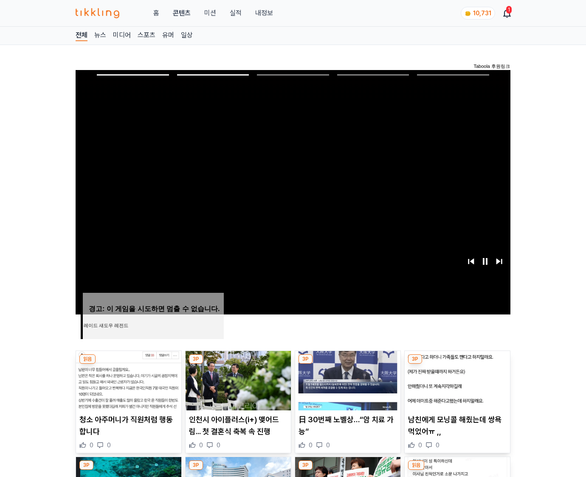
click at [456, 379] on img at bounding box center [456, 380] width 105 height 59
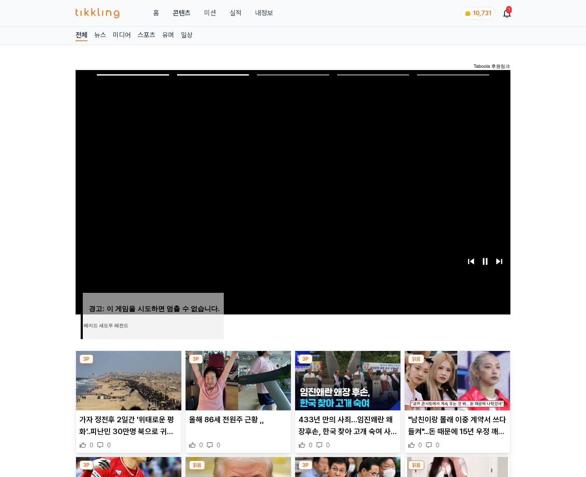
click at [456, 379] on img at bounding box center [456, 380] width 105 height 59
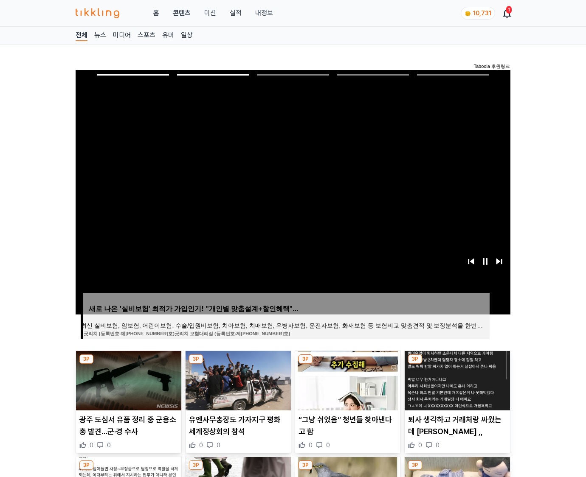
click at [456, 379] on img at bounding box center [456, 380] width 105 height 59
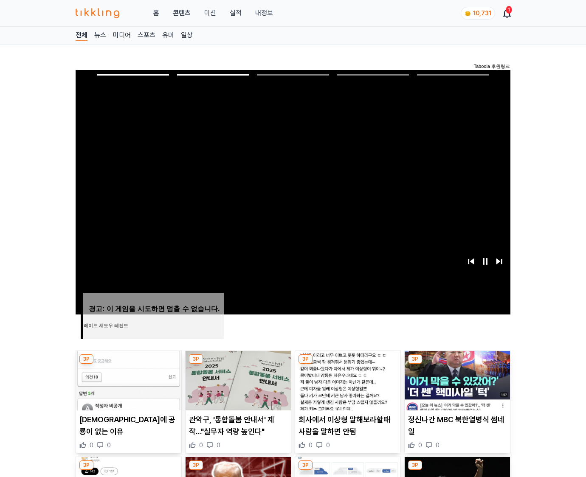
click at [456, 379] on img at bounding box center [456, 380] width 105 height 59
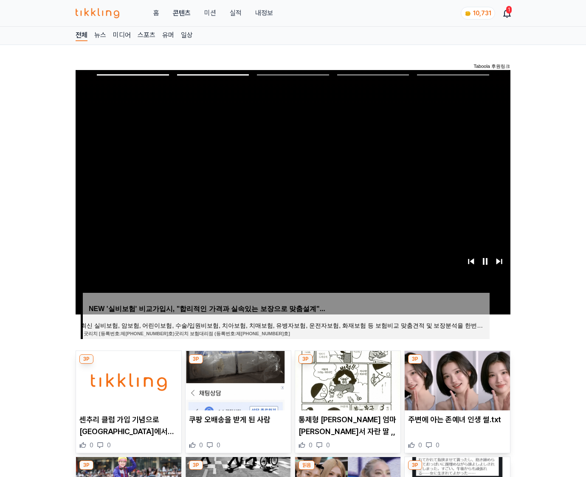
click at [456, 379] on img at bounding box center [456, 380] width 105 height 59
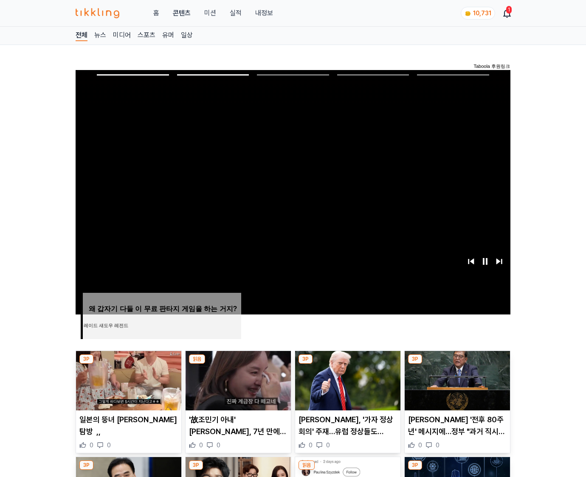
click at [456, 379] on img at bounding box center [456, 380] width 105 height 59
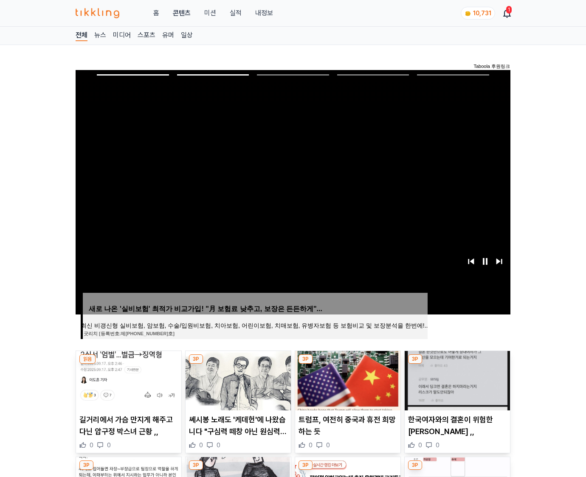
click at [456, 379] on img at bounding box center [456, 380] width 105 height 59
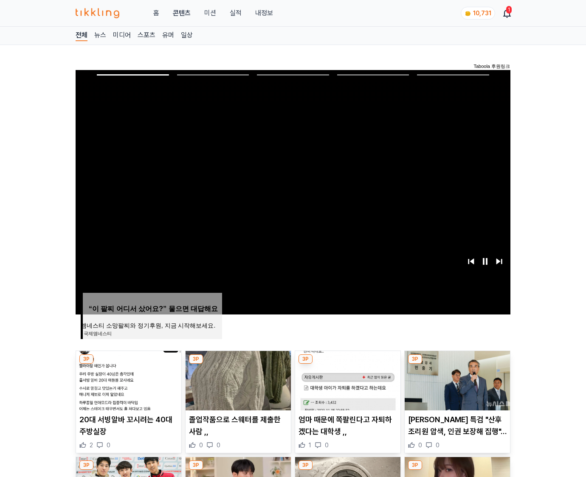
click at [456, 379] on img at bounding box center [456, 380] width 105 height 59
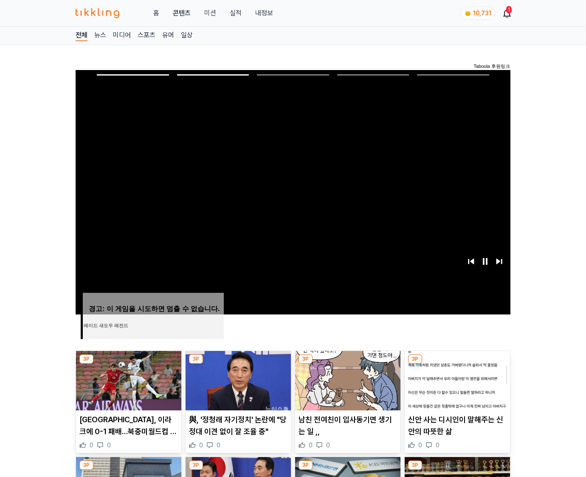
click at [456, 379] on img at bounding box center [456, 380] width 105 height 59
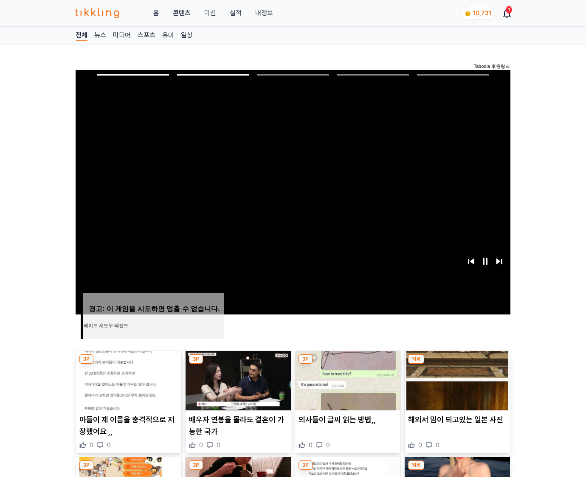
click at [456, 379] on img at bounding box center [456, 380] width 105 height 59
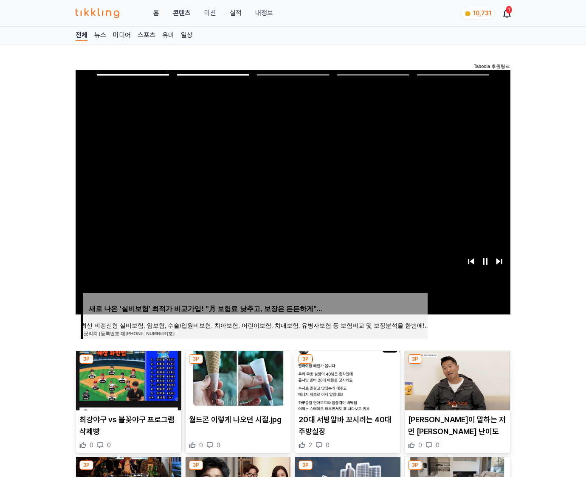
click at [456, 379] on img at bounding box center [456, 380] width 105 height 59
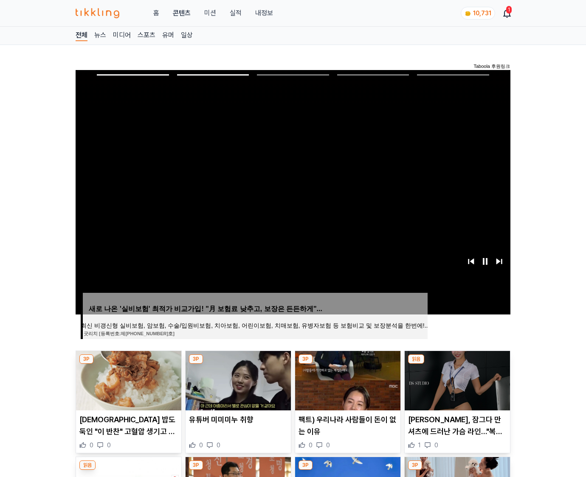
click at [456, 379] on img at bounding box center [456, 380] width 105 height 59
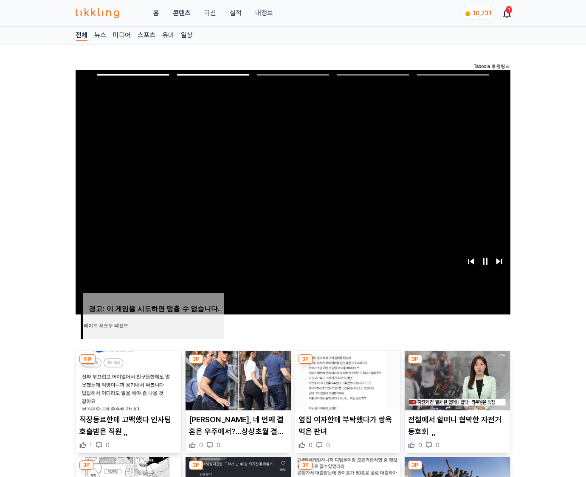
click at [456, 379] on img at bounding box center [456, 380] width 105 height 59
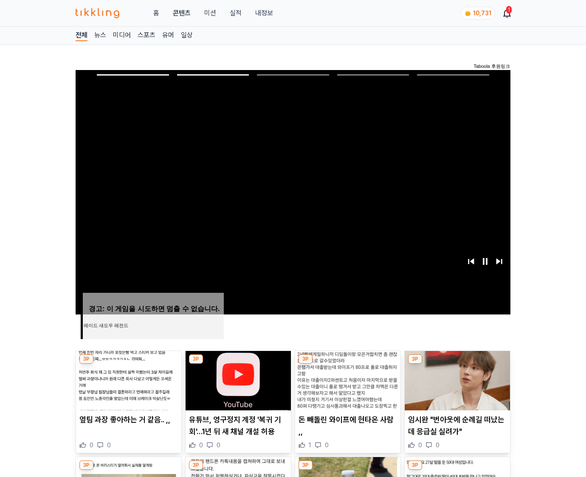
click at [456, 379] on img at bounding box center [456, 380] width 105 height 59
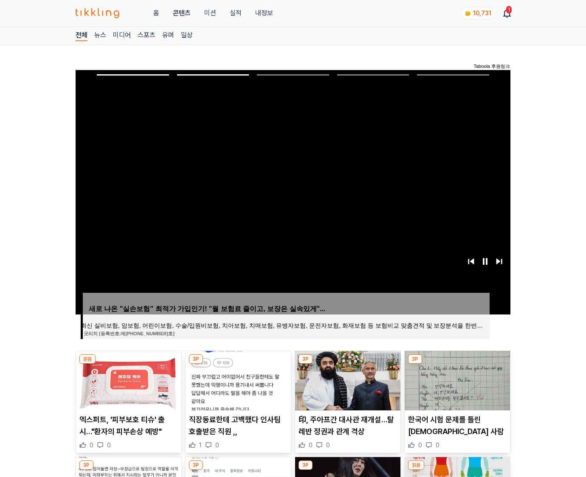
click at [456, 379] on img at bounding box center [456, 380] width 105 height 59
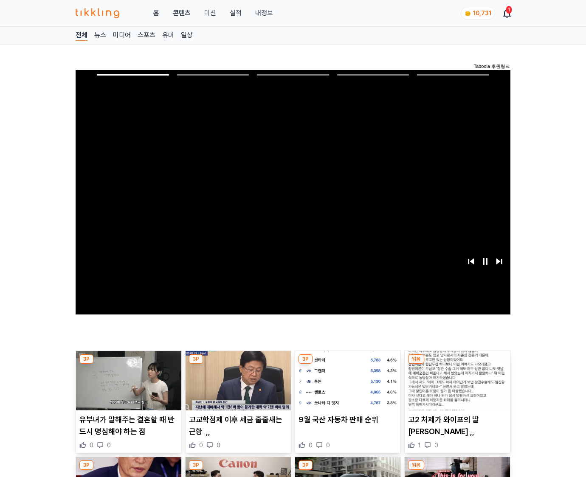
click at [456, 379] on img at bounding box center [456, 380] width 105 height 59
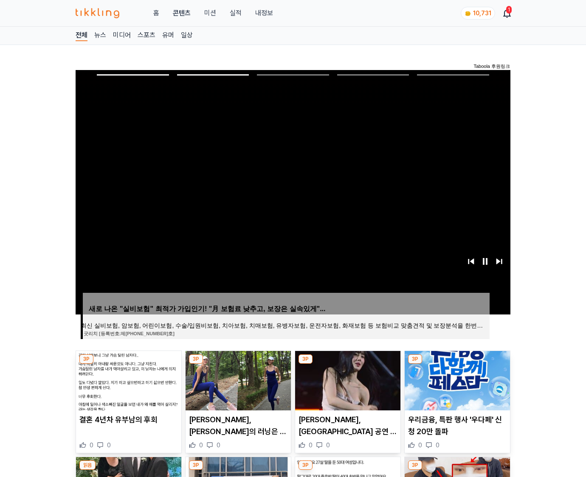
click at [456, 379] on img at bounding box center [456, 380] width 105 height 59
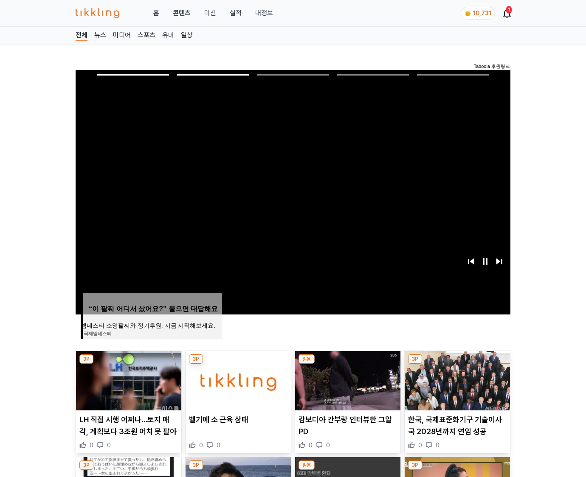
click at [456, 379] on img at bounding box center [456, 380] width 105 height 59
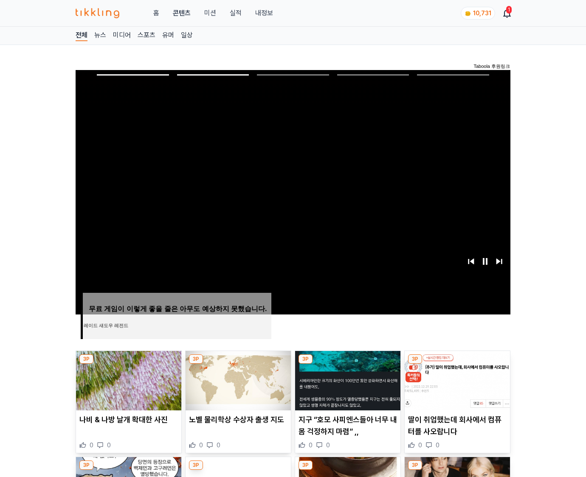
click at [456, 379] on img at bounding box center [456, 380] width 105 height 59
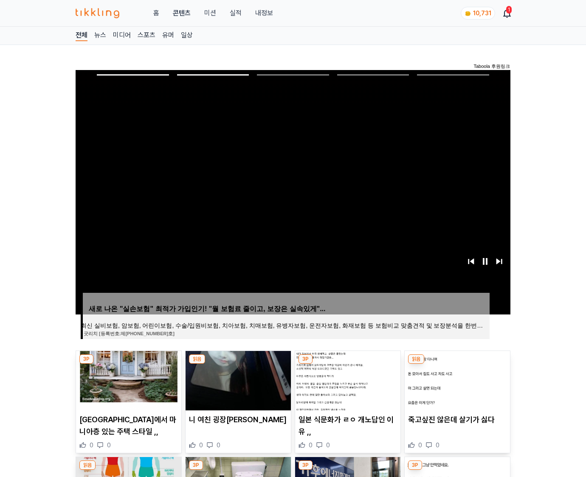
click at [456, 379] on img at bounding box center [456, 380] width 105 height 59
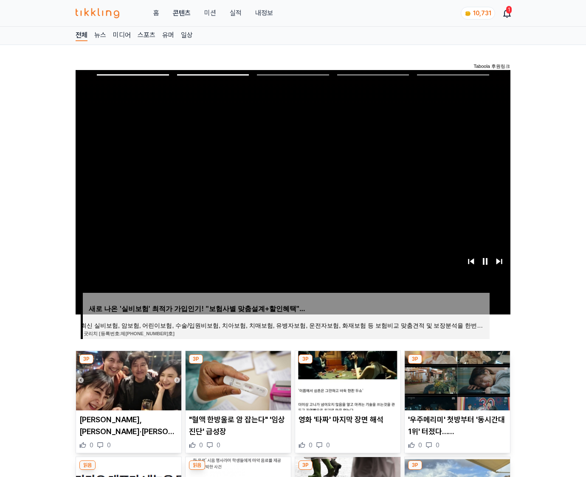
click at [456, 379] on img at bounding box center [456, 380] width 105 height 59
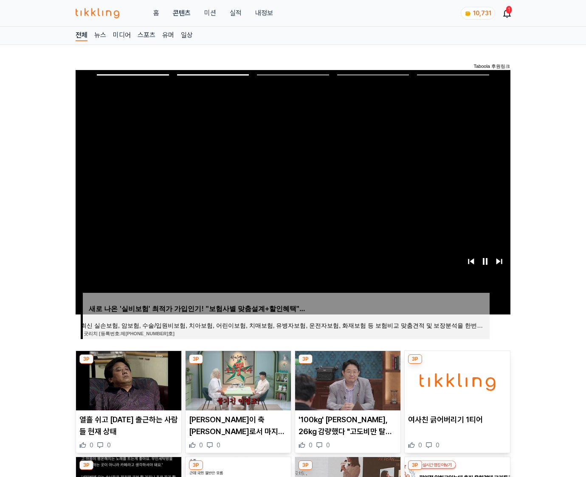
click at [456, 379] on img at bounding box center [456, 380] width 105 height 59
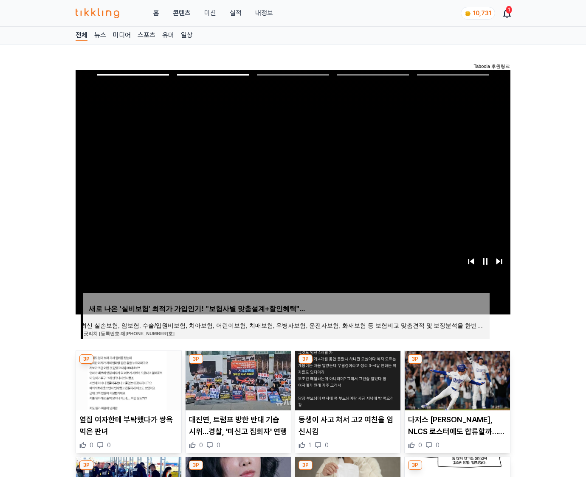
click at [456, 379] on img at bounding box center [456, 380] width 105 height 59
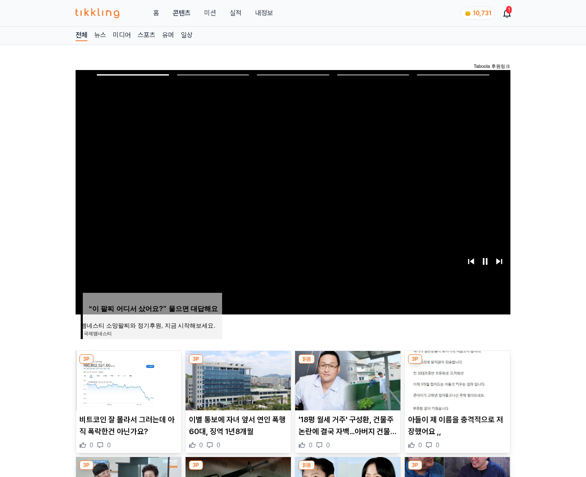
click at [456, 379] on img at bounding box center [456, 380] width 105 height 59
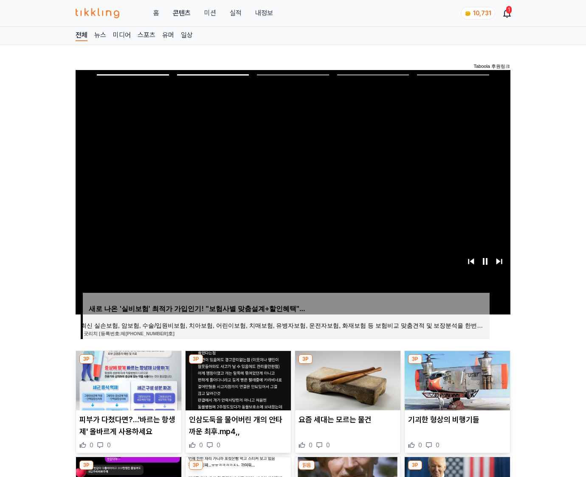
click at [456, 379] on img at bounding box center [456, 380] width 105 height 59
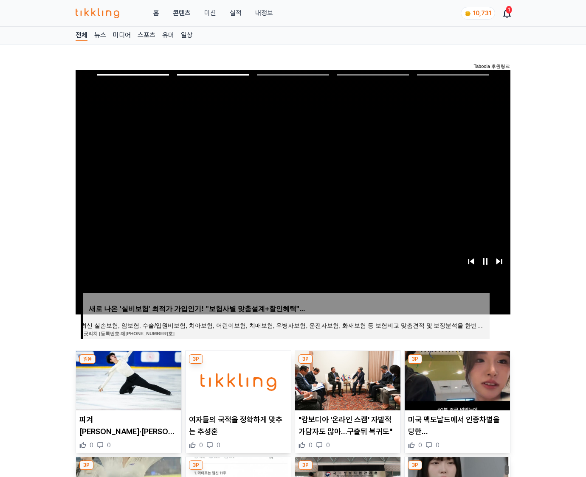
click at [456, 379] on img at bounding box center [456, 380] width 105 height 59
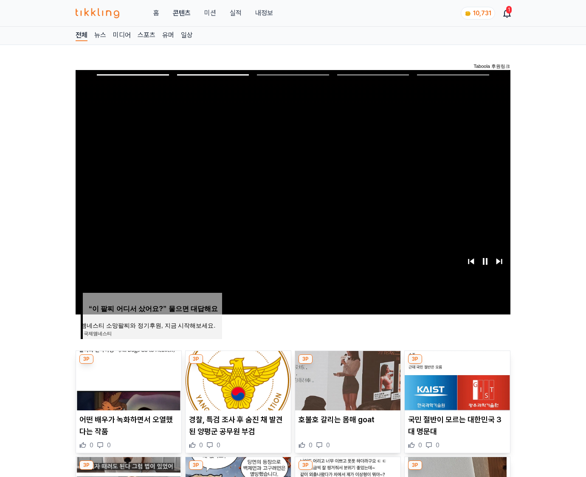
click at [456, 379] on img at bounding box center [456, 380] width 105 height 59
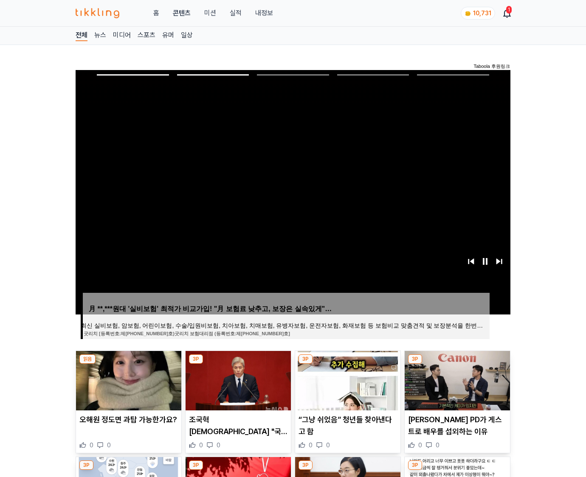
click at [456, 379] on img at bounding box center [456, 380] width 105 height 59
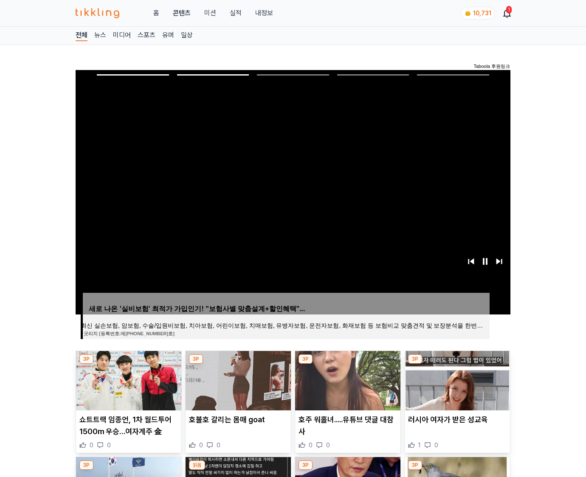
click at [456, 379] on img at bounding box center [456, 380] width 105 height 59
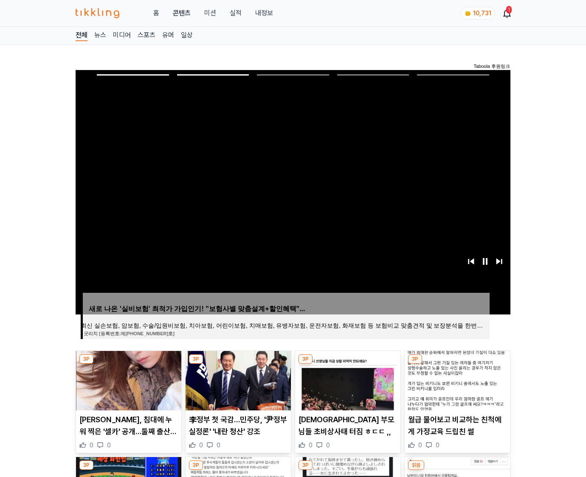
click at [456, 379] on img at bounding box center [456, 380] width 105 height 59
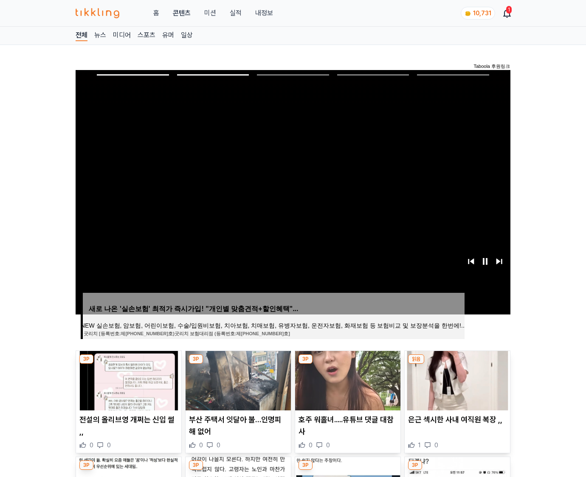
click at [456, 379] on img at bounding box center [456, 380] width 105 height 59
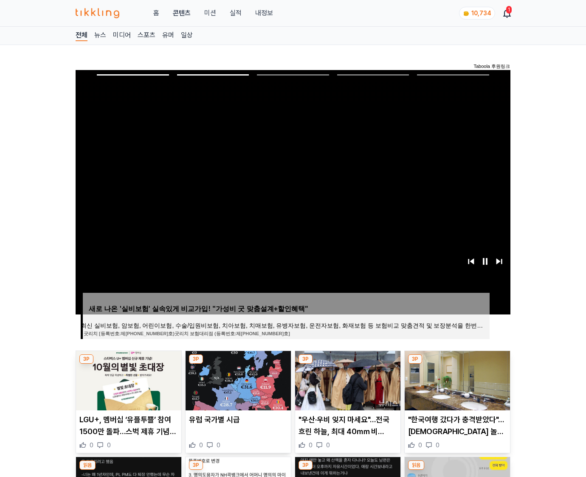
click at [456, 379] on img at bounding box center [456, 380] width 105 height 59
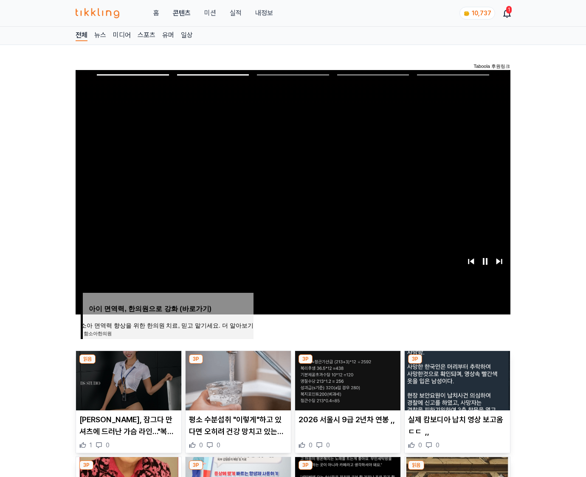
click at [456, 379] on img at bounding box center [456, 380] width 105 height 59
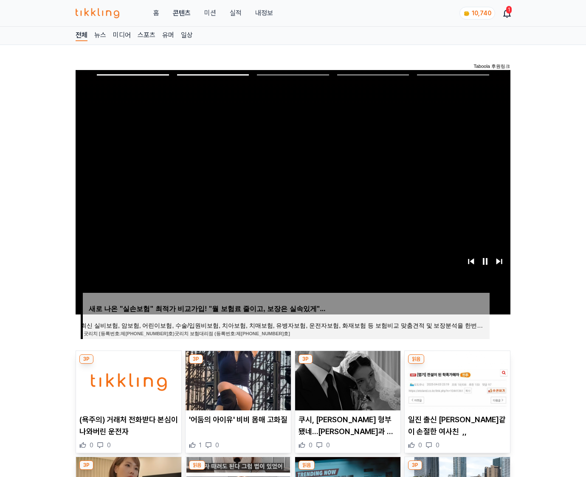
click at [456, 379] on img at bounding box center [456, 380] width 105 height 59
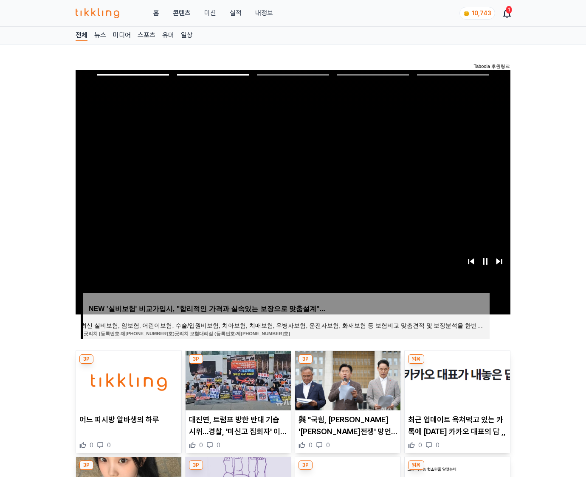
click at [456, 379] on img at bounding box center [456, 380] width 105 height 59
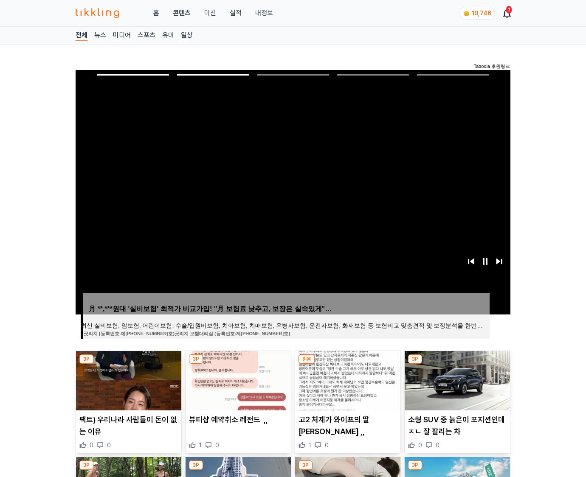
click at [456, 379] on img at bounding box center [456, 380] width 105 height 59
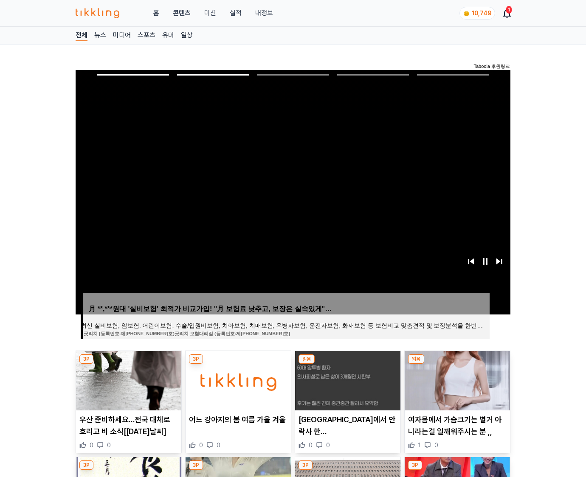
click at [456, 379] on img at bounding box center [456, 380] width 105 height 59
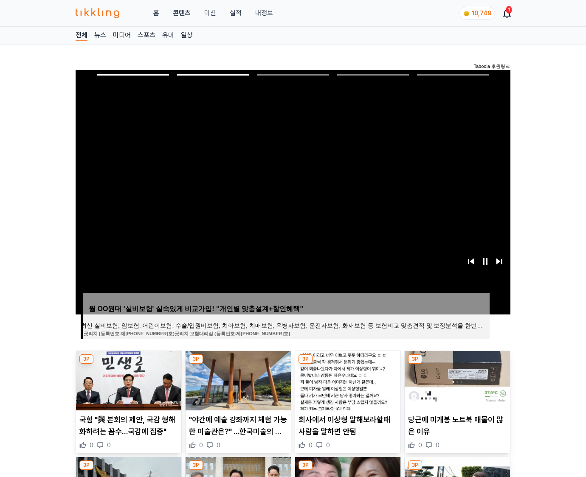
click at [456, 379] on img at bounding box center [456, 380] width 105 height 59
